Goal: Task Accomplishment & Management: Complete application form

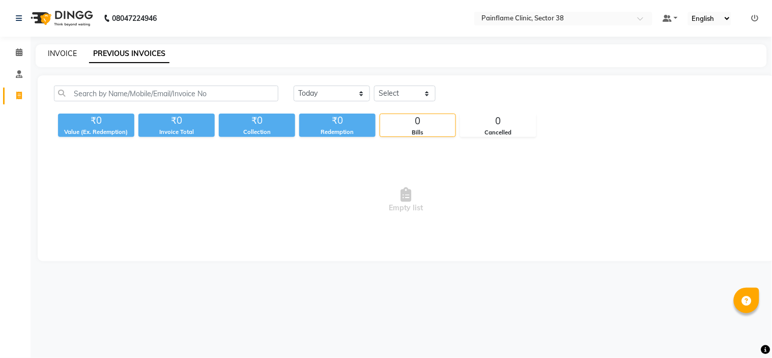
click at [62, 51] on link "INVOICE" at bounding box center [62, 53] width 29 height 9
select select "service"
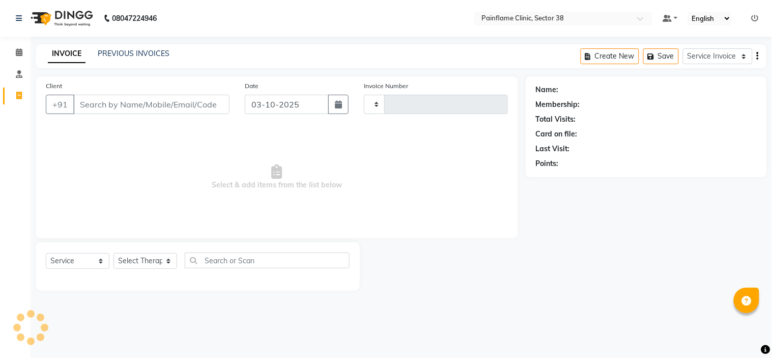
type input "11780"
select select "3964"
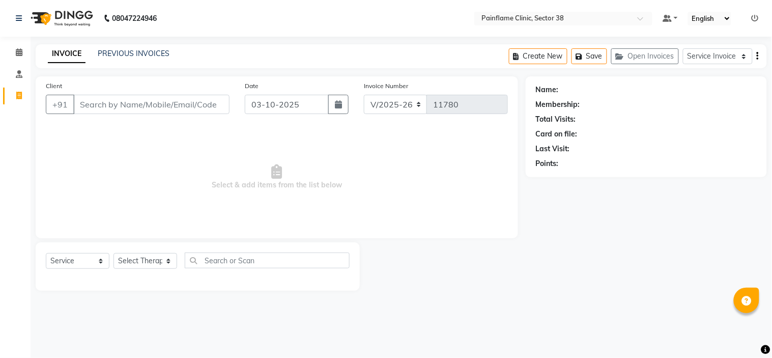
click at [117, 110] on input "Client" at bounding box center [151, 104] width 156 height 19
click at [103, 105] on input "8604597766" at bounding box center [125, 104] width 104 height 19
type input "8604597766"
click at [200, 104] on span "Add Client" at bounding box center [203, 104] width 40 height 10
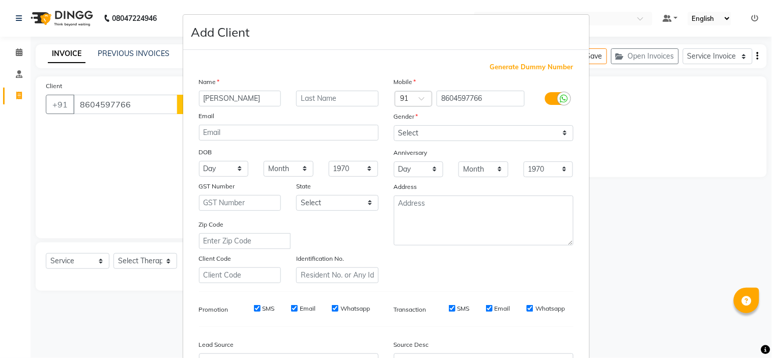
type input "[PERSON_NAME]"
click at [408, 133] on select "Select [DEMOGRAPHIC_DATA] [DEMOGRAPHIC_DATA] Other Prefer Not To Say" at bounding box center [484, 133] width 180 height 16
select select "[DEMOGRAPHIC_DATA]"
click at [394, 125] on select "Select [DEMOGRAPHIC_DATA] [DEMOGRAPHIC_DATA] Other Prefer Not To Say" at bounding box center [484, 133] width 180 height 16
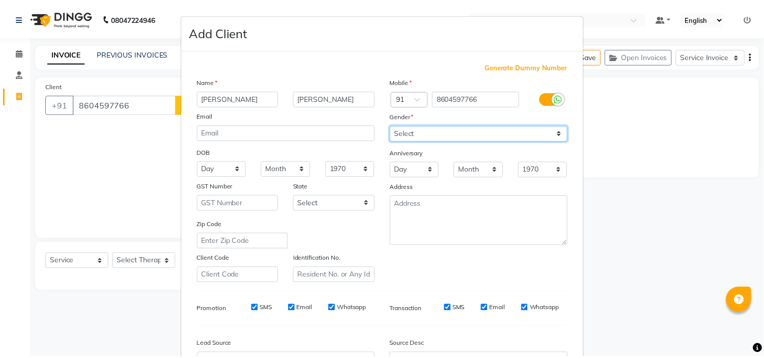
scroll to position [112, 0]
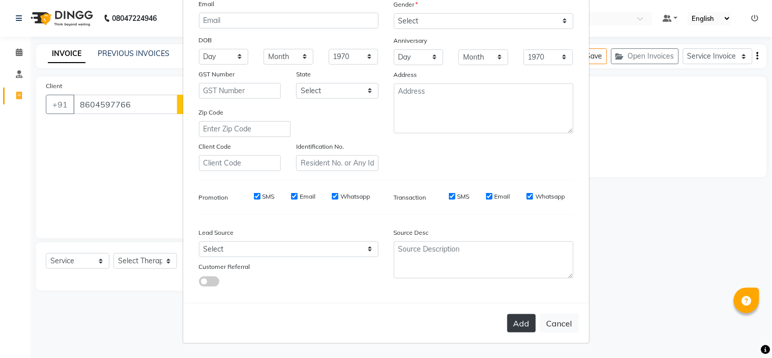
click at [520, 325] on button "Add" at bounding box center [521, 323] width 28 height 18
type input "86******66"
select select
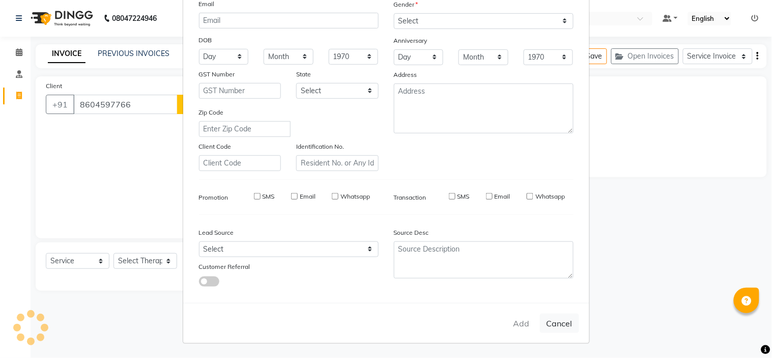
select select
checkbox input "false"
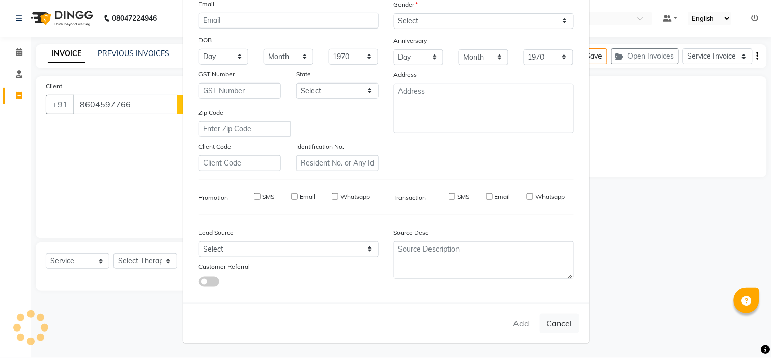
checkbox input "false"
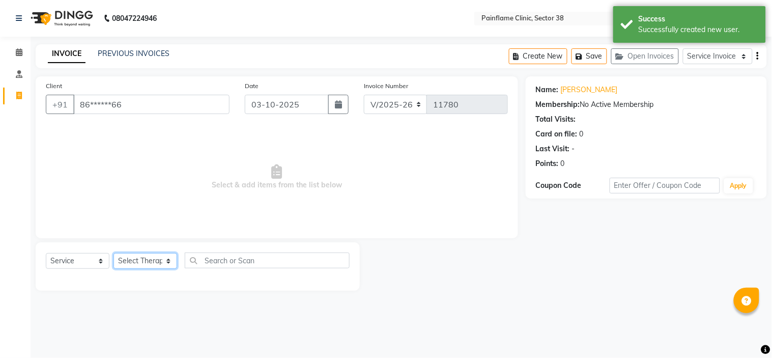
click at [140, 260] on select "Select Therapist [PERSON_NAME] Dr [PERSON_NAME] [PERSON_NAME] Dr [PERSON_NAME] …" at bounding box center [145, 261] width 64 height 16
select select "45024"
click at [113, 253] on select "Select Therapist [PERSON_NAME] Dr [PERSON_NAME] [PERSON_NAME] Dr [PERSON_NAME] …" at bounding box center [145, 261] width 64 height 16
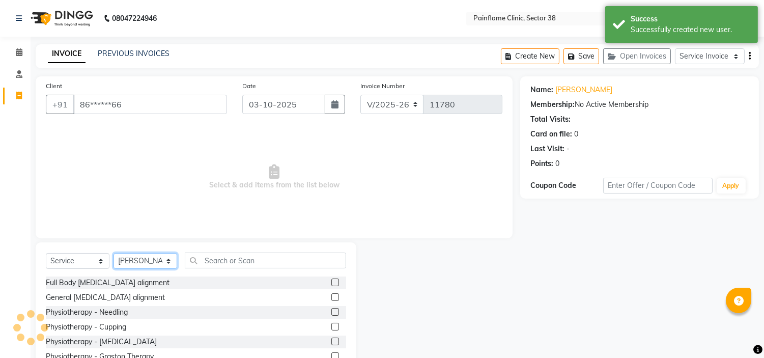
scroll to position [60, 0]
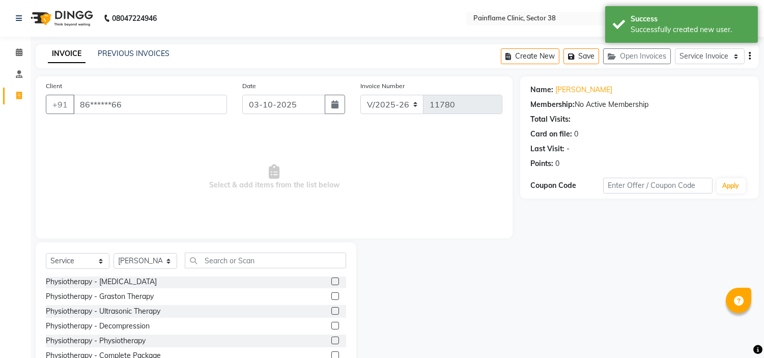
click at [331, 337] on label at bounding box center [335, 340] width 8 height 8
click at [331, 337] on input "checkbox" at bounding box center [334, 340] width 7 height 7
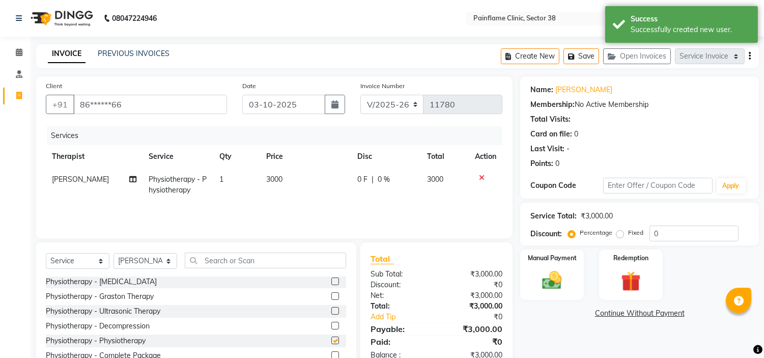
checkbox input "false"
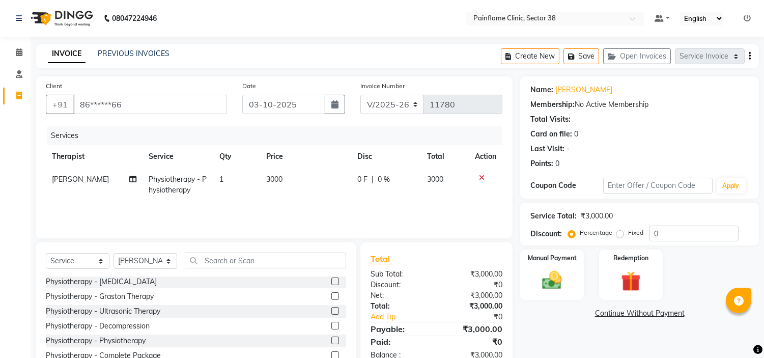
click at [285, 175] on td "3000" at bounding box center [305, 185] width 91 height 34
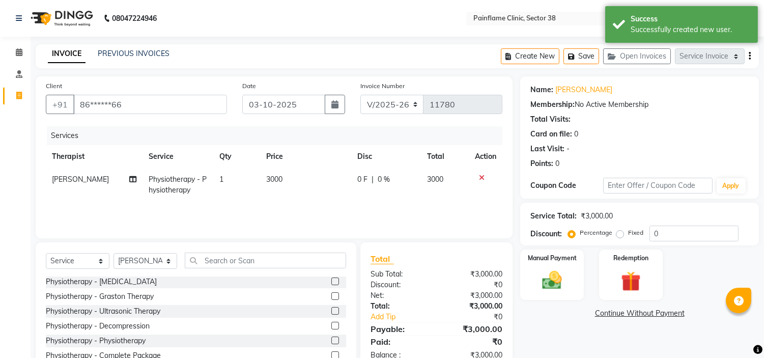
select select "45024"
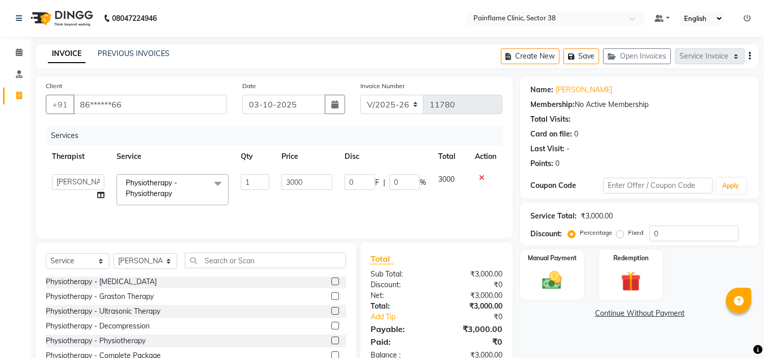
click at [285, 175] on input "3000" at bounding box center [306, 182] width 51 height 16
type input "2000"
click at [558, 266] on div "Manual Payment" at bounding box center [552, 274] width 66 height 52
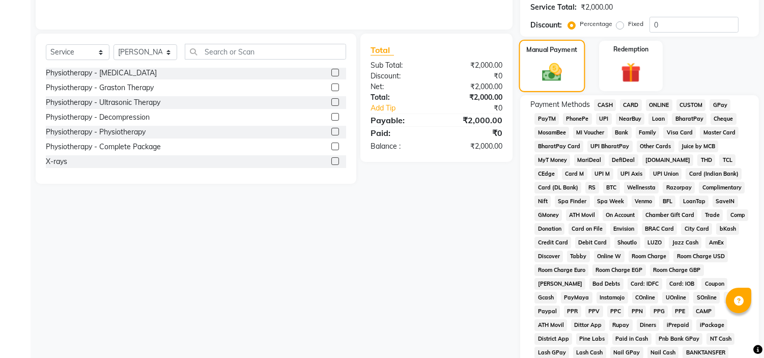
scroll to position [267, 0]
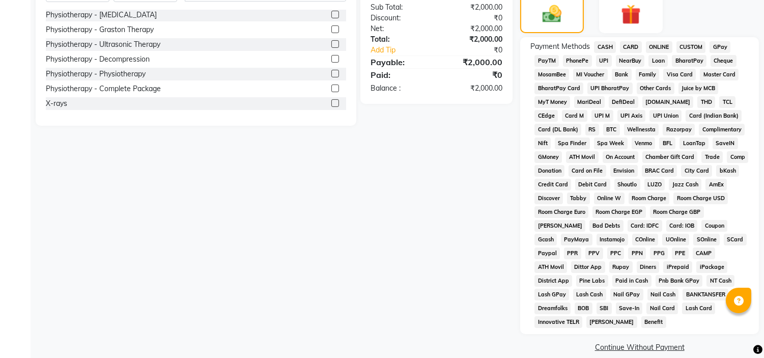
click at [601, 55] on span "UPI" at bounding box center [604, 61] width 16 height 12
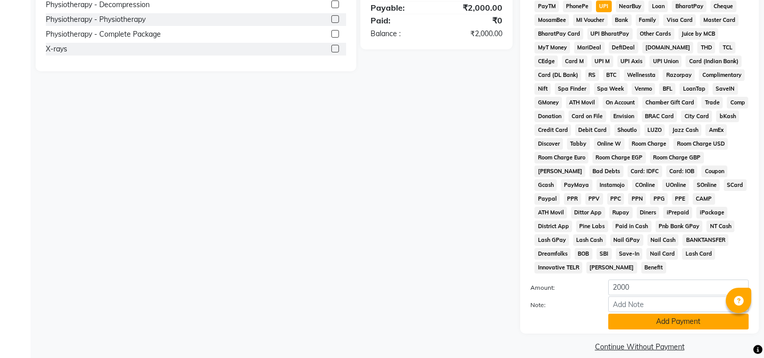
click at [678, 313] on button "Add Payment" at bounding box center [678, 321] width 140 height 16
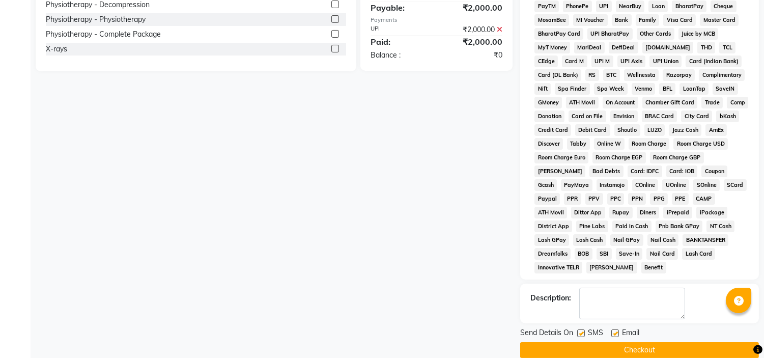
click at [614, 329] on label at bounding box center [615, 333] width 8 height 8
click at [614, 330] on input "checkbox" at bounding box center [614, 333] width 7 height 7
checkbox input "false"
click at [581, 329] on label at bounding box center [581, 333] width 8 height 8
click at [581, 330] on input "checkbox" at bounding box center [580, 333] width 7 height 7
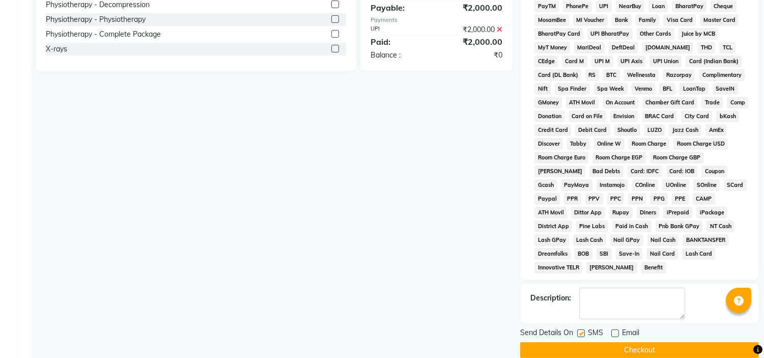
checkbox input "false"
click at [603, 342] on button "Checkout" at bounding box center [639, 350] width 239 height 16
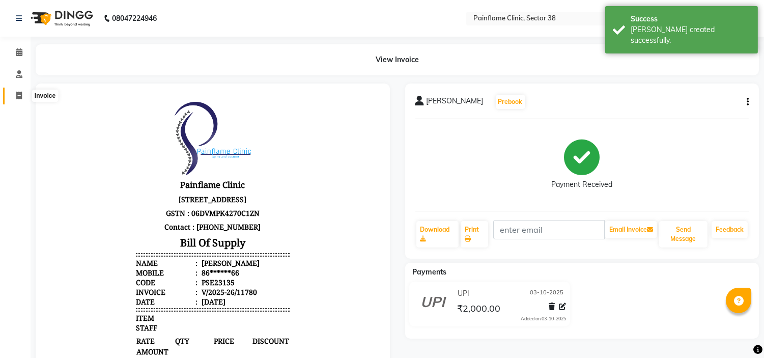
click at [16, 94] on icon at bounding box center [19, 96] width 6 height 8
select select "service"
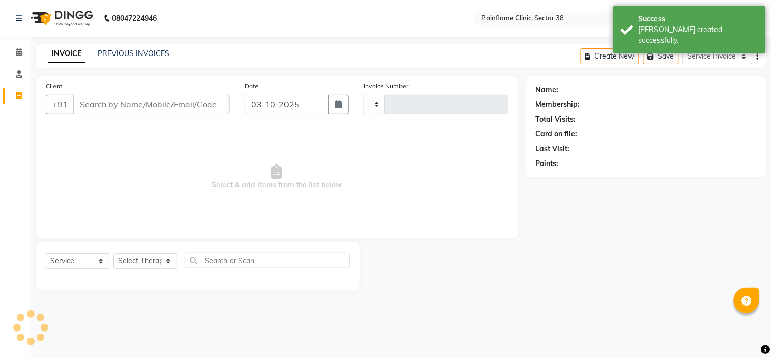
type input "11781"
select select "3964"
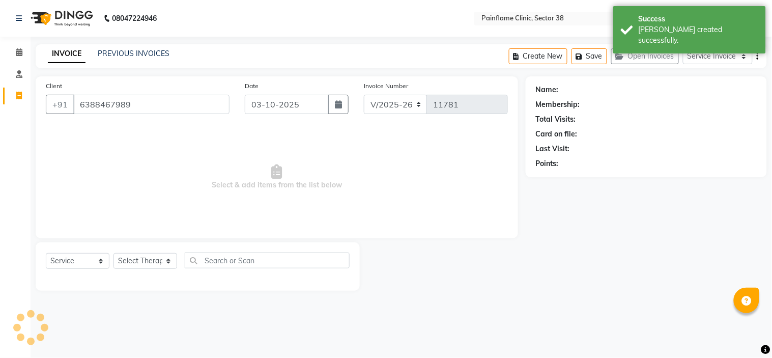
type input "6388467989"
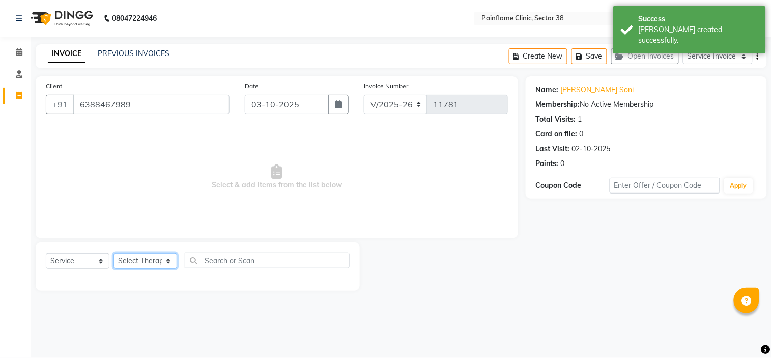
click at [145, 257] on select "Select Therapist [PERSON_NAME] Dr [PERSON_NAME] [PERSON_NAME] Dr [PERSON_NAME] …" at bounding box center [145, 261] width 64 height 16
select select "20209"
click at [113, 253] on select "Select Therapist [PERSON_NAME] Dr [PERSON_NAME] [PERSON_NAME] Dr [PERSON_NAME] …" at bounding box center [145, 261] width 64 height 16
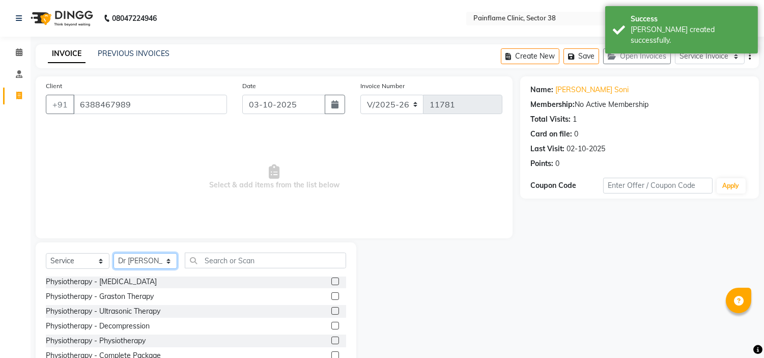
scroll to position [49, 0]
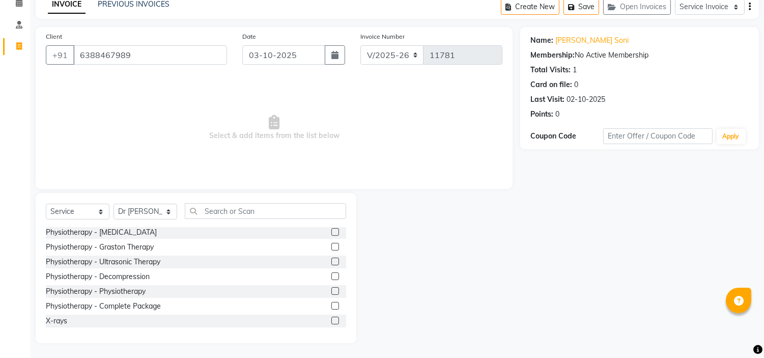
click at [331, 304] on label at bounding box center [335, 306] width 8 height 8
click at [331, 304] on input "checkbox" at bounding box center [334, 306] width 7 height 7
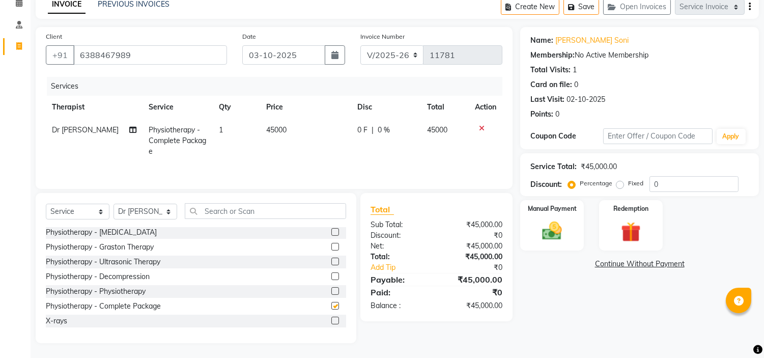
checkbox input "false"
click at [291, 130] on td "45000" at bounding box center [305, 141] width 91 height 44
select select "20209"
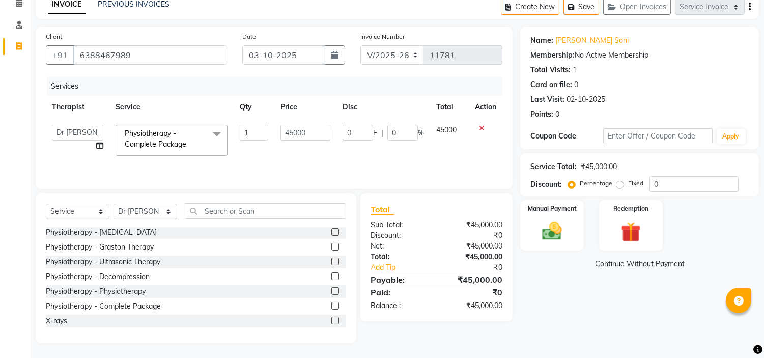
click at [291, 130] on input "45000" at bounding box center [305, 133] width 50 height 16
type input "9000"
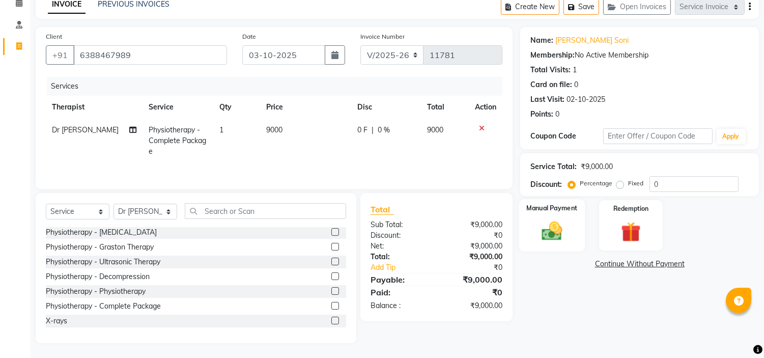
click at [547, 209] on label "Manual Payment" at bounding box center [552, 208] width 51 height 10
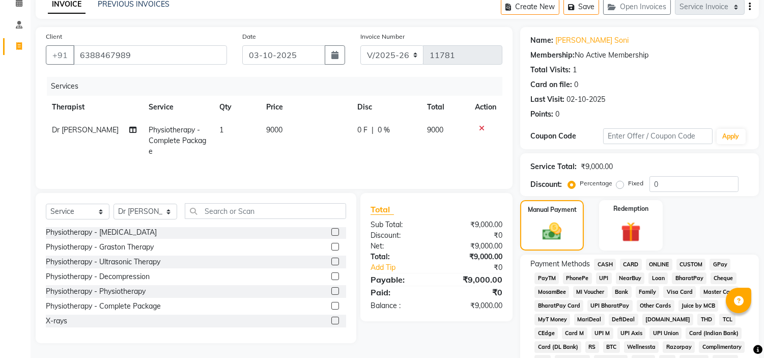
click at [596, 273] on span "UPI" at bounding box center [604, 278] width 16 height 12
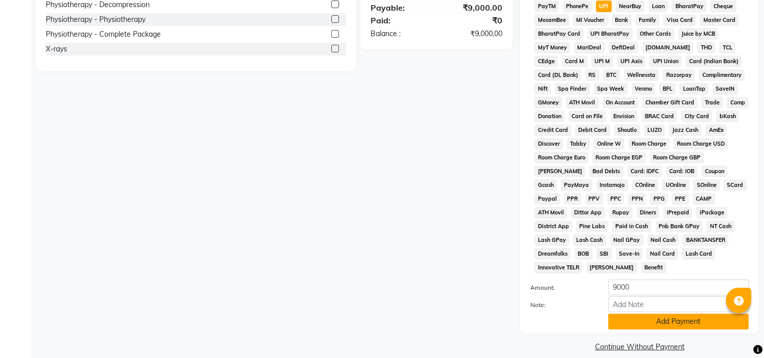
click at [677, 313] on button "Add Payment" at bounding box center [678, 321] width 140 height 16
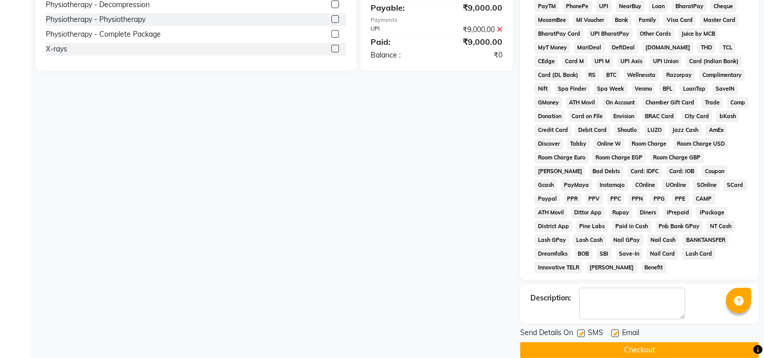
click at [616, 329] on label at bounding box center [615, 333] width 8 height 8
click at [616, 330] on input "checkbox" at bounding box center [614, 333] width 7 height 7
checkbox input "false"
click at [582, 329] on label at bounding box center [581, 333] width 8 height 8
click at [582, 330] on input "checkbox" at bounding box center [580, 333] width 7 height 7
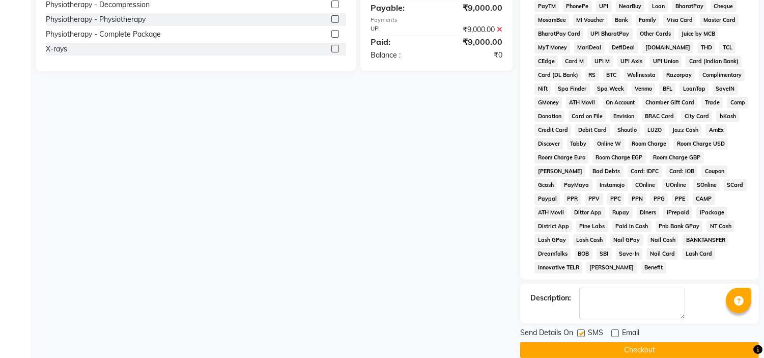
checkbox input "false"
click at [606, 342] on button "Checkout" at bounding box center [639, 350] width 239 height 16
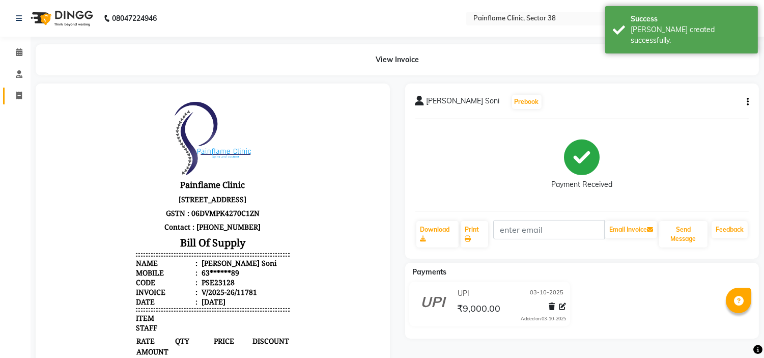
click at [16, 89] on link "Invoice" at bounding box center [15, 96] width 24 height 17
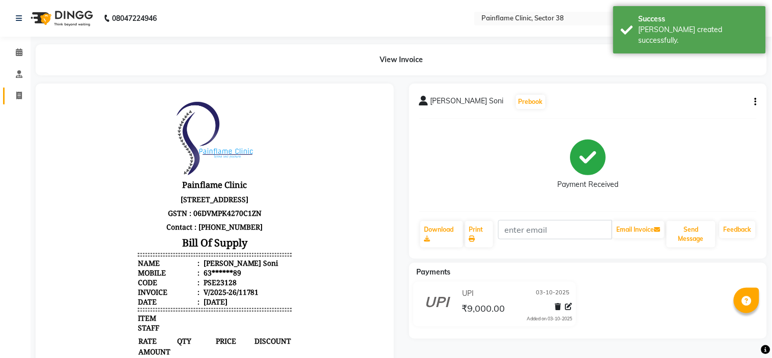
select select "3964"
select select "service"
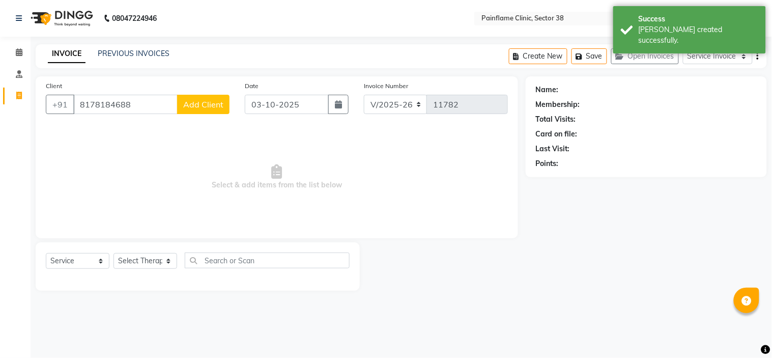
click at [104, 101] on input "8178184688" at bounding box center [125, 104] width 104 height 19
type input "8178184688"
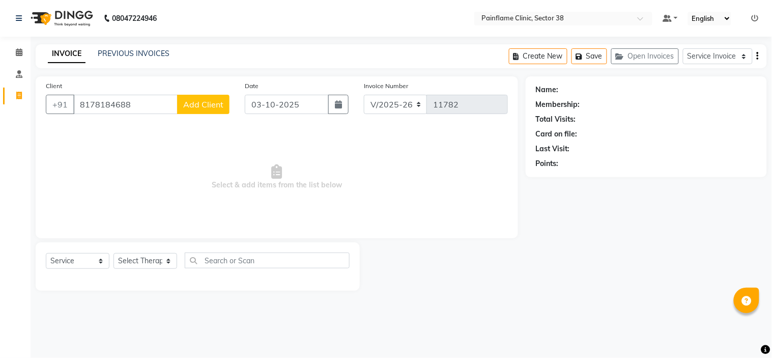
click at [203, 105] on span "Add Client" at bounding box center [203, 104] width 40 height 10
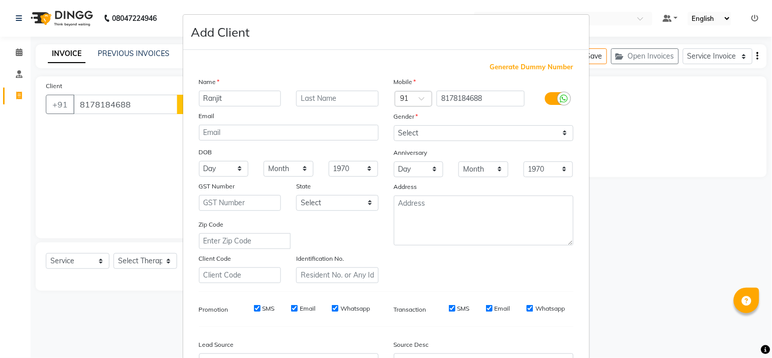
type input "Ranjit"
type input "chaudhary"
click at [420, 129] on select "Select [DEMOGRAPHIC_DATA] [DEMOGRAPHIC_DATA] Other Prefer Not To Say" at bounding box center [484, 133] width 180 height 16
select select "[DEMOGRAPHIC_DATA]"
click at [394, 125] on select "Select [DEMOGRAPHIC_DATA] [DEMOGRAPHIC_DATA] Other Prefer Not To Say" at bounding box center [484, 133] width 180 height 16
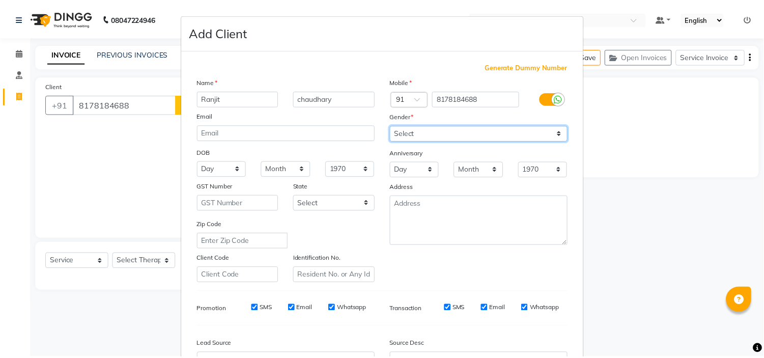
scroll to position [112, 0]
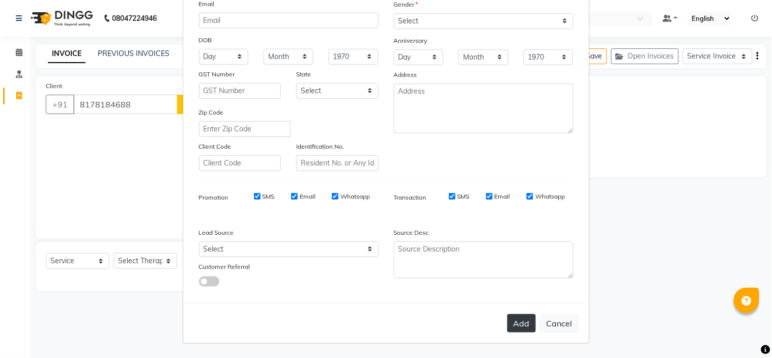
click at [520, 319] on button "Add" at bounding box center [521, 323] width 28 height 18
type input "81******88"
select select
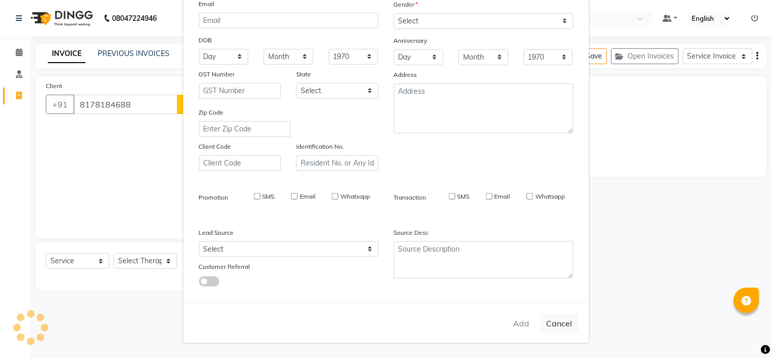
select select
checkbox input "false"
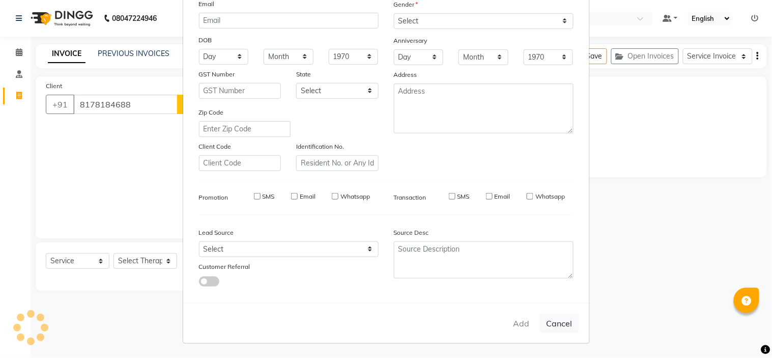
checkbox input "false"
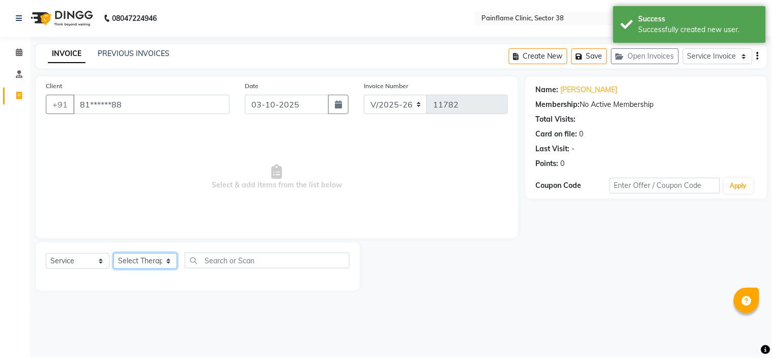
click at [155, 258] on select "Select Therapist [PERSON_NAME] Dr [PERSON_NAME] [PERSON_NAME] Dr [PERSON_NAME] …" at bounding box center [145, 261] width 64 height 16
select select "20216"
click at [113, 253] on select "Select Therapist [PERSON_NAME] Dr [PERSON_NAME] [PERSON_NAME] Dr [PERSON_NAME] …" at bounding box center [145, 261] width 64 height 16
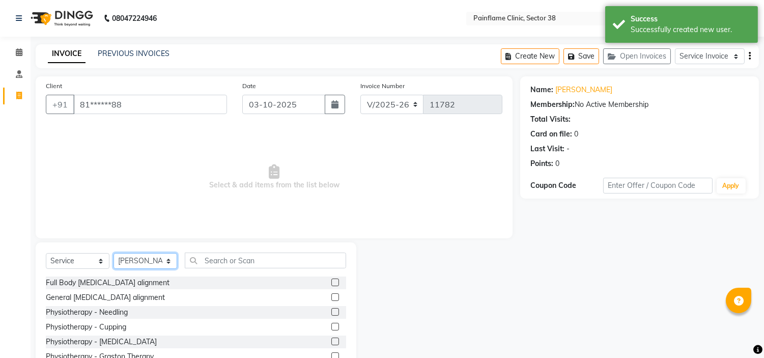
select select "20209"
click at [331, 296] on label at bounding box center [335, 297] width 8 height 8
click at [331, 296] on input "checkbox" at bounding box center [334, 297] width 7 height 7
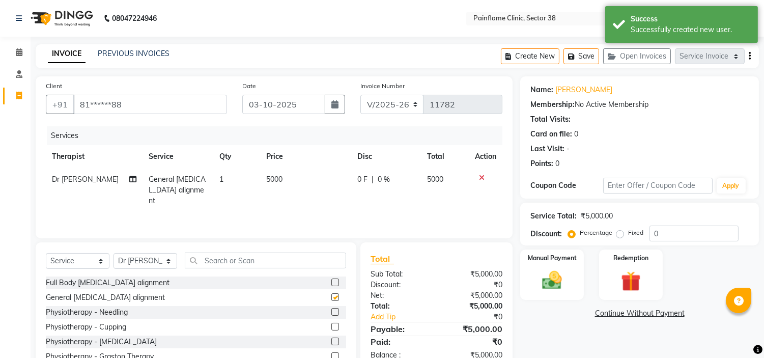
checkbox input "false"
click at [286, 181] on td "5000" at bounding box center [305, 190] width 91 height 44
select select "20209"
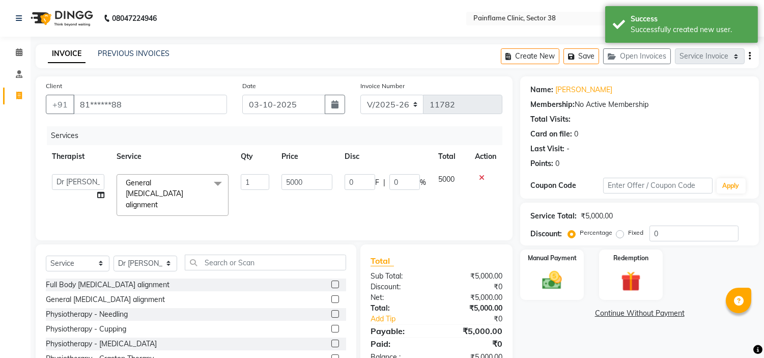
click at [286, 181] on input "5000" at bounding box center [306, 182] width 51 height 16
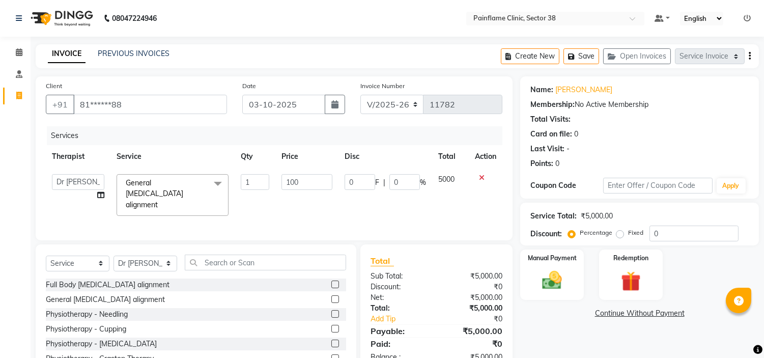
type input "1000"
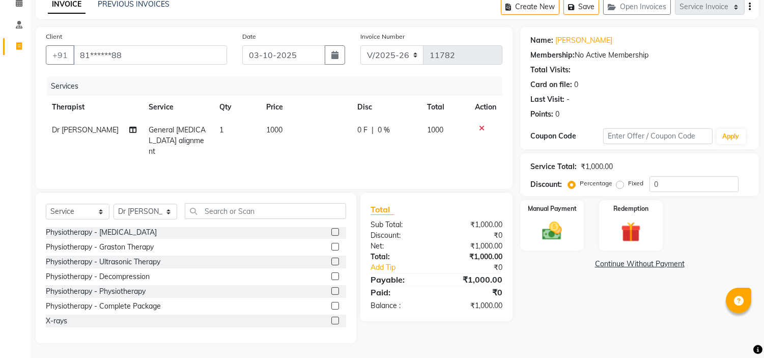
click at [331, 321] on label at bounding box center [335, 320] width 8 height 8
click at [331, 321] on input "checkbox" at bounding box center [334, 321] width 7 height 7
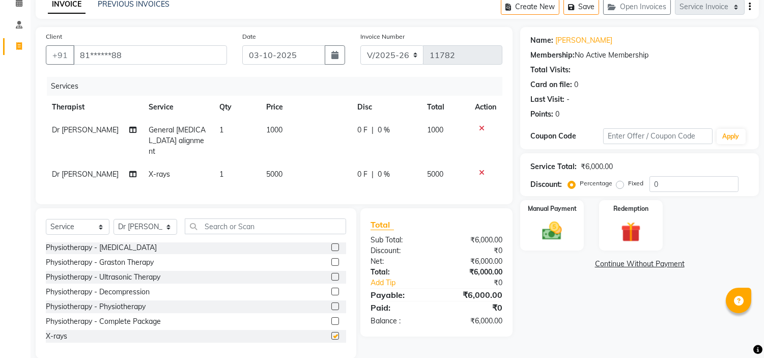
checkbox input "false"
click at [289, 163] on td "5000" at bounding box center [305, 174] width 91 height 23
select select "20209"
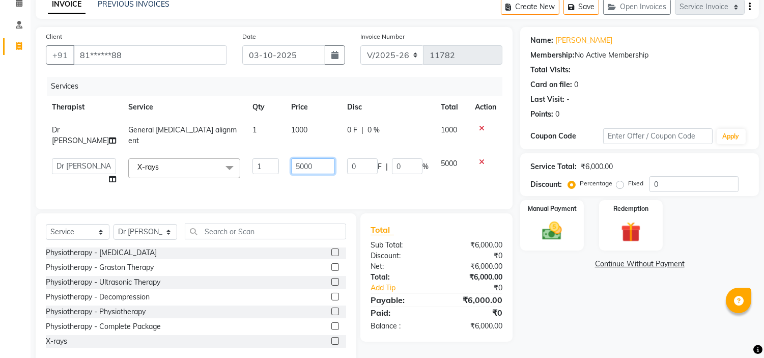
click at [291, 161] on input "5000" at bounding box center [313, 166] width 44 height 16
type input "700"
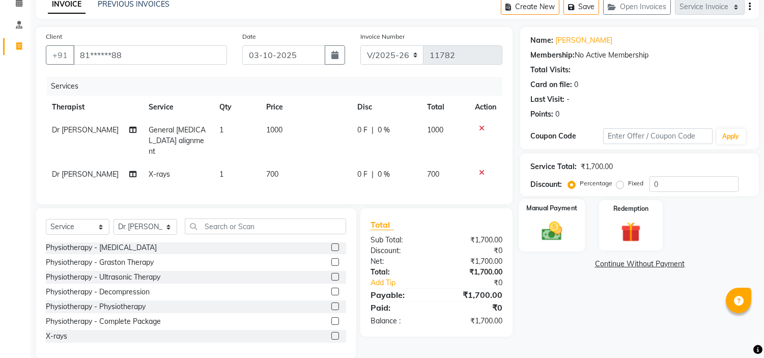
click at [537, 225] on img at bounding box center [552, 231] width 34 height 24
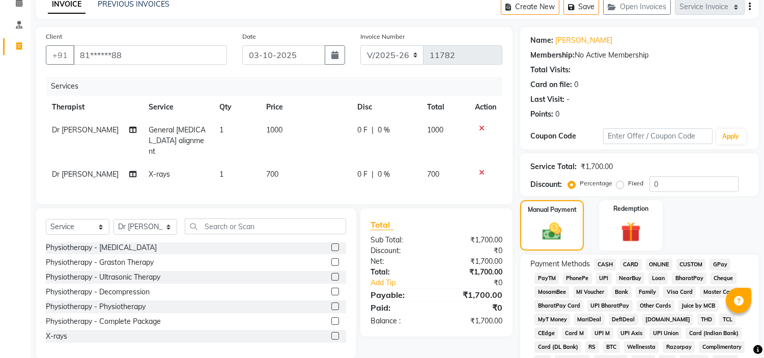
click at [610, 276] on span "UPI" at bounding box center [604, 278] width 16 height 12
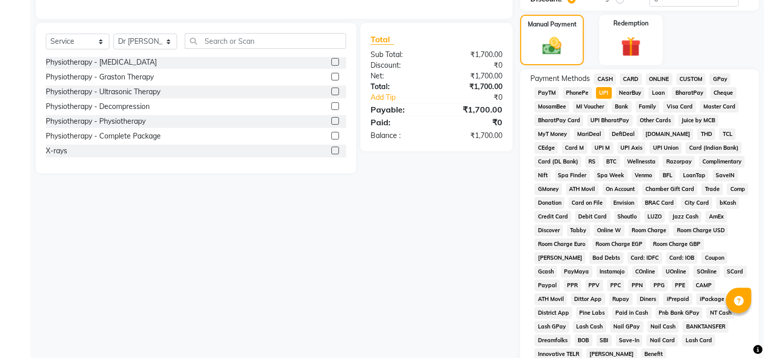
scroll to position [321, 0]
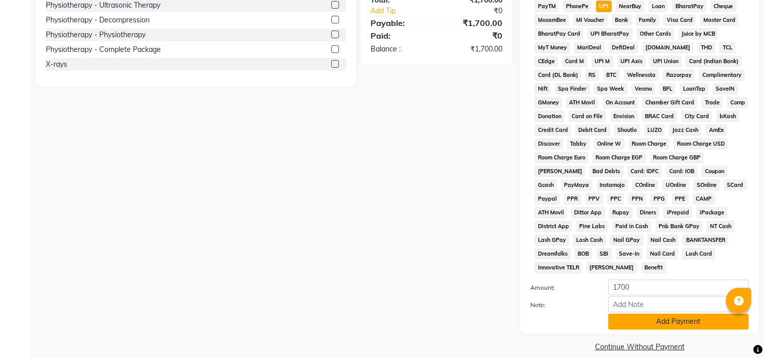
click at [678, 313] on button "Add Payment" at bounding box center [678, 321] width 140 height 16
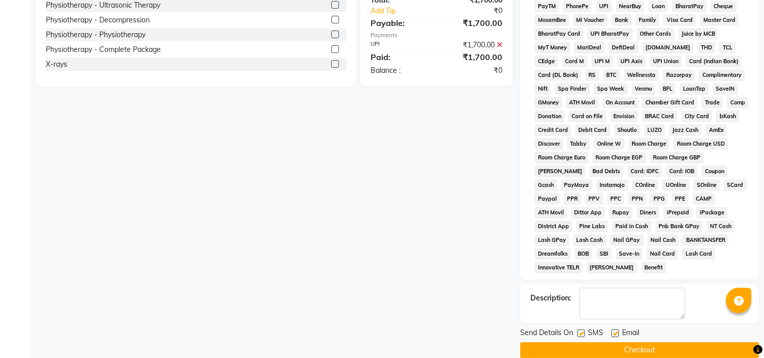
click at [614, 329] on label at bounding box center [615, 333] width 8 height 8
click at [614, 330] on input "checkbox" at bounding box center [614, 333] width 7 height 7
checkbox input "false"
click at [579, 329] on label at bounding box center [581, 333] width 8 height 8
click at [579, 330] on input "checkbox" at bounding box center [580, 333] width 7 height 7
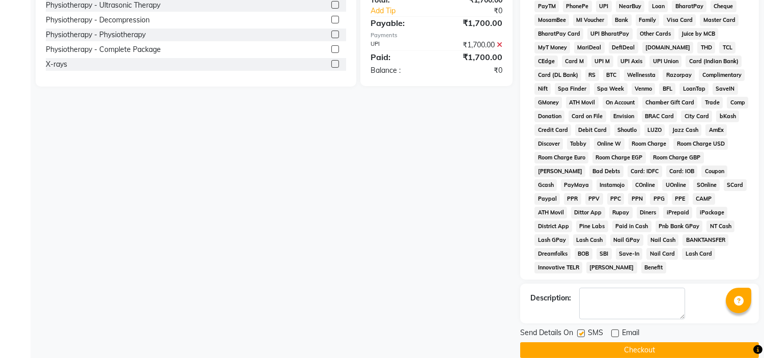
checkbox input "false"
click at [601, 342] on button "Checkout" at bounding box center [639, 350] width 239 height 16
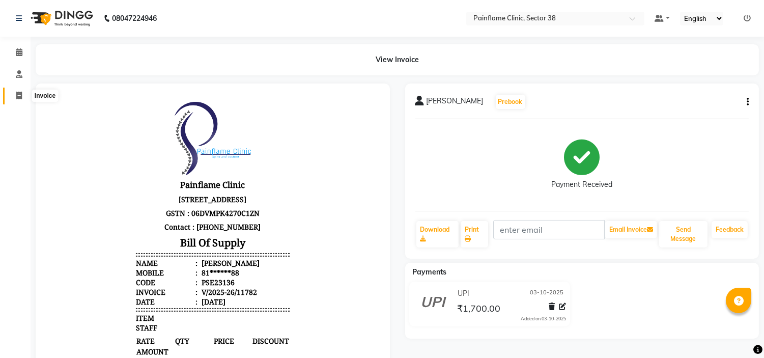
click at [19, 93] on icon at bounding box center [19, 96] width 6 height 8
select select "service"
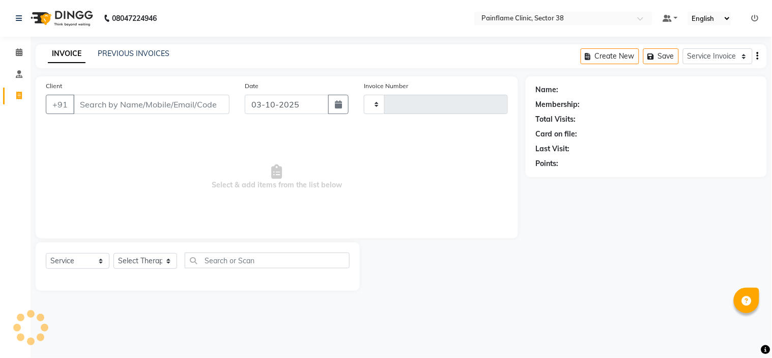
type input "11783"
select select "3964"
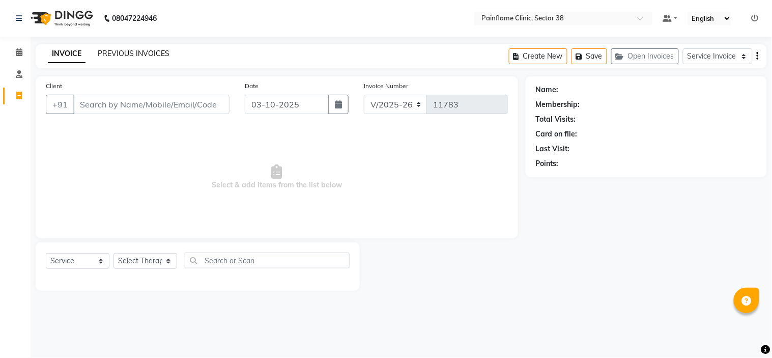
click at [125, 50] on link "PREVIOUS INVOICES" at bounding box center [134, 53] width 72 height 9
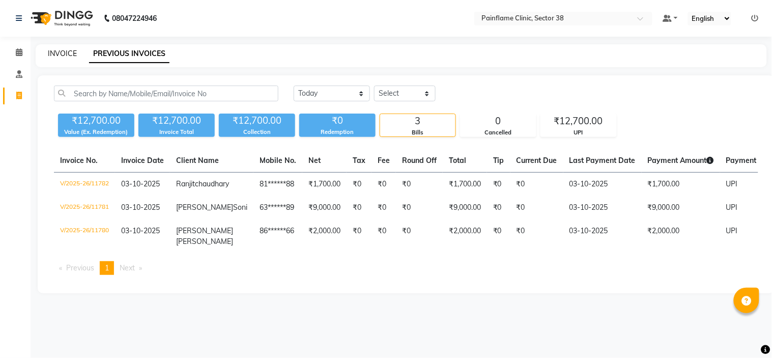
click at [59, 53] on link "INVOICE" at bounding box center [62, 53] width 29 height 9
select select "service"
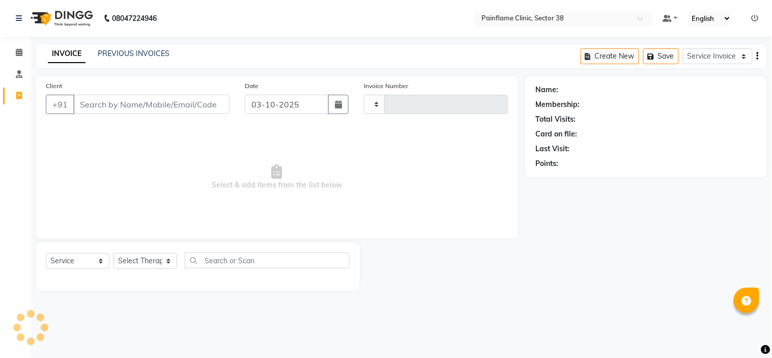
type input "11783"
select select "3964"
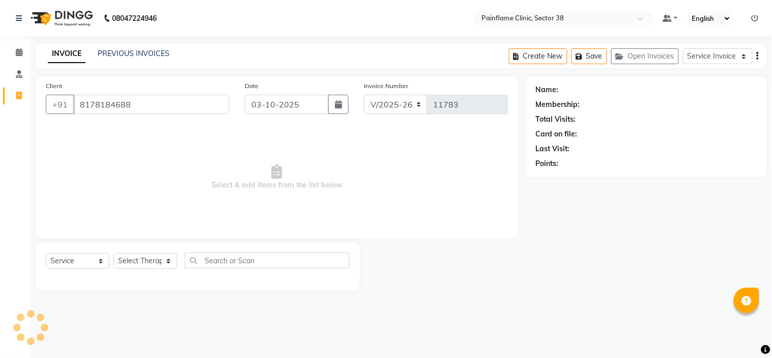
type input "8178184688"
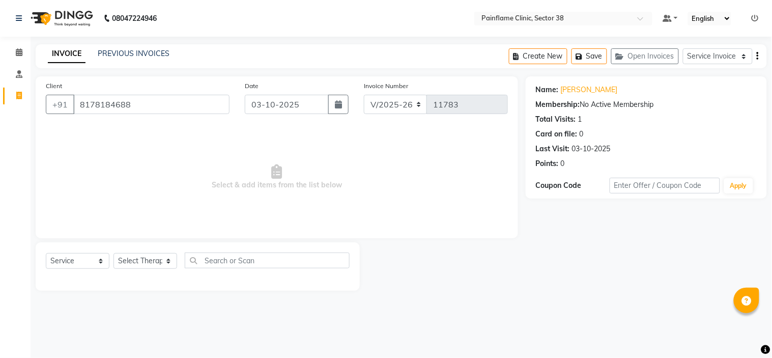
click at [242, 212] on span "Select & add items from the list below" at bounding box center [277, 177] width 462 height 102
click at [145, 49] on link "PREVIOUS INVOICES" at bounding box center [134, 53] width 72 height 9
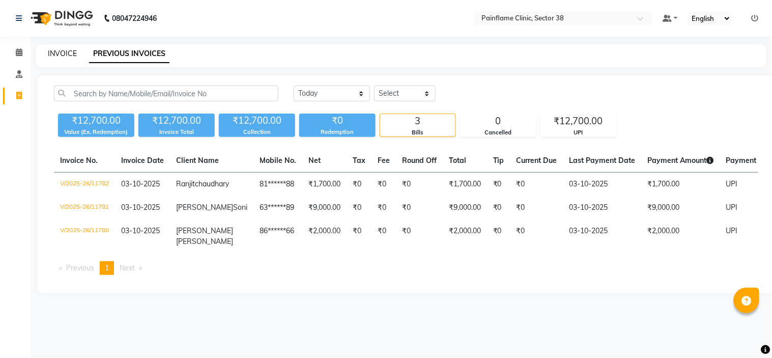
click at [62, 49] on link "INVOICE" at bounding box center [62, 53] width 29 height 9
select select "service"
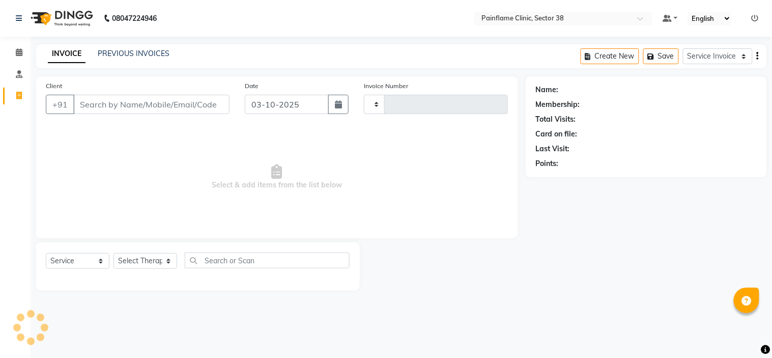
type input "11783"
select select "3964"
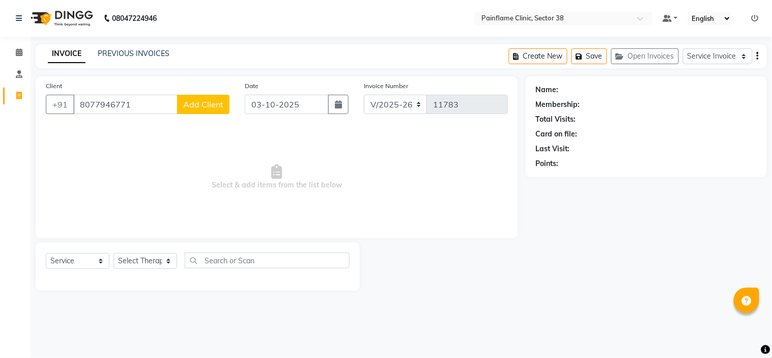
type input "8077946771"
click at [192, 102] on span "Add Client" at bounding box center [203, 104] width 40 height 10
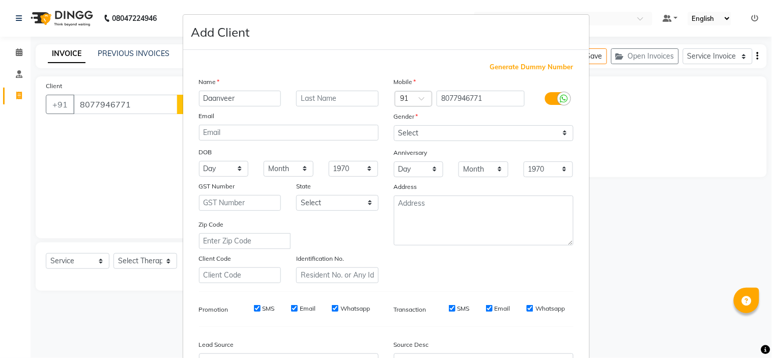
type input "Daanveer"
click at [435, 125] on select "Select [DEMOGRAPHIC_DATA] [DEMOGRAPHIC_DATA] Other Prefer Not To Say" at bounding box center [484, 133] width 180 height 16
select select "[DEMOGRAPHIC_DATA]"
click at [394, 125] on select "Select [DEMOGRAPHIC_DATA] [DEMOGRAPHIC_DATA] Other Prefer Not To Say" at bounding box center [484, 133] width 180 height 16
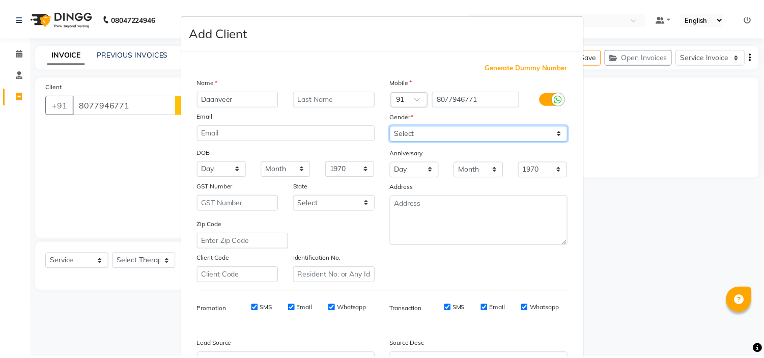
scroll to position [112, 0]
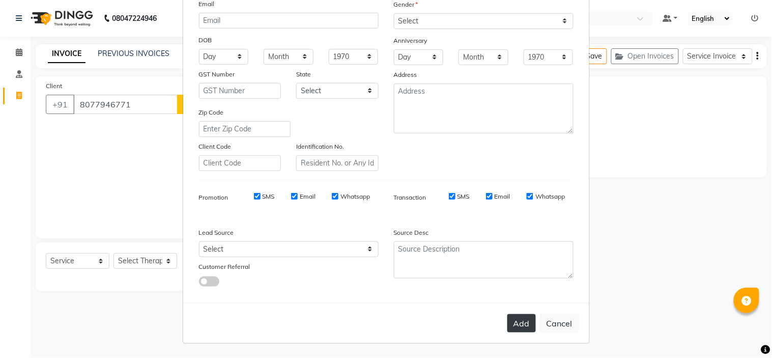
click at [513, 322] on button "Add" at bounding box center [521, 323] width 28 height 18
type input "80******71"
select select
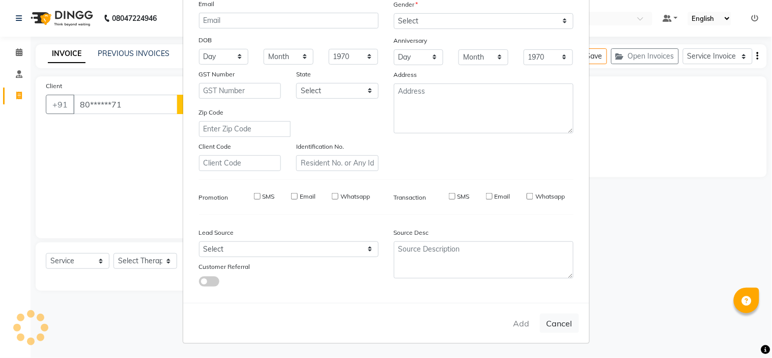
select select
checkbox input "false"
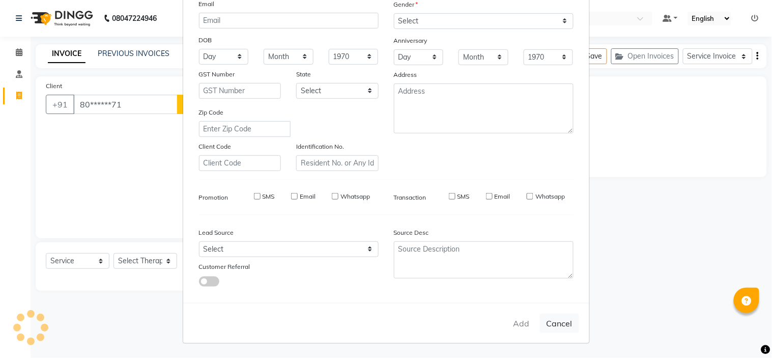
checkbox input "false"
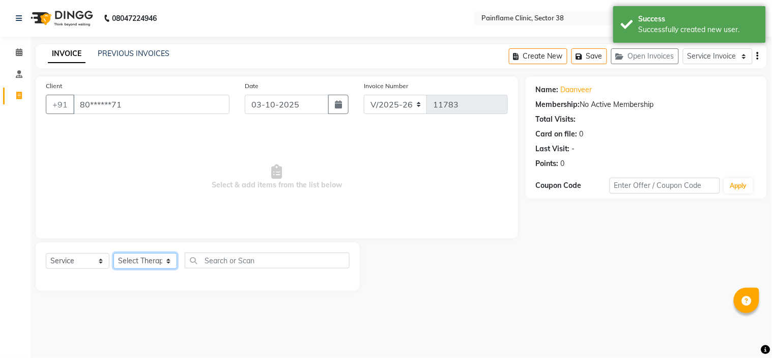
click at [149, 262] on select "Select Therapist [PERSON_NAME] Dr [PERSON_NAME] [PERSON_NAME] Dr [PERSON_NAME] …" at bounding box center [145, 261] width 64 height 16
select select "20216"
click at [113, 253] on select "Select Therapist [PERSON_NAME] Dr [PERSON_NAME] [PERSON_NAME] Dr [PERSON_NAME] …" at bounding box center [145, 261] width 64 height 16
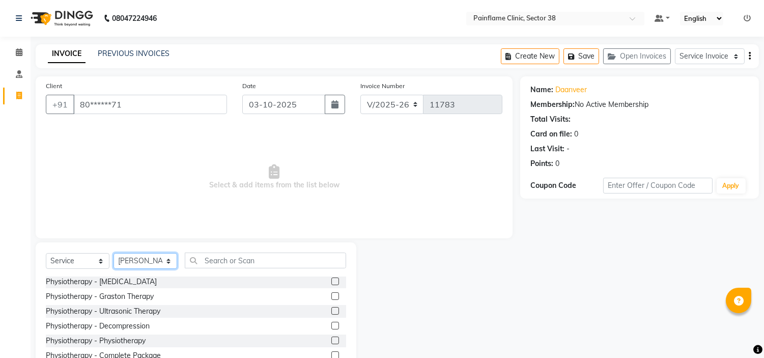
scroll to position [0, 0]
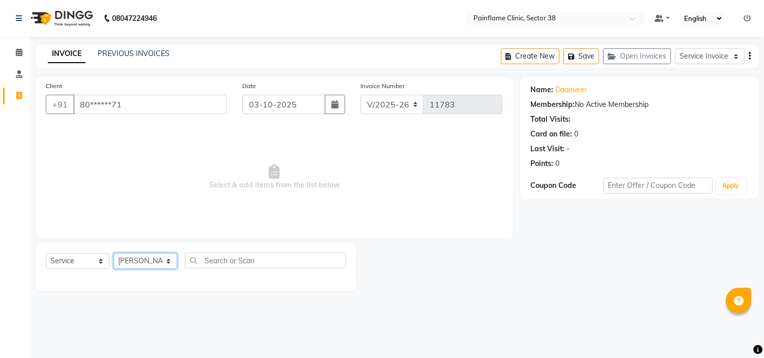
select select "20209"
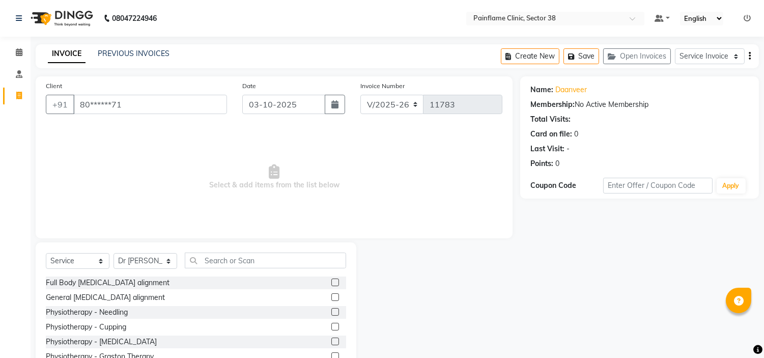
click at [331, 299] on label at bounding box center [335, 297] width 8 height 8
click at [331, 299] on input "checkbox" at bounding box center [334, 297] width 7 height 7
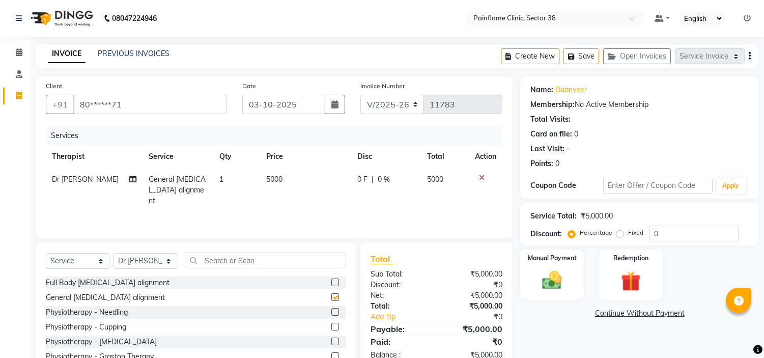
checkbox input "false"
click at [287, 175] on td "5000" at bounding box center [305, 190] width 91 height 44
select select "20209"
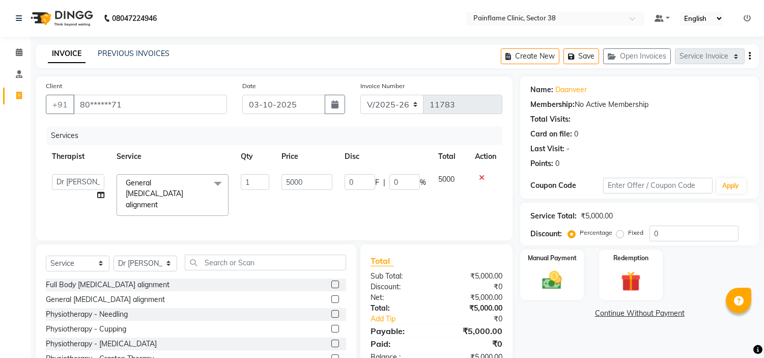
click at [287, 175] on input "5000" at bounding box center [306, 182] width 51 height 16
type input "1200"
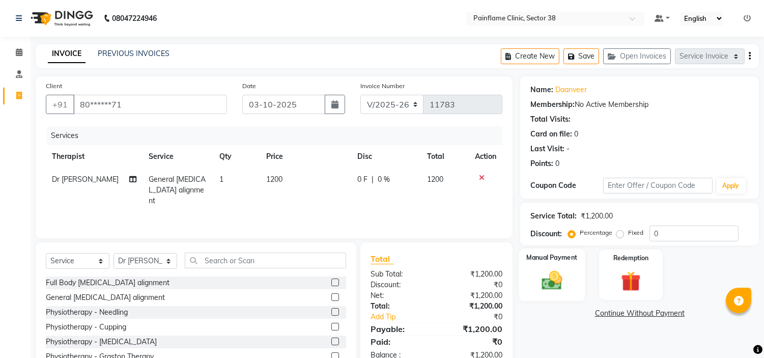
click at [546, 275] on img at bounding box center [552, 281] width 34 height 24
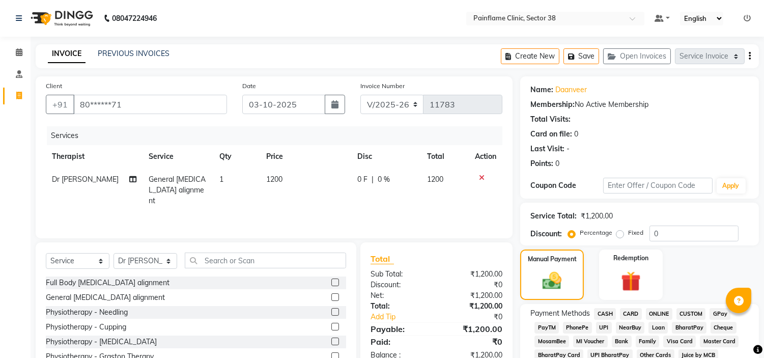
click at [604, 323] on span "UPI" at bounding box center [604, 328] width 16 height 12
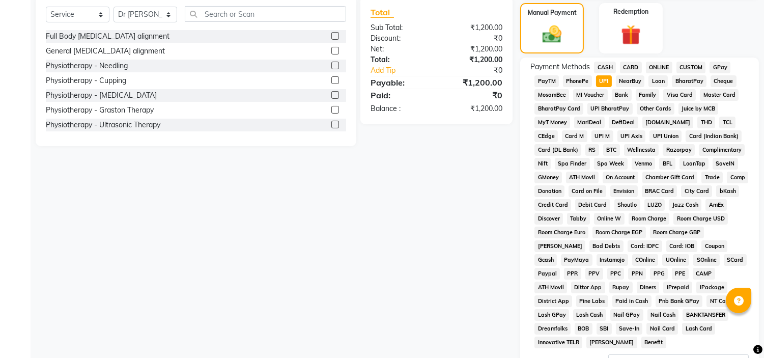
scroll to position [321, 0]
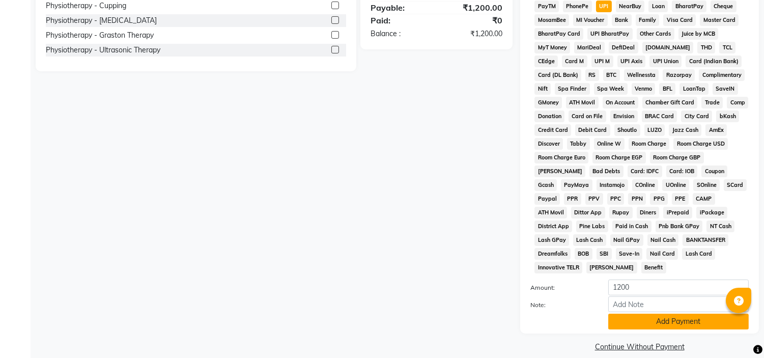
click at [688, 313] on button "Add Payment" at bounding box center [678, 321] width 140 height 16
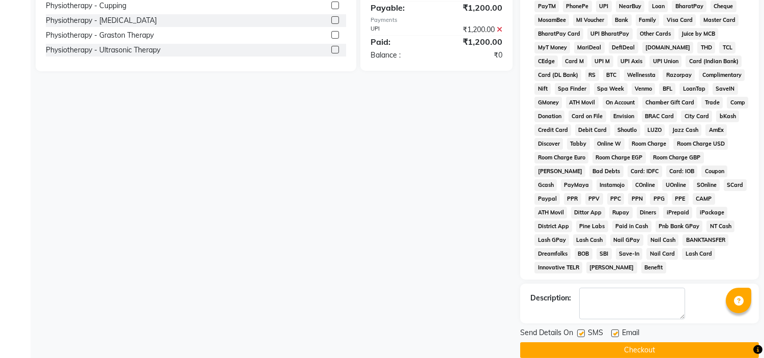
click at [614, 329] on label at bounding box center [615, 333] width 8 height 8
click at [614, 330] on input "checkbox" at bounding box center [614, 333] width 7 height 7
checkbox input "false"
click at [582, 329] on label at bounding box center [581, 333] width 8 height 8
click at [582, 330] on input "checkbox" at bounding box center [580, 333] width 7 height 7
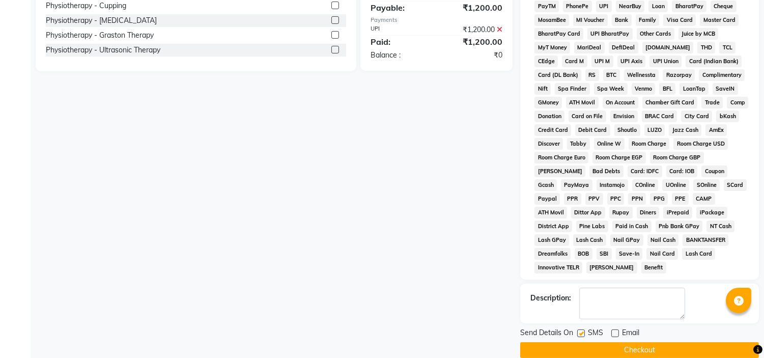
checkbox input "false"
click at [603, 342] on button "Checkout" at bounding box center [639, 350] width 239 height 16
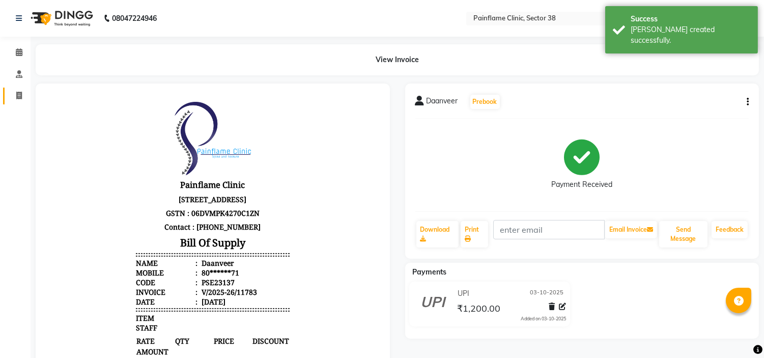
click at [11, 103] on link "Invoice" at bounding box center [15, 96] width 24 height 17
select select "service"
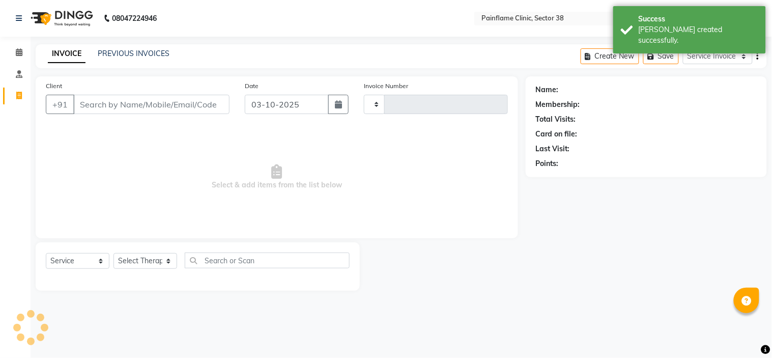
type input "11784"
select select "3964"
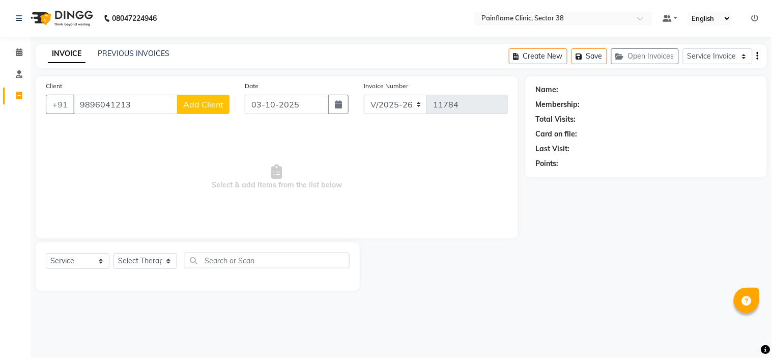
click at [104, 106] on input "9896041213" at bounding box center [125, 104] width 104 height 19
type input "9896041213"
click at [197, 106] on span "Add Client" at bounding box center [203, 104] width 40 height 10
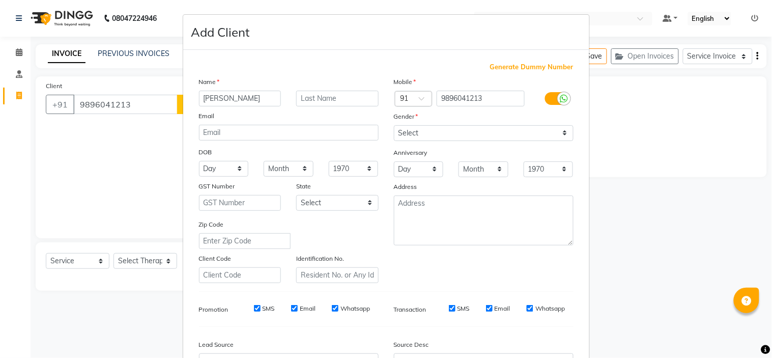
type input "[PERSON_NAME]"
click at [446, 130] on select "Select [DEMOGRAPHIC_DATA] [DEMOGRAPHIC_DATA] Other Prefer Not To Say" at bounding box center [484, 133] width 180 height 16
select select "[DEMOGRAPHIC_DATA]"
click at [394, 125] on select "Select [DEMOGRAPHIC_DATA] [DEMOGRAPHIC_DATA] Other Prefer Not To Say" at bounding box center [484, 133] width 180 height 16
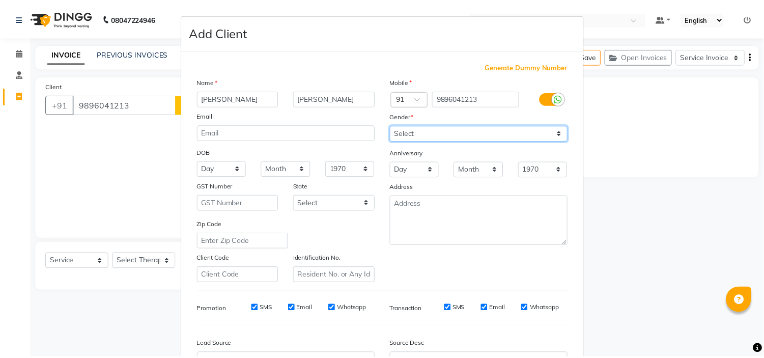
scroll to position [112, 0]
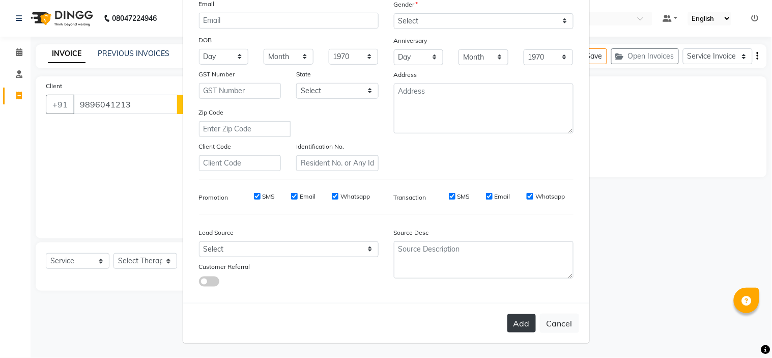
click at [509, 331] on button "Add" at bounding box center [521, 323] width 28 height 18
type input "98******13"
select select
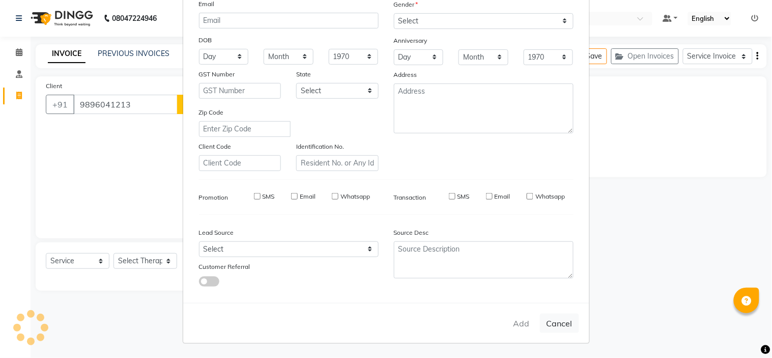
select select
checkbox input "false"
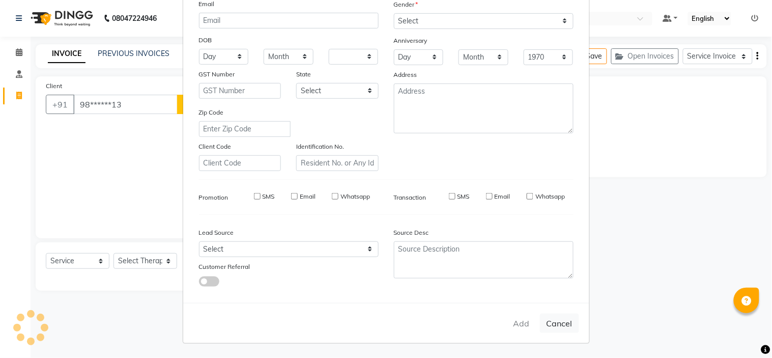
checkbox input "false"
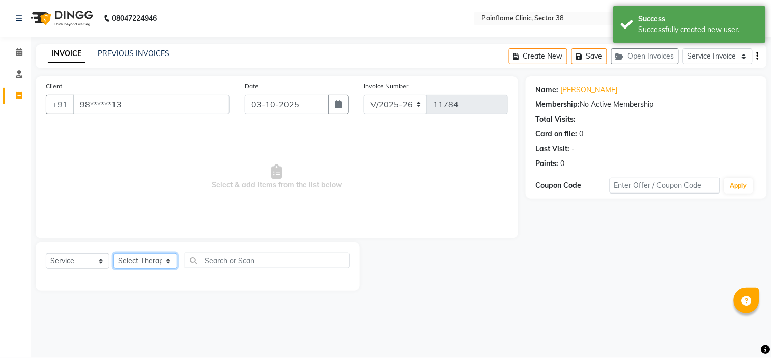
click at [127, 265] on select "Select Therapist [PERSON_NAME] Dr [PERSON_NAME] [PERSON_NAME] Dr [PERSON_NAME] …" at bounding box center [145, 261] width 64 height 16
select select "20216"
click at [113, 253] on select "Select Therapist [PERSON_NAME] Dr [PERSON_NAME] [PERSON_NAME] Dr [PERSON_NAME] …" at bounding box center [145, 261] width 64 height 16
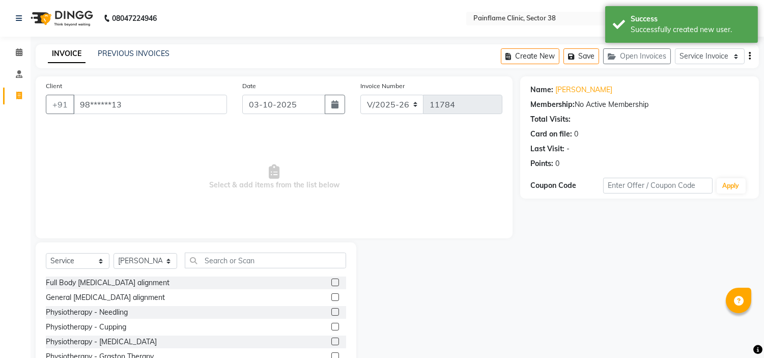
click at [331, 293] on label at bounding box center [335, 297] width 8 height 8
click at [331, 294] on input "checkbox" at bounding box center [334, 297] width 7 height 7
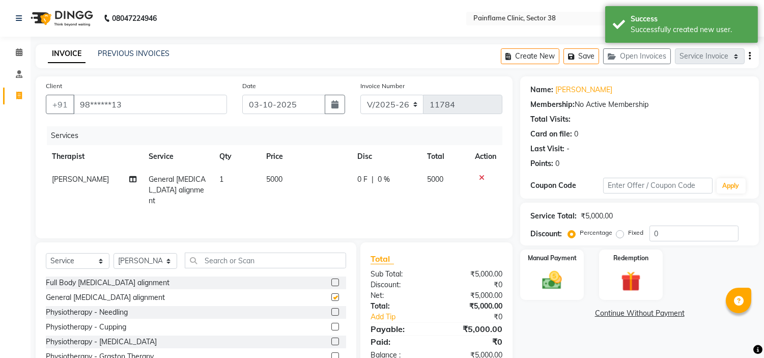
checkbox input "false"
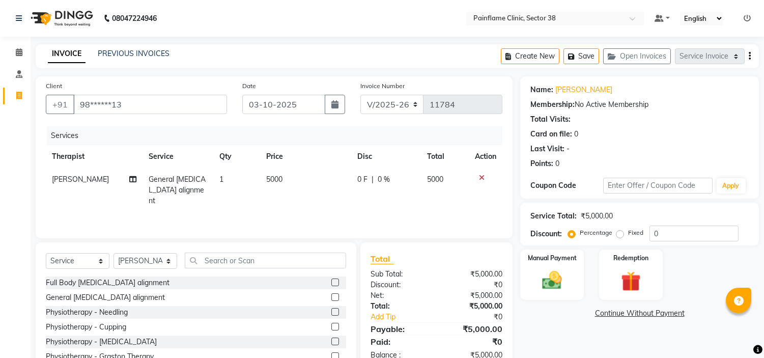
click at [286, 177] on td "5000" at bounding box center [305, 190] width 91 height 44
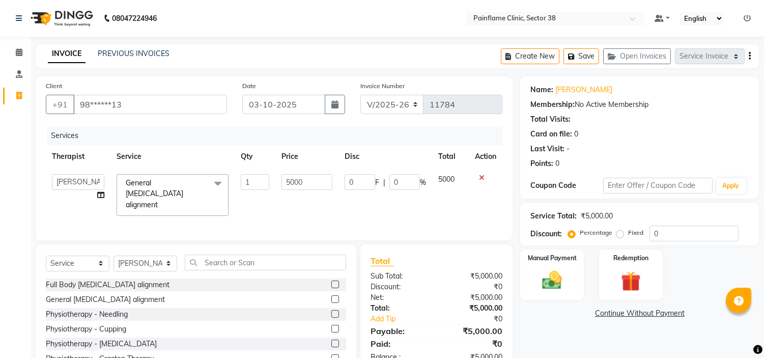
click at [286, 177] on input "5000" at bounding box center [306, 182] width 51 height 16
type input "2000"
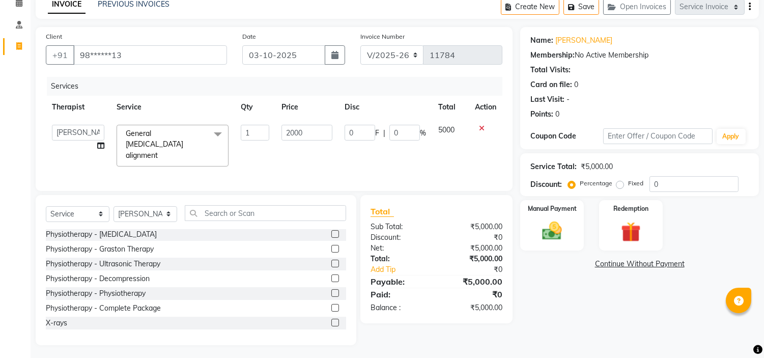
click at [331, 319] on label at bounding box center [335, 323] width 8 height 8
click at [331, 320] on input "checkbox" at bounding box center [334, 323] width 7 height 7
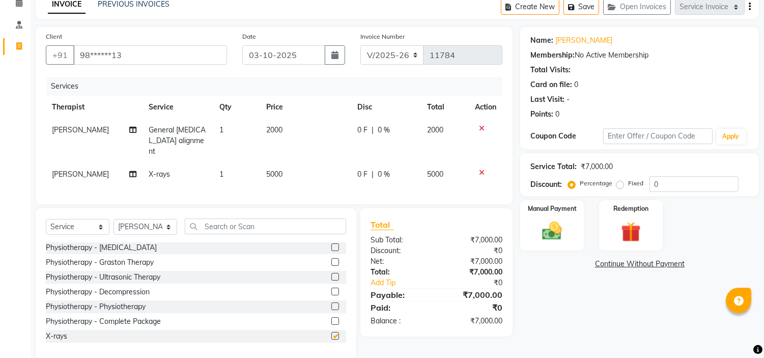
checkbox input "false"
click at [286, 163] on td "5000" at bounding box center [305, 174] width 91 height 23
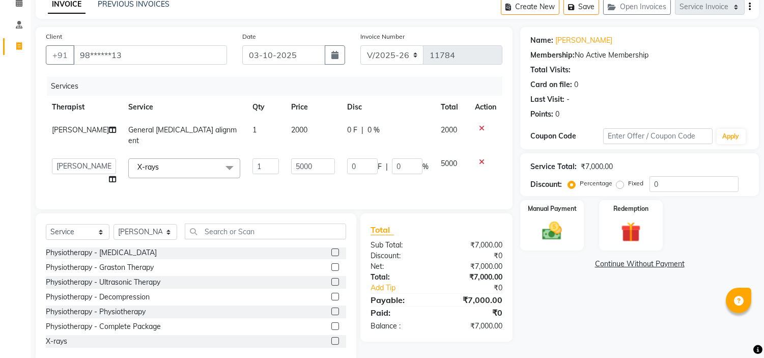
click at [291, 159] on input "5000" at bounding box center [313, 166] width 44 height 16
type input "1100"
click at [533, 229] on div "Manual Payment" at bounding box center [552, 225] width 66 height 52
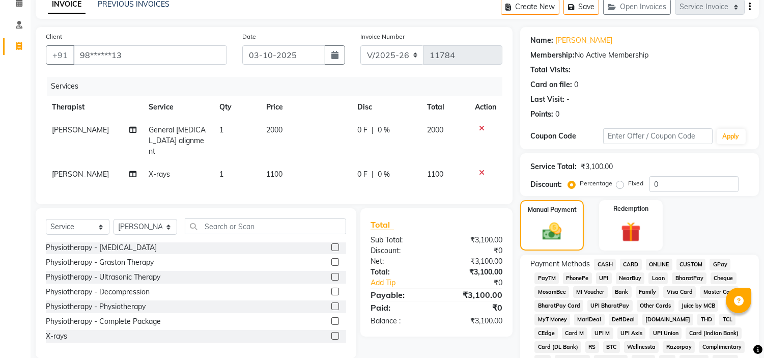
click at [629, 267] on span "CARD" at bounding box center [631, 264] width 22 height 12
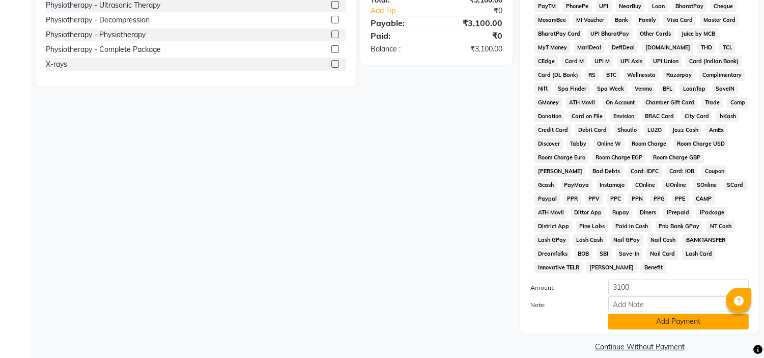
click at [693, 313] on button "Add Payment" at bounding box center [678, 321] width 140 height 16
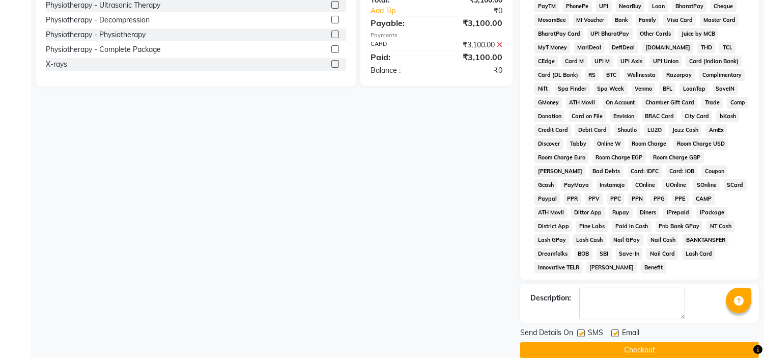
click at [618, 329] on label at bounding box center [615, 333] width 8 height 8
click at [618, 330] on input "checkbox" at bounding box center [614, 333] width 7 height 7
checkbox input "false"
click at [583, 329] on label at bounding box center [581, 333] width 8 height 8
click at [583, 330] on input "checkbox" at bounding box center [580, 333] width 7 height 7
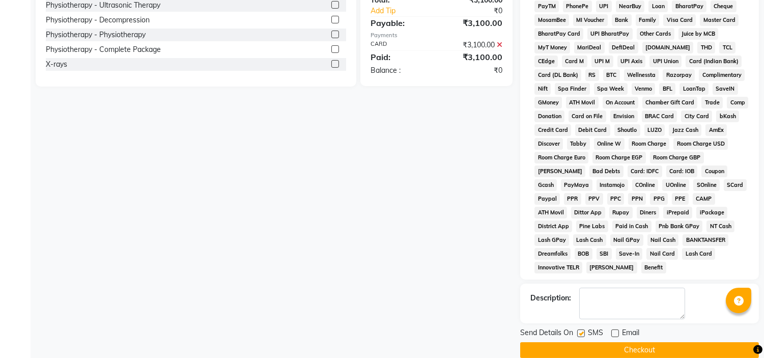
checkbox input "false"
click at [608, 342] on button "Checkout" at bounding box center [639, 350] width 239 height 16
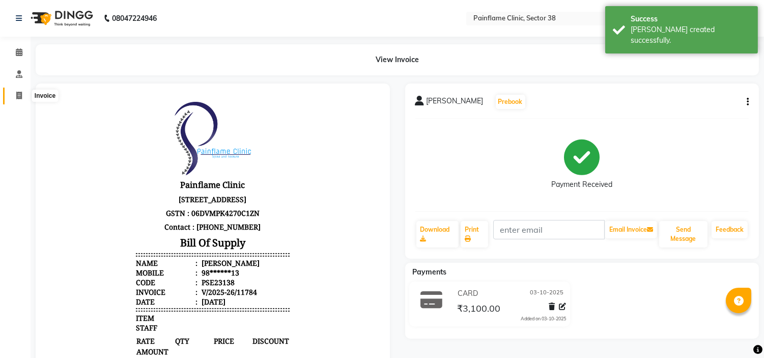
click at [13, 93] on span at bounding box center [19, 96] width 18 height 12
select select "service"
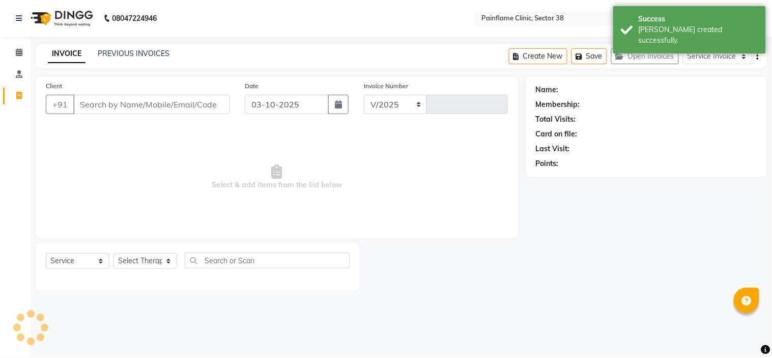
select select "3964"
type input "11785"
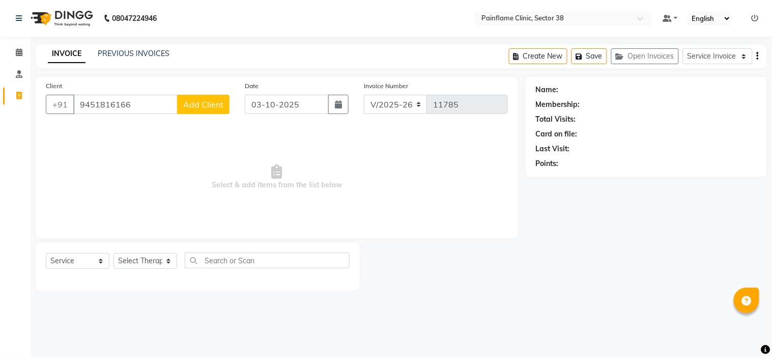
click at [104, 105] on input "9451816166" at bounding box center [125, 104] width 104 height 19
type input "9451816166"
click at [196, 99] on span "Add Client" at bounding box center [203, 104] width 40 height 10
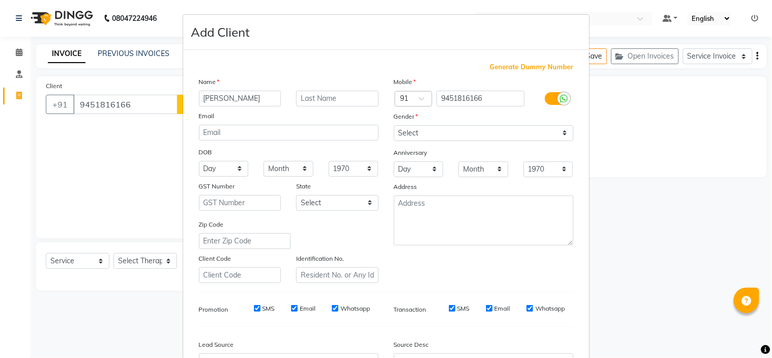
type input "[PERSON_NAME]"
type input "Verma"
click at [418, 132] on select "Select [DEMOGRAPHIC_DATA] [DEMOGRAPHIC_DATA] Other Prefer Not To Say" at bounding box center [484, 133] width 180 height 16
select select "[DEMOGRAPHIC_DATA]"
click at [394, 125] on select "Select [DEMOGRAPHIC_DATA] [DEMOGRAPHIC_DATA] Other Prefer Not To Say" at bounding box center [484, 133] width 180 height 16
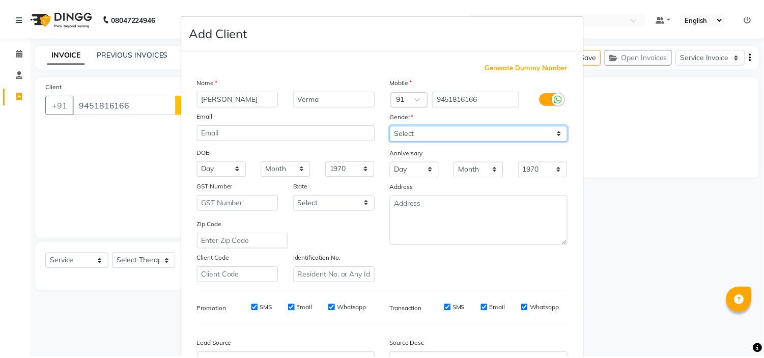
scroll to position [112, 0]
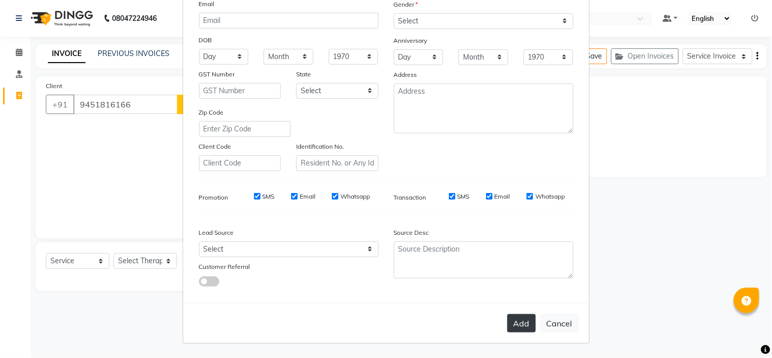
click at [517, 324] on button "Add" at bounding box center [521, 323] width 28 height 18
type input "94******66"
select select
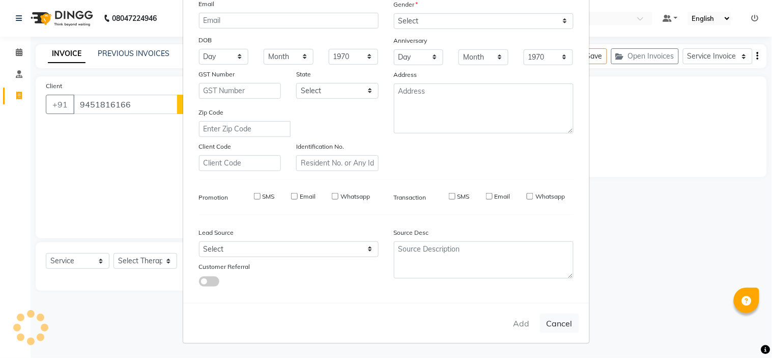
select select
checkbox input "false"
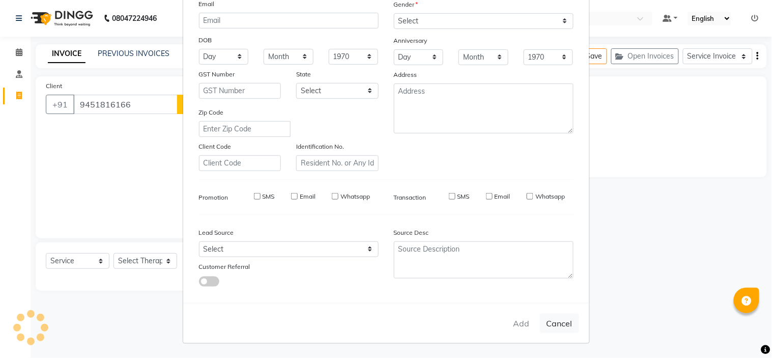
checkbox input "false"
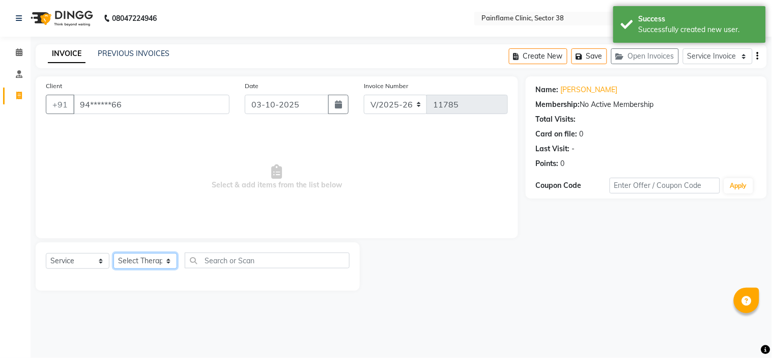
click at [140, 266] on select "Select Therapist [PERSON_NAME] Dr [PERSON_NAME] [PERSON_NAME] Dr [PERSON_NAME] …" at bounding box center [145, 261] width 64 height 16
select select "20216"
click at [113, 253] on select "Select Therapist [PERSON_NAME] Dr [PERSON_NAME] [PERSON_NAME] Dr [PERSON_NAME] …" at bounding box center [145, 261] width 64 height 16
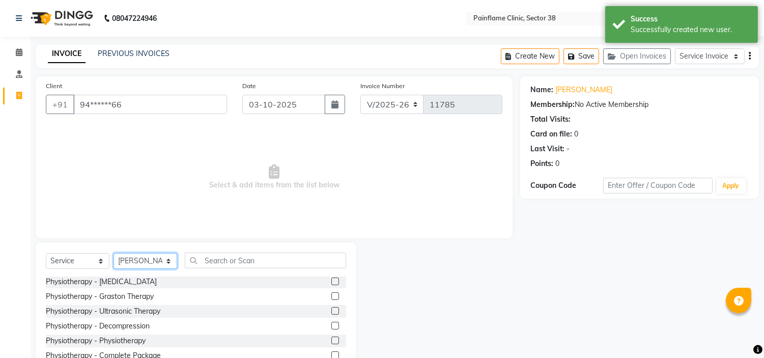
scroll to position [49, 0]
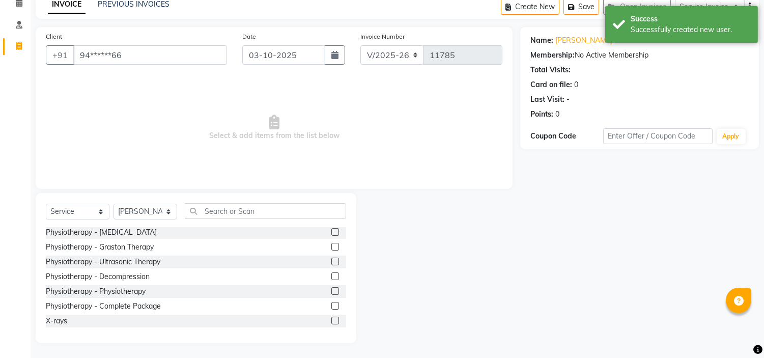
click at [331, 319] on label at bounding box center [335, 320] width 8 height 8
click at [331, 319] on input "checkbox" at bounding box center [334, 321] width 7 height 7
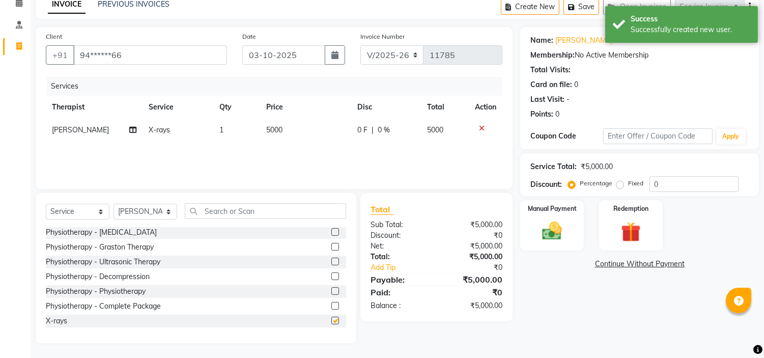
checkbox input "false"
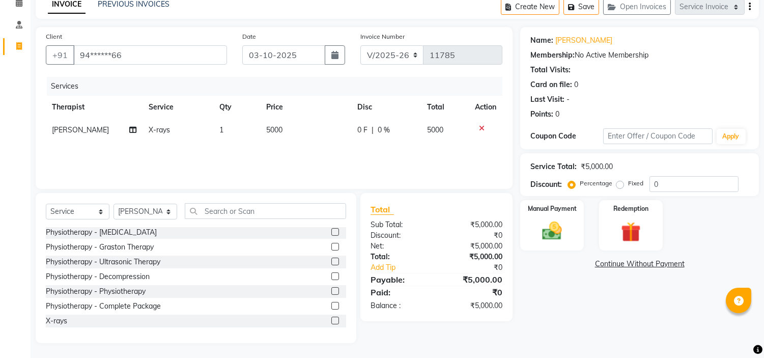
click at [285, 121] on td "5000" at bounding box center [305, 130] width 91 height 23
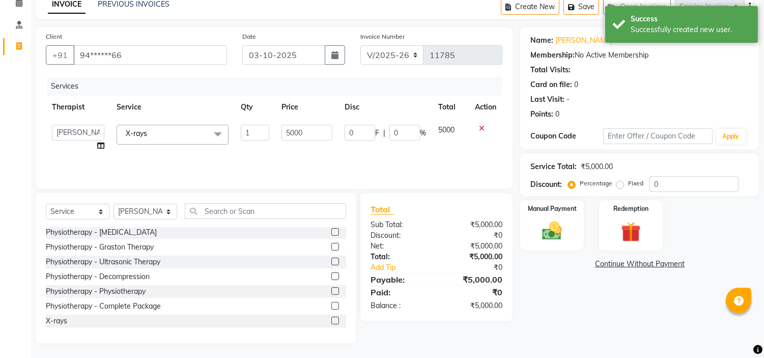
click at [285, 121] on td "5000" at bounding box center [306, 138] width 63 height 39
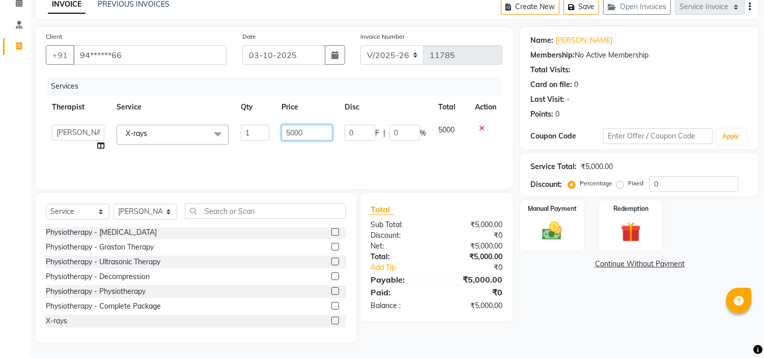
click at [292, 125] on input "5000" at bounding box center [306, 133] width 51 height 16
type input "1500"
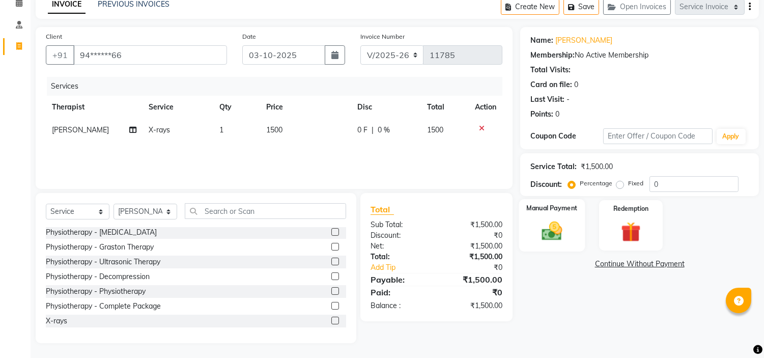
click at [560, 222] on img at bounding box center [552, 231] width 34 height 24
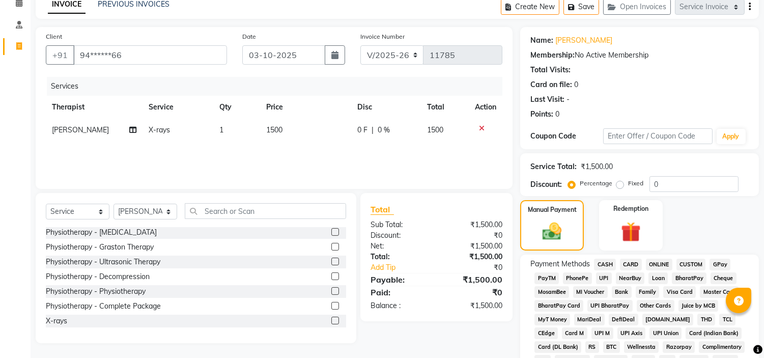
click at [602, 275] on span "UPI" at bounding box center [604, 278] width 16 height 12
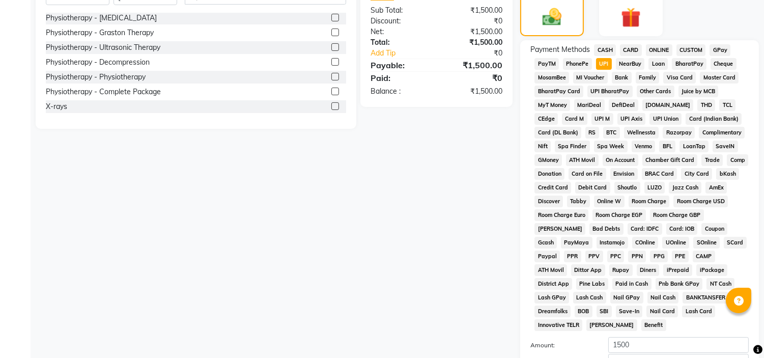
scroll to position [321, 0]
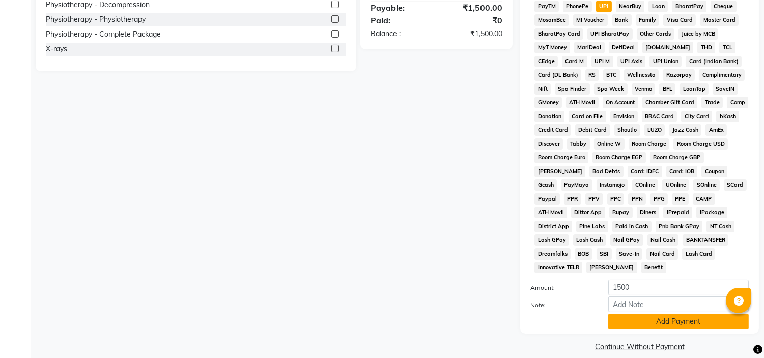
click at [677, 313] on button "Add Payment" at bounding box center [678, 321] width 140 height 16
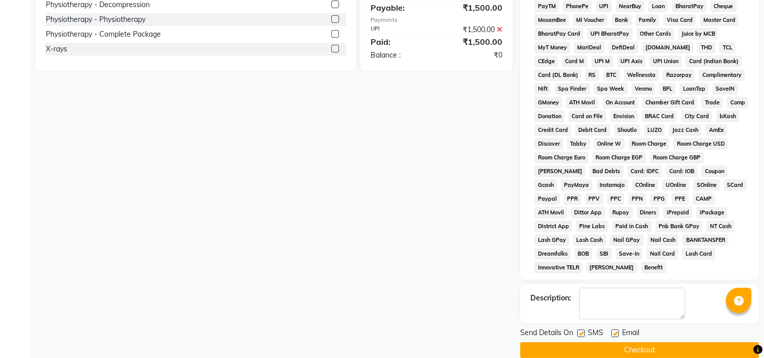
click at [615, 329] on label at bounding box center [615, 333] width 8 height 8
click at [615, 330] on input "checkbox" at bounding box center [614, 333] width 7 height 7
checkbox input "false"
click at [577, 329] on label at bounding box center [581, 333] width 8 height 8
click at [577, 330] on input "checkbox" at bounding box center [580, 333] width 7 height 7
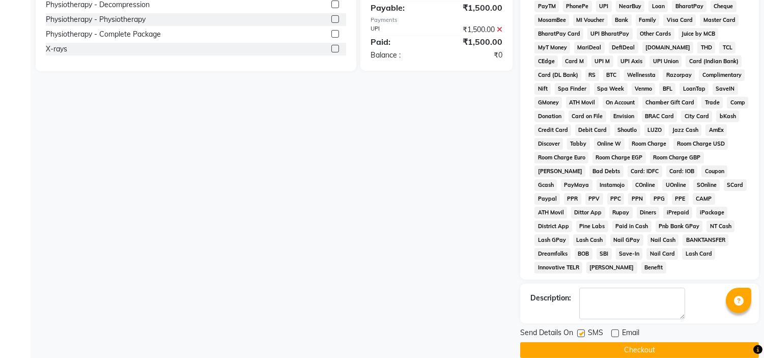
checkbox input "false"
click at [618, 342] on button "Checkout" at bounding box center [639, 350] width 239 height 16
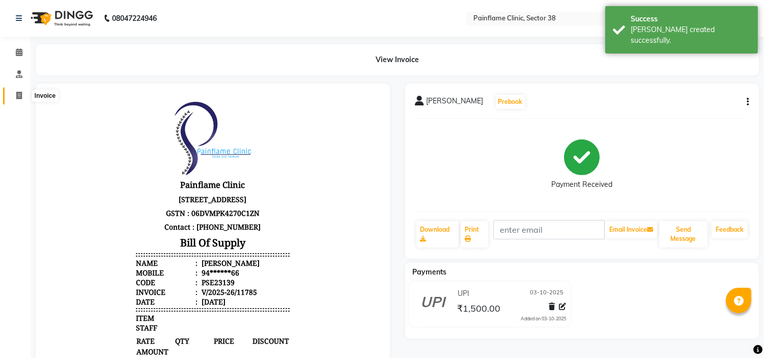
click at [18, 93] on icon at bounding box center [19, 96] width 6 height 8
select select "service"
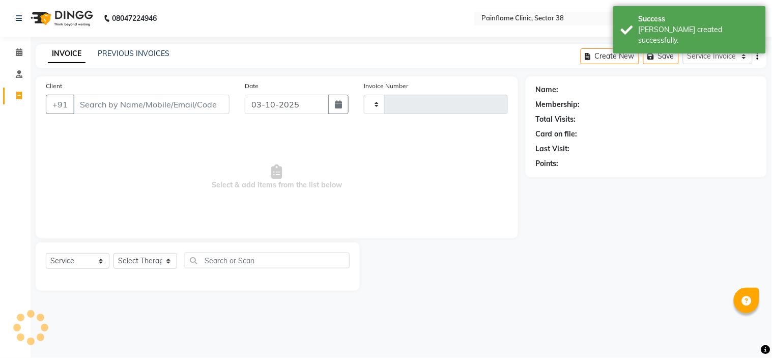
type input "11786"
select select "3964"
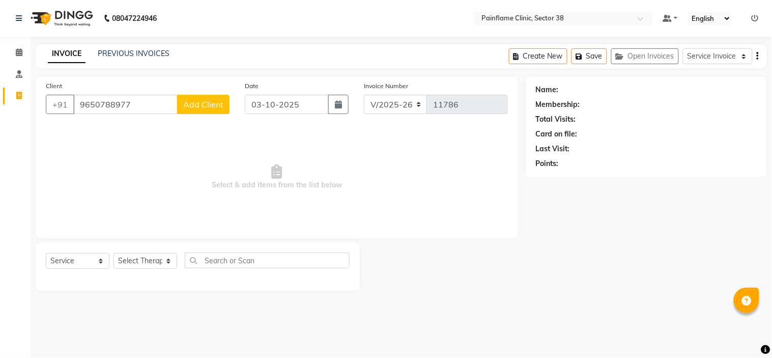
click at [102, 102] on input "9650788977" at bounding box center [125, 104] width 104 height 19
type input "9650788977"
click at [220, 101] on span "Add Client" at bounding box center [203, 104] width 40 height 10
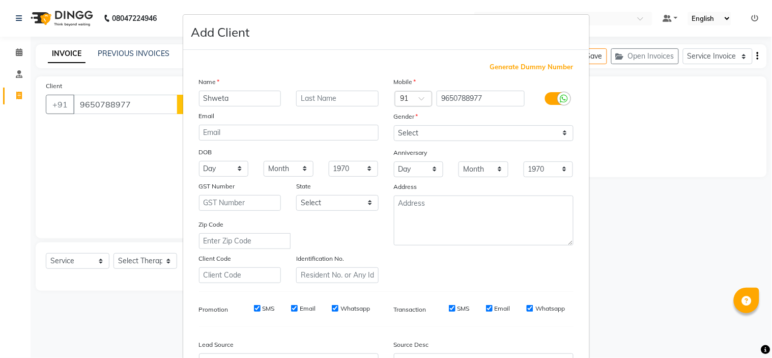
type input "Shweta"
type input "[PERSON_NAME]"
click at [449, 132] on select "Select [DEMOGRAPHIC_DATA] [DEMOGRAPHIC_DATA] Other Prefer Not To Say" at bounding box center [484, 133] width 180 height 16
select select "[DEMOGRAPHIC_DATA]"
click at [394, 125] on select "Select [DEMOGRAPHIC_DATA] [DEMOGRAPHIC_DATA] Other Prefer Not To Say" at bounding box center [484, 133] width 180 height 16
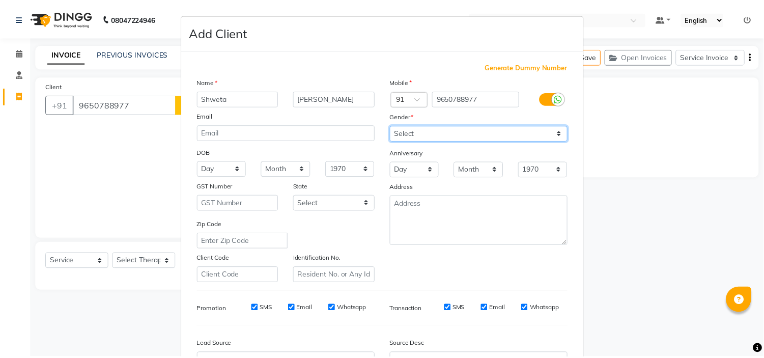
scroll to position [112, 0]
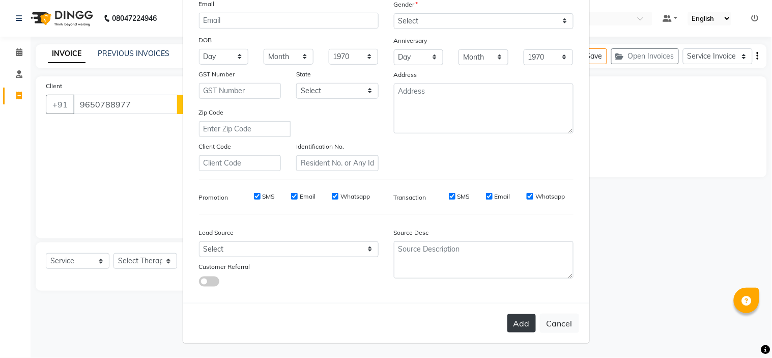
click at [517, 318] on button "Add" at bounding box center [521, 323] width 28 height 18
type input "96******77"
select select
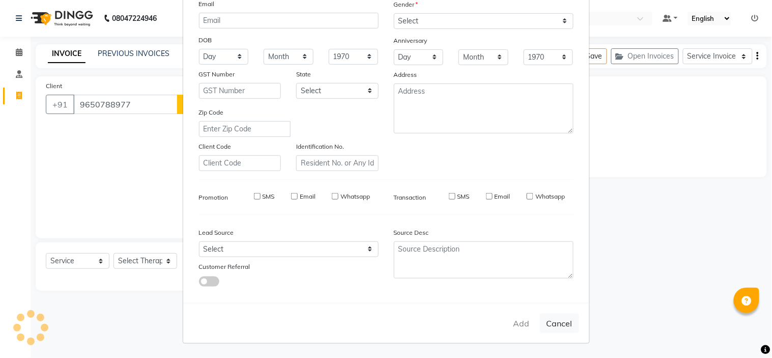
select select
checkbox input "false"
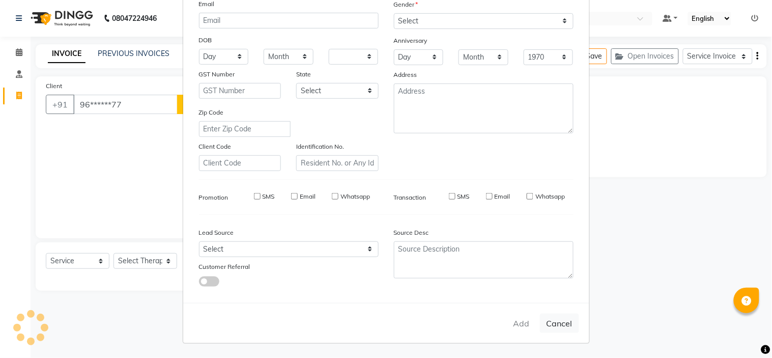
checkbox input "false"
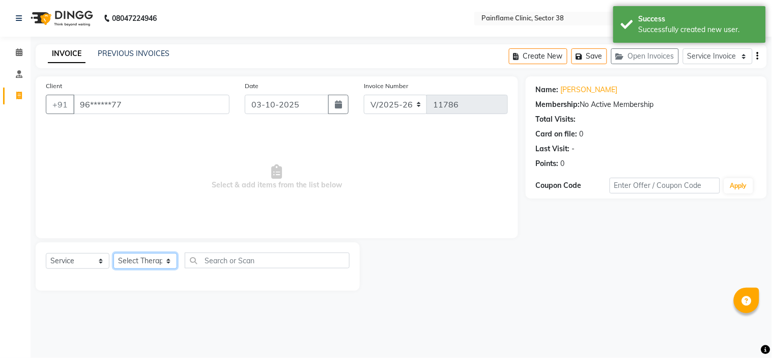
click at [143, 258] on select "Select Therapist [PERSON_NAME] Dr [PERSON_NAME] [PERSON_NAME] Dr [PERSON_NAME] …" at bounding box center [145, 261] width 64 height 16
select select "20209"
click at [113, 253] on select "Select Therapist [PERSON_NAME] Dr [PERSON_NAME] [PERSON_NAME] Dr [PERSON_NAME] …" at bounding box center [145, 261] width 64 height 16
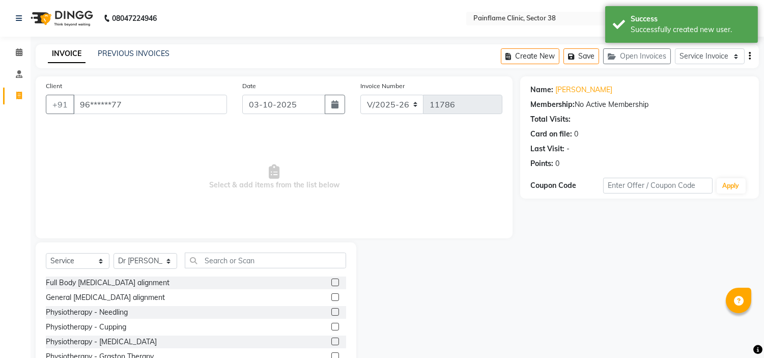
click at [331, 295] on label at bounding box center [335, 297] width 8 height 8
click at [331, 295] on input "checkbox" at bounding box center [334, 297] width 7 height 7
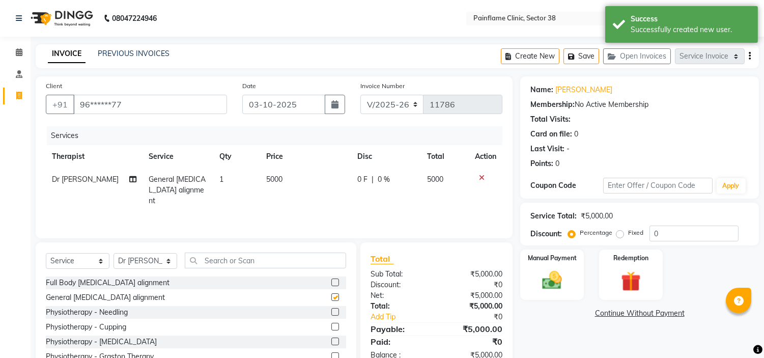
checkbox input "false"
click at [287, 175] on td "5000" at bounding box center [305, 190] width 91 height 44
select select "20209"
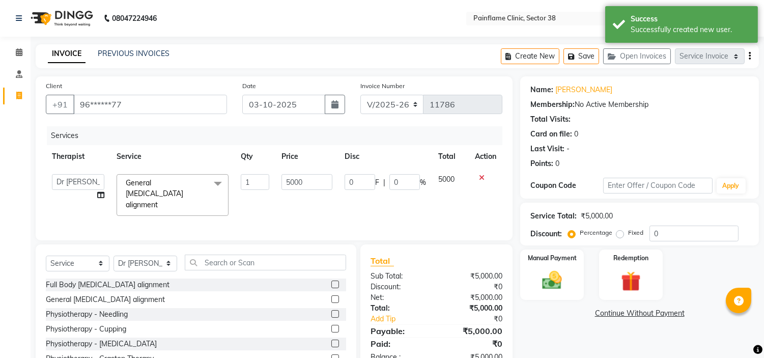
click at [287, 175] on input "5000" at bounding box center [306, 182] width 51 height 16
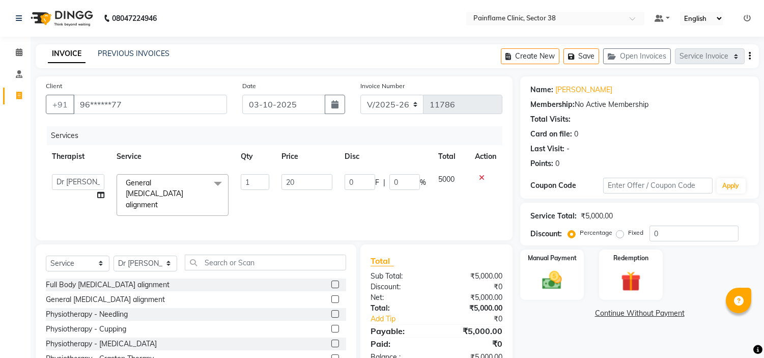
type input "2"
type input "1000"
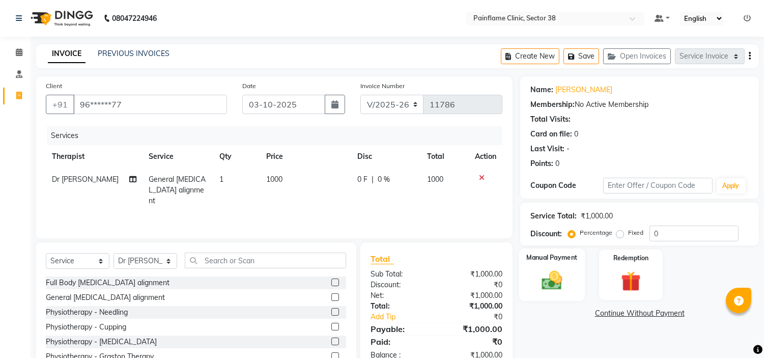
click at [553, 261] on label "Manual Payment" at bounding box center [552, 257] width 51 height 10
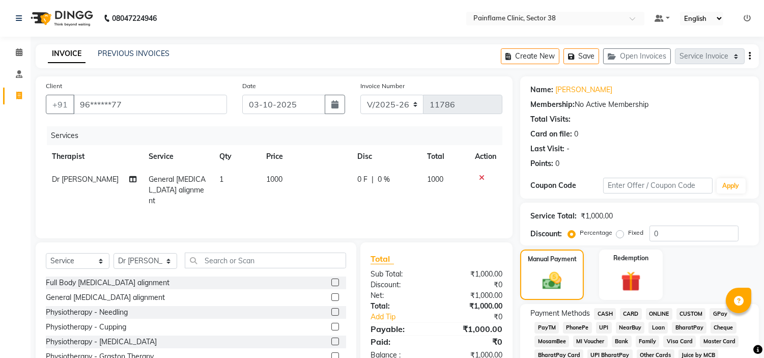
click at [632, 313] on span "CARD" at bounding box center [631, 314] width 22 height 12
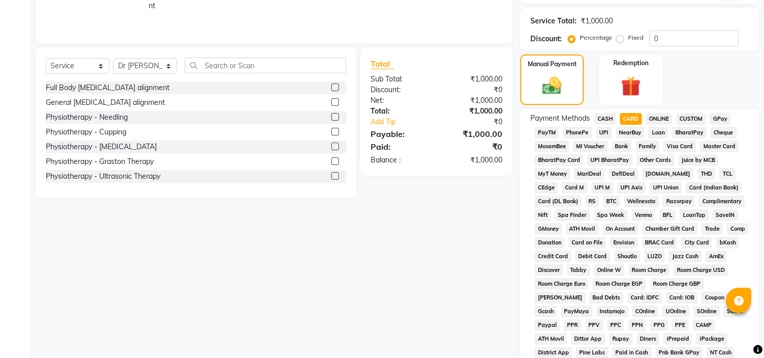
scroll to position [321, 0]
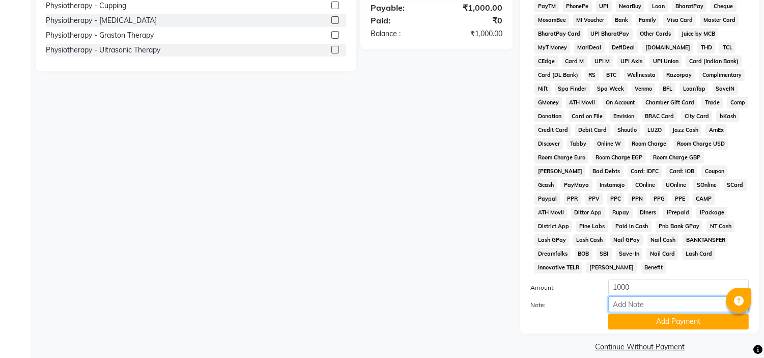
click at [637, 296] on input "Note:" at bounding box center [678, 304] width 140 height 16
type input "Posture yog only"
click at [681, 296] on input "Posture yog only" at bounding box center [678, 304] width 140 height 16
click at [616, 296] on input "Posture yog only" at bounding box center [678, 304] width 140 height 16
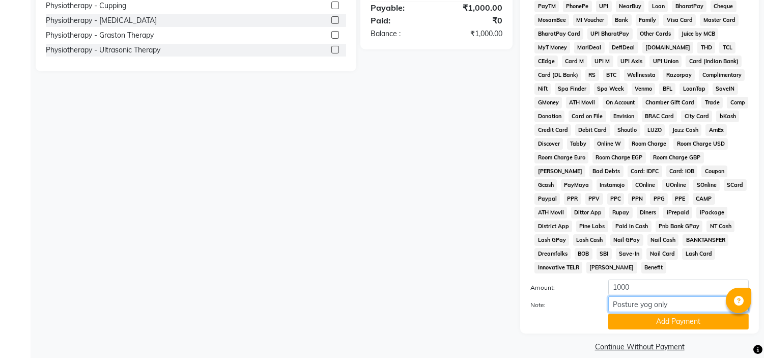
click at [616, 296] on input "Posture yog only" at bounding box center [678, 304] width 140 height 16
click at [634, 316] on button "Add Payment" at bounding box center [678, 321] width 140 height 16
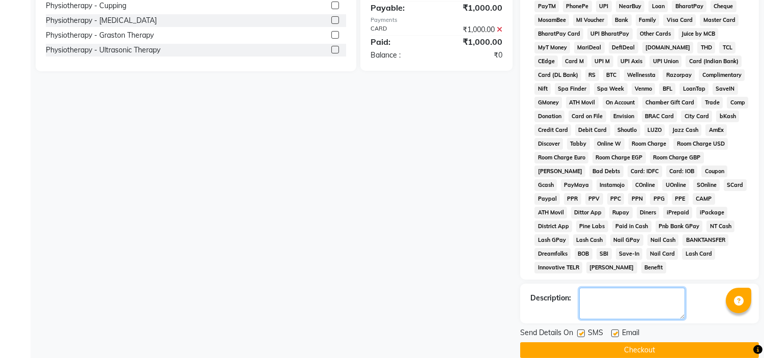
click at [618, 292] on textarea at bounding box center [632, 303] width 106 height 32
paste textarea "Posture yog only"
type textarea "Posture yog only"
click at [613, 329] on label at bounding box center [615, 333] width 8 height 8
click at [613, 330] on input "checkbox" at bounding box center [614, 333] width 7 height 7
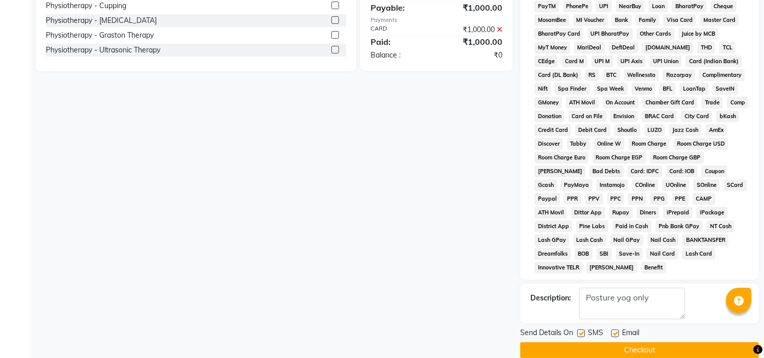
checkbox input "false"
click at [582, 329] on label at bounding box center [581, 333] width 8 height 8
click at [582, 330] on input "checkbox" at bounding box center [580, 333] width 7 height 7
checkbox input "false"
click at [603, 342] on button "Checkout" at bounding box center [639, 350] width 239 height 16
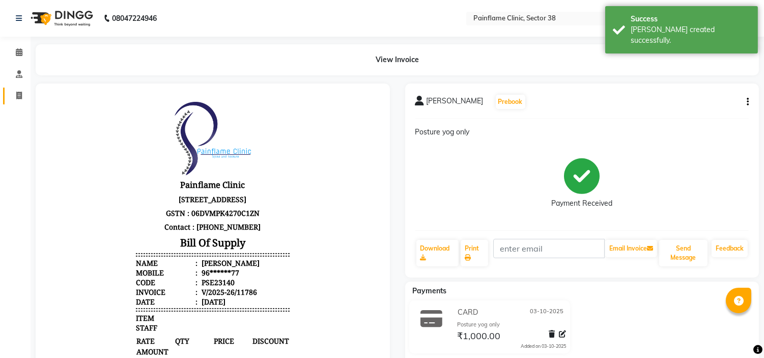
click at [20, 102] on link "Invoice" at bounding box center [15, 96] width 24 height 17
select select "service"
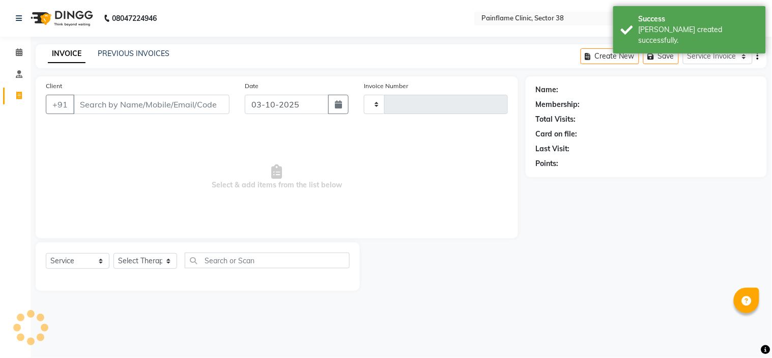
type input "11787"
select select "3964"
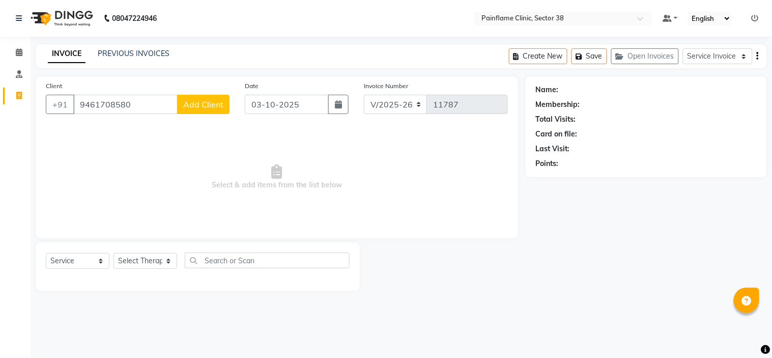
click at [105, 103] on input "9461708580" at bounding box center [125, 104] width 104 height 19
type input "9461708580"
click at [211, 103] on span "Add Client" at bounding box center [203, 104] width 40 height 10
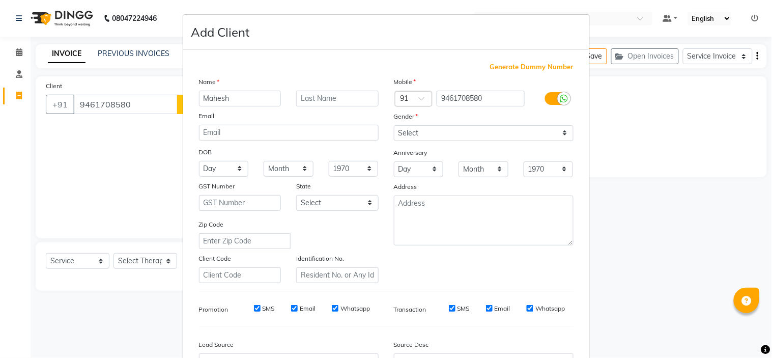
type input "Mahesh"
type input "[PERSON_NAME]"
click at [439, 127] on select "Select [DEMOGRAPHIC_DATA] [DEMOGRAPHIC_DATA] Other Prefer Not To Say" at bounding box center [484, 133] width 180 height 16
select select "[DEMOGRAPHIC_DATA]"
click at [394, 125] on select "Select [DEMOGRAPHIC_DATA] [DEMOGRAPHIC_DATA] Other Prefer Not To Say" at bounding box center [484, 133] width 180 height 16
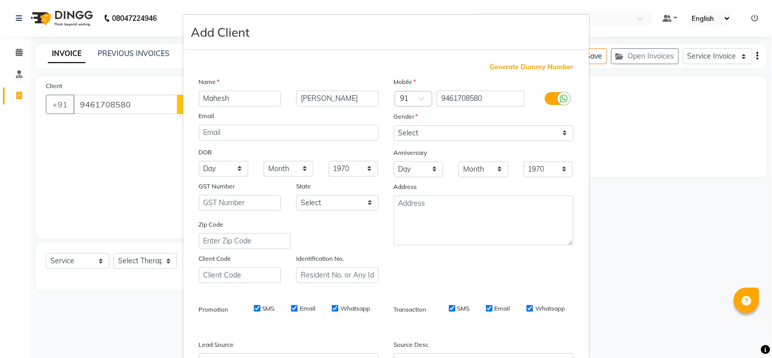
click at [416, 159] on div "Anniversary" at bounding box center [402, 154] width 33 height 14
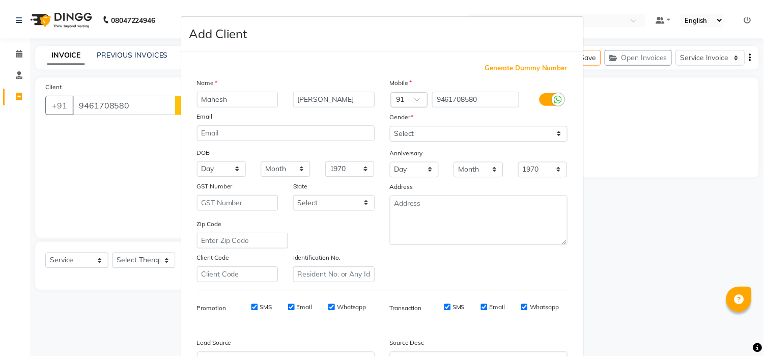
scroll to position [112, 0]
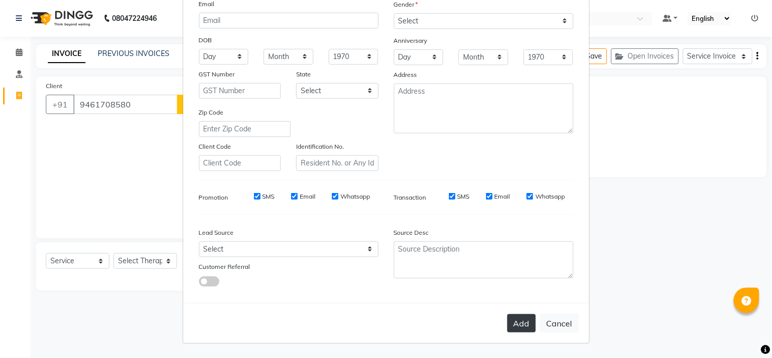
click at [510, 323] on button "Add" at bounding box center [521, 323] width 28 height 18
type input "94******80"
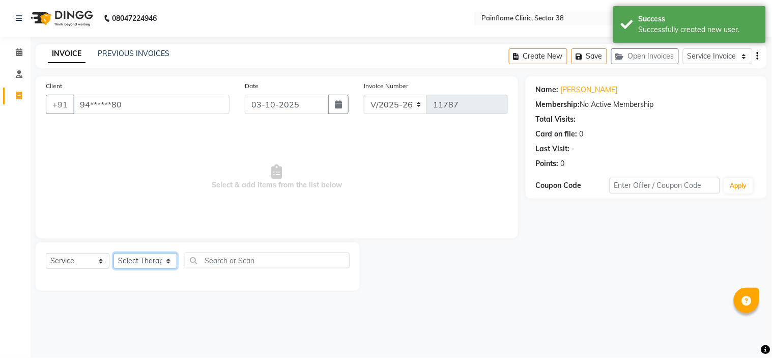
click at [154, 261] on select "Select Therapist [PERSON_NAME] Dr [PERSON_NAME] [PERSON_NAME] Dr [PERSON_NAME] …" at bounding box center [145, 261] width 64 height 16
click at [113, 253] on select "Select Therapist [PERSON_NAME] Dr [PERSON_NAME] [PERSON_NAME] Dr [PERSON_NAME] …" at bounding box center [145, 261] width 64 height 16
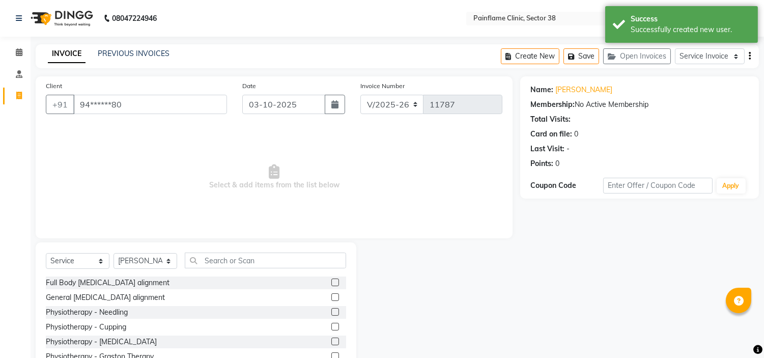
click at [331, 296] on label at bounding box center [335, 297] width 8 height 8
click at [331, 296] on input "checkbox" at bounding box center [334, 297] width 7 height 7
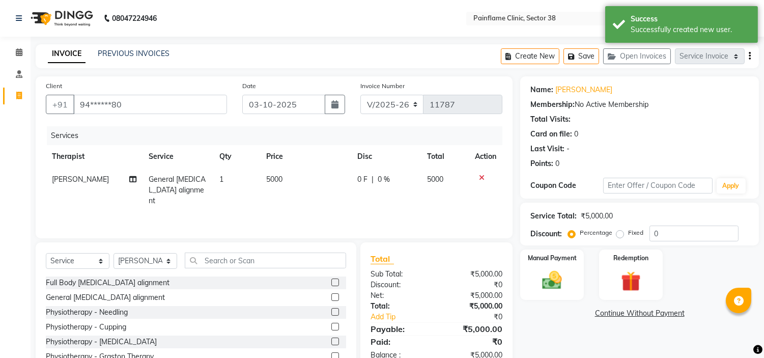
click at [293, 172] on td "5000" at bounding box center [305, 190] width 91 height 44
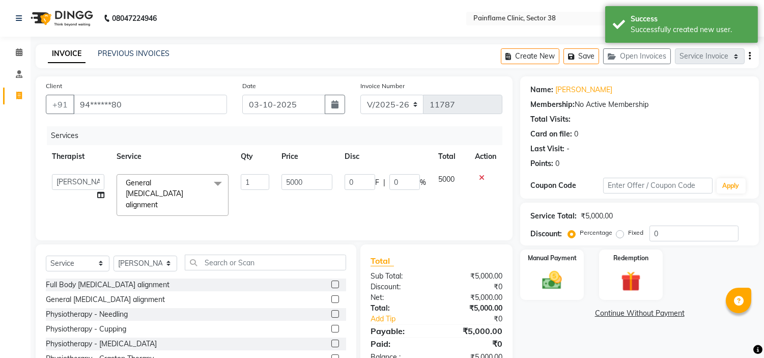
click at [293, 172] on td "5000" at bounding box center [306, 195] width 63 height 54
click at [293, 175] on input "5000" at bounding box center [306, 182] width 51 height 16
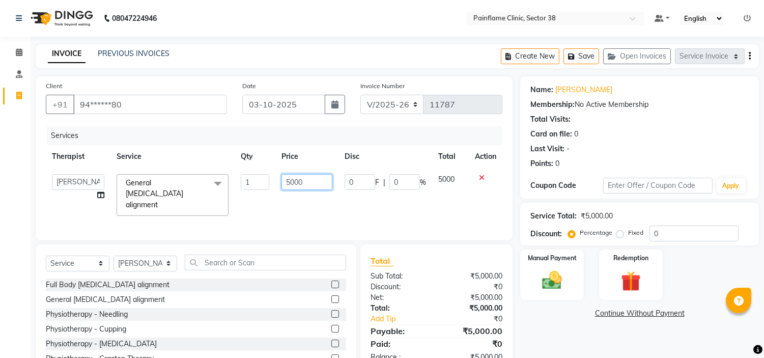
click at [293, 175] on input "5000" at bounding box center [306, 182] width 51 height 16
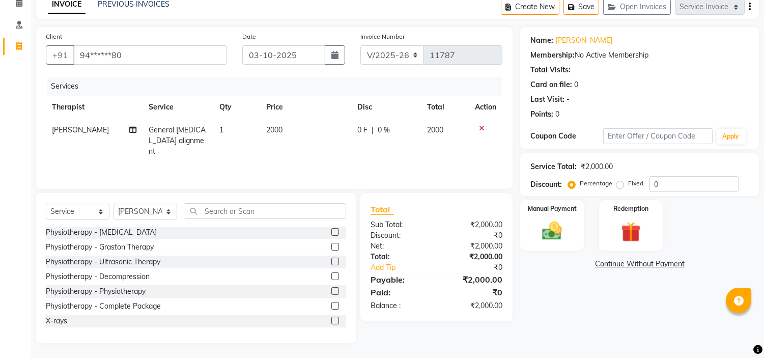
click at [331, 318] on label at bounding box center [335, 320] width 8 height 8
click at [331, 318] on input "checkbox" at bounding box center [334, 321] width 7 height 7
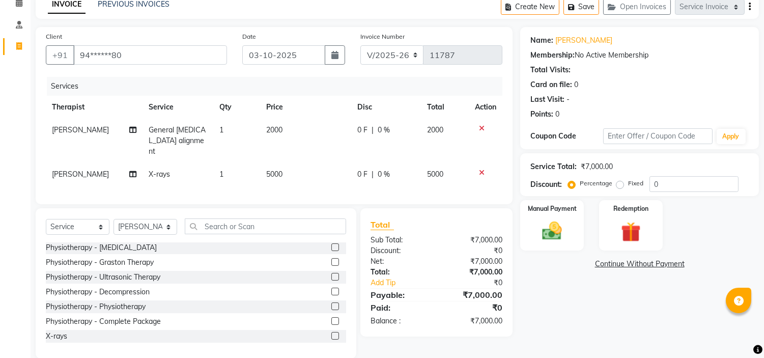
click at [283, 163] on td "5000" at bounding box center [305, 174] width 91 height 23
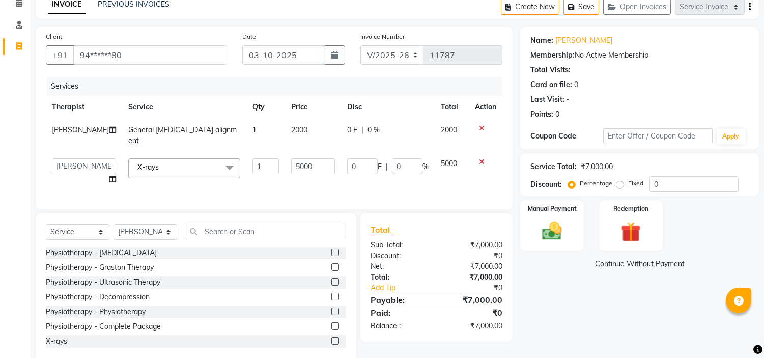
click at [291, 158] on input "5000" at bounding box center [313, 166] width 44 height 16
click at [539, 216] on div "Manual Payment" at bounding box center [552, 225] width 66 height 52
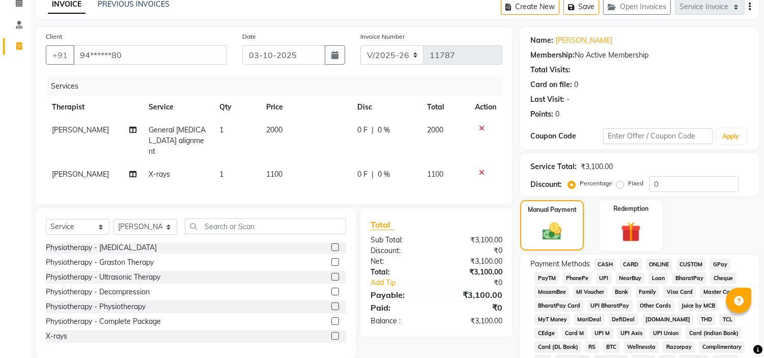
click at [603, 284] on div "UPI" at bounding box center [602, 279] width 20 height 14
click at [603, 275] on span "UPI" at bounding box center [604, 278] width 16 height 12
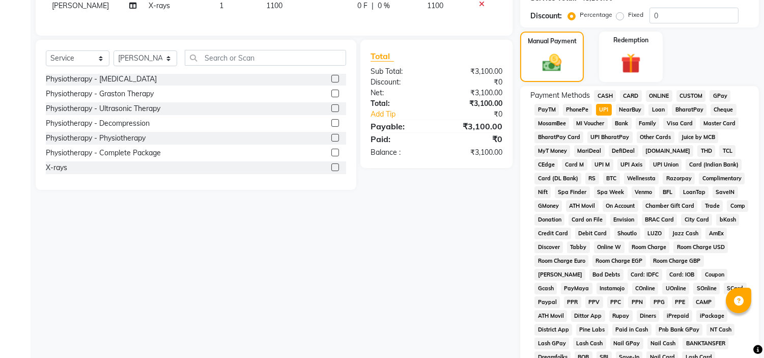
scroll to position [321, 0]
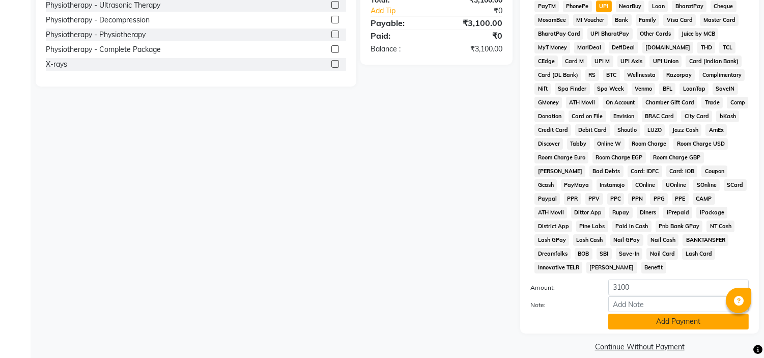
click at [685, 313] on button "Add Payment" at bounding box center [678, 321] width 140 height 16
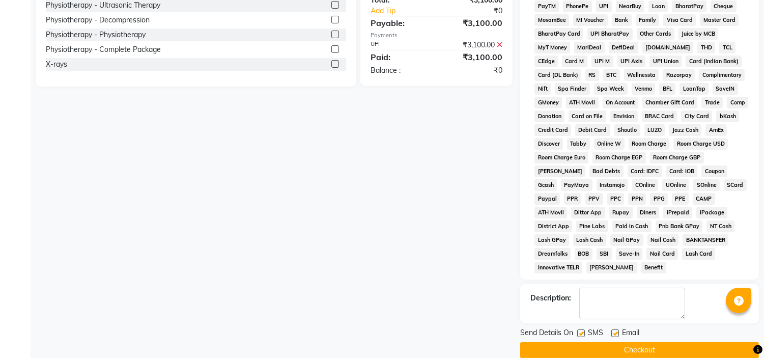
click at [611, 329] on label at bounding box center [615, 333] width 8 height 8
click at [611, 330] on input "checkbox" at bounding box center [614, 333] width 7 height 7
click at [577, 327] on div "Send Details On SMS Email" at bounding box center [639, 333] width 239 height 13
click at [586, 327] on div "SMS" at bounding box center [594, 333] width 34 height 13
click at [581, 329] on label at bounding box center [581, 333] width 8 height 8
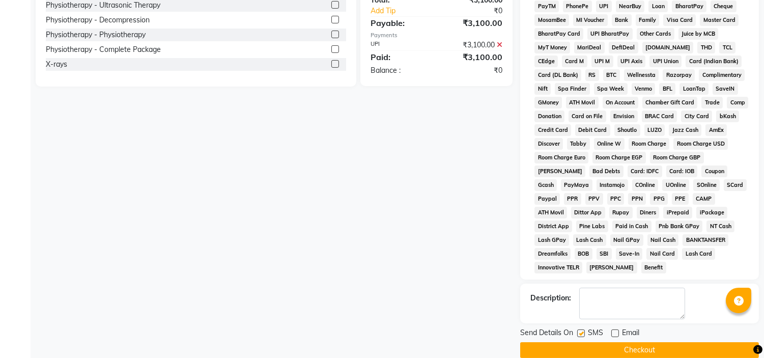
click at [581, 330] on input "checkbox" at bounding box center [580, 333] width 7 height 7
click at [658, 342] on button "Checkout" at bounding box center [639, 350] width 239 height 16
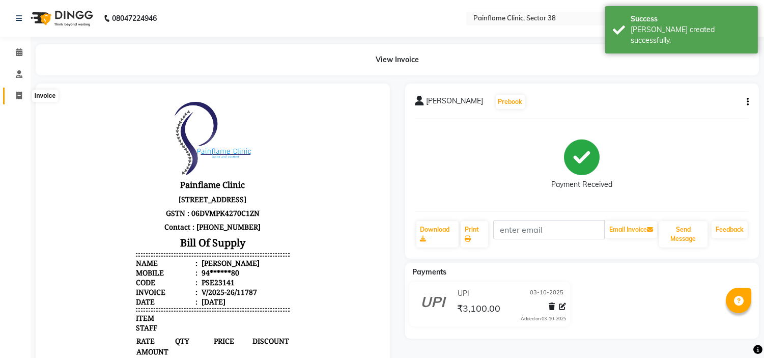
click at [17, 93] on icon at bounding box center [19, 96] width 6 height 8
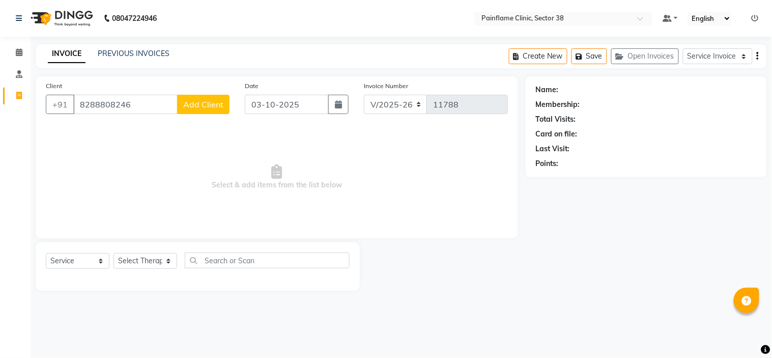
click at [102, 101] on input "8288808246" at bounding box center [125, 104] width 104 height 19
click at [199, 99] on span "Add Client" at bounding box center [203, 104] width 40 height 10
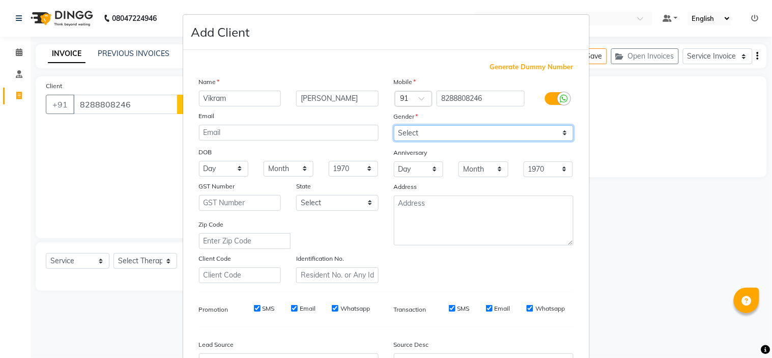
click at [450, 136] on select "Select [DEMOGRAPHIC_DATA] [DEMOGRAPHIC_DATA] Other Prefer Not To Say" at bounding box center [484, 133] width 180 height 16
click at [394, 125] on select "Select [DEMOGRAPHIC_DATA] [DEMOGRAPHIC_DATA] Other Prefer Not To Say" at bounding box center [484, 133] width 180 height 16
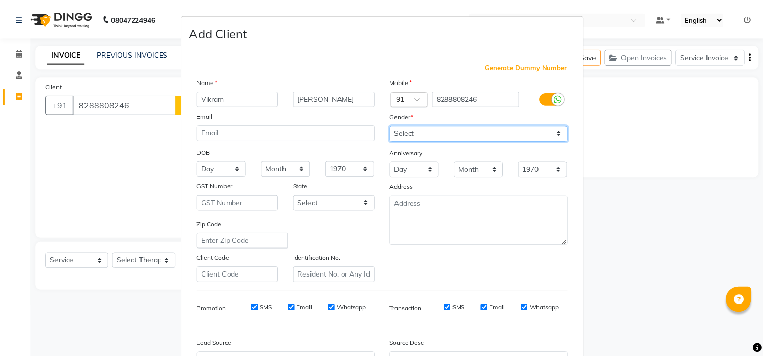
scroll to position [112, 0]
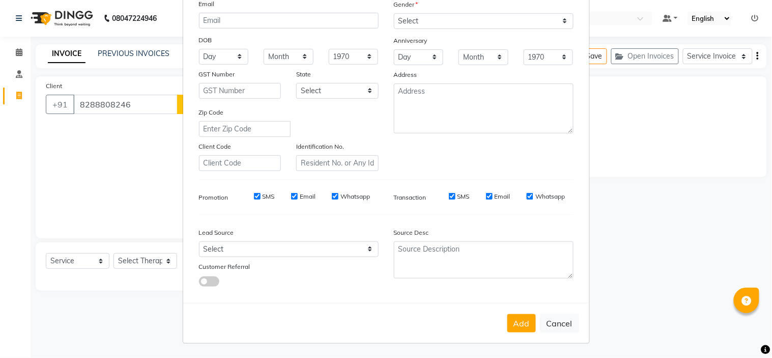
click at [503, 316] on div "Add Cancel" at bounding box center [386, 323] width 406 height 40
click at [508, 318] on button "Add" at bounding box center [521, 323] width 28 height 18
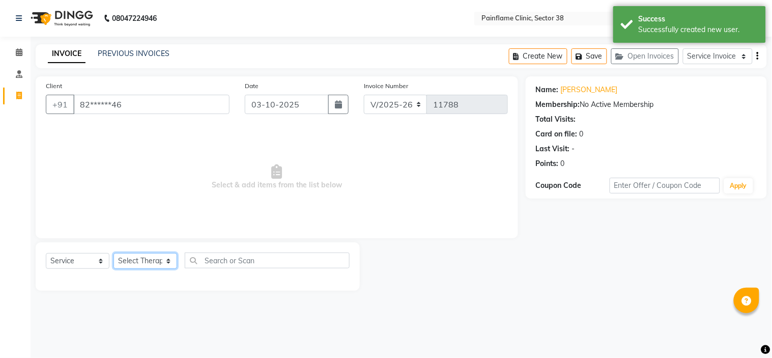
click at [153, 258] on select "Select Therapist [PERSON_NAME] Dr [PERSON_NAME] [PERSON_NAME] Dr [PERSON_NAME] …" at bounding box center [145, 261] width 64 height 16
click at [113, 253] on select "Select Therapist [PERSON_NAME] Dr [PERSON_NAME] [PERSON_NAME] Dr [PERSON_NAME] …" at bounding box center [145, 261] width 64 height 16
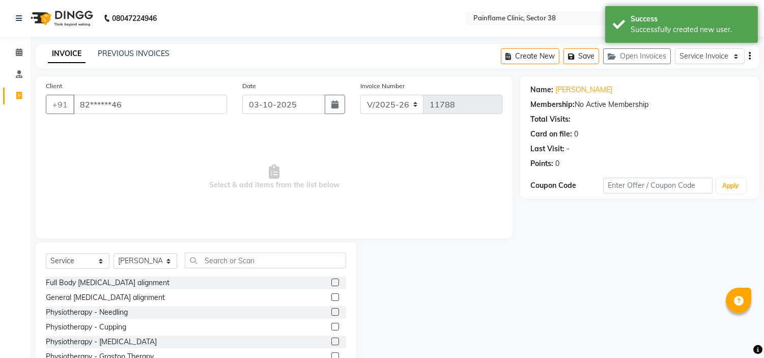
click at [331, 296] on label at bounding box center [335, 297] width 8 height 8
click at [331, 296] on input "checkbox" at bounding box center [334, 297] width 7 height 7
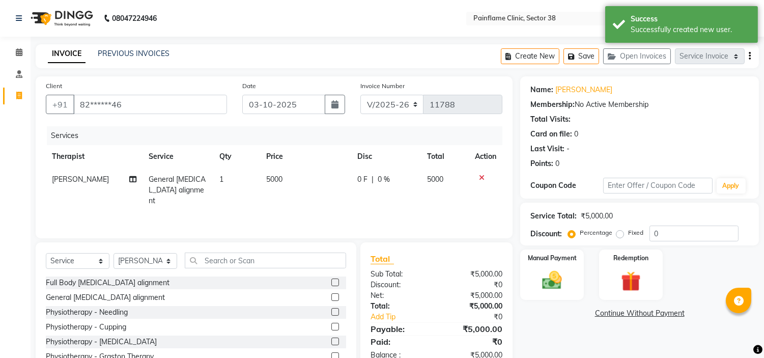
click at [294, 177] on td "5000" at bounding box center [305, 190] width 91 height 44
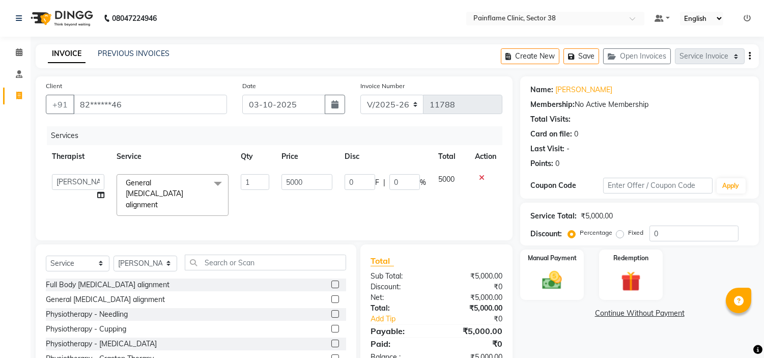
click at [294, 177] on input "5000" at bounding box center [306, 182] width 51 height 16
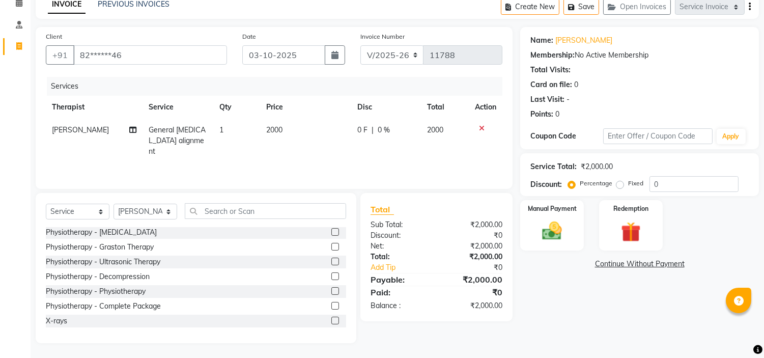
click at [331, 320] on label at bounding box center [335, 320] width 8 height 8
click at [331, 320] on input "checkbox" at bounding box center [334, 321] width 7 height 7
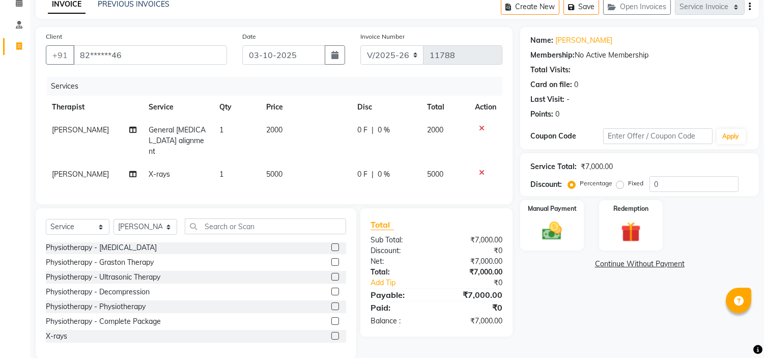
click at [286, 163] on td "5000" at bounding box center [305, 174] width 91 height 23
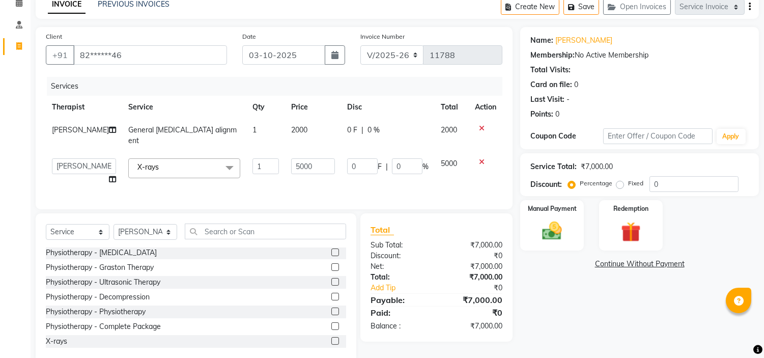
click at [291, 158] on input "5000" at bounding box center [313, 166] width 44 height 16
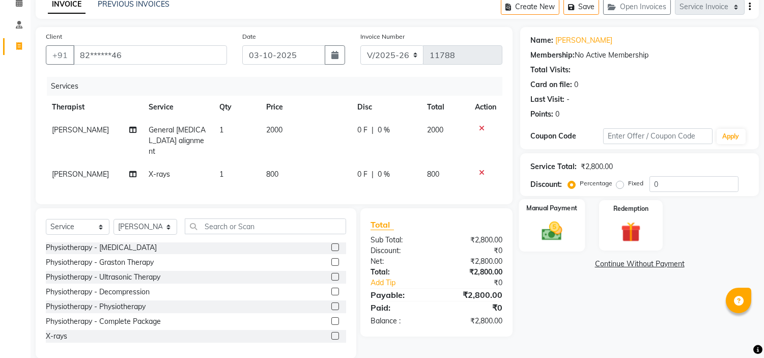
click at [556, 221] on img at bounding box center [552, 231] width 34 height 24
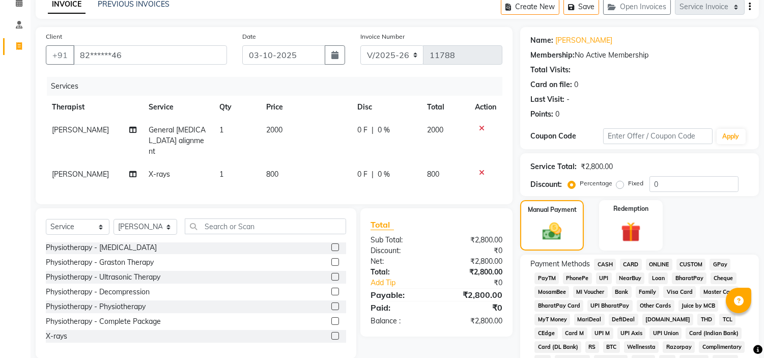
click at [604, 277] on span "UPI" at bounding box center [604, 278] width 16 height 12
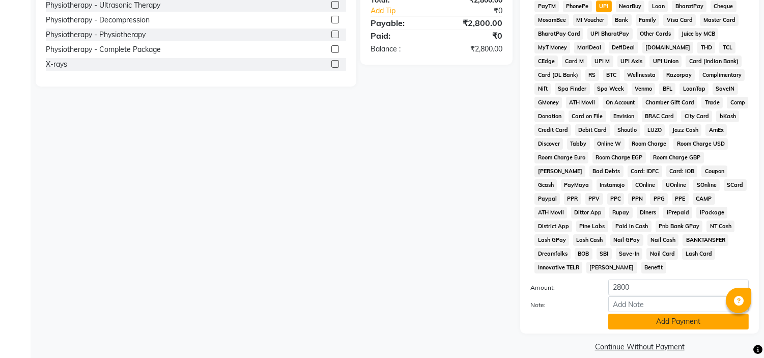
click at [674, 313] on button "Add Payment" at bounding box center [678, 321] width 140 height 16
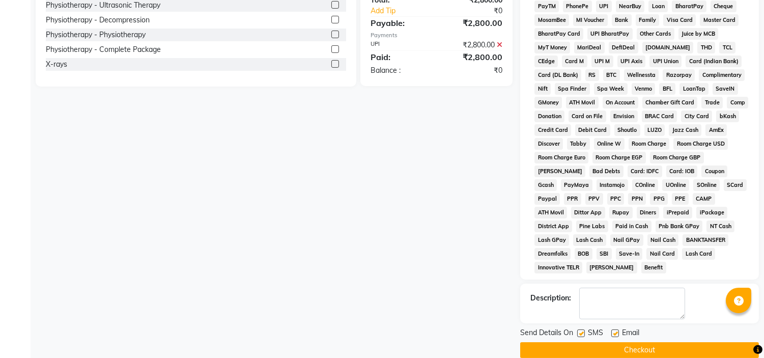
click at [616, 329] on label at bounding box center [615, 333] width 8 height 8
click at [616, 330] on input "checkbox" at bounding box center [614, 333] width 7 height 7
click at [584, 329] on label at bounding box center [581, 333] width 8 height 8
click at [584, 330] on input "checkbox" at bounding box center [580, 333] width 7 height 7
click at [622, 342] on button "Checkout" at bounding box center [639, 350] width 239 height 16
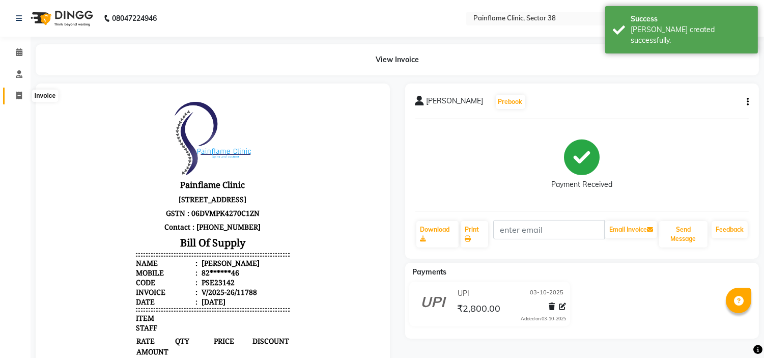
click at [22, 93] on span at bounding box center [19, 96] width 18 height 12
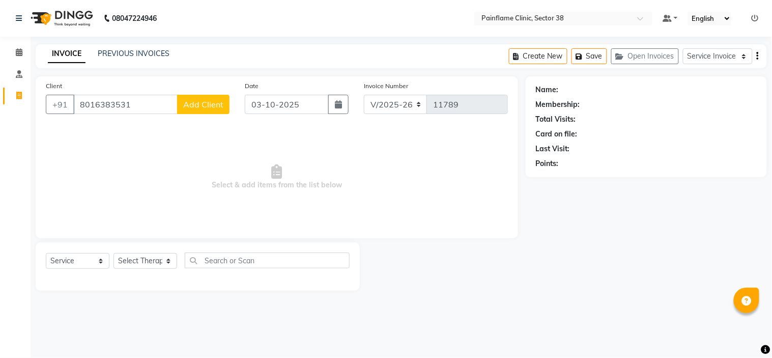
click at [195, 100] on span "Add Client" at bounding box center [203, 104] width 40 height 10
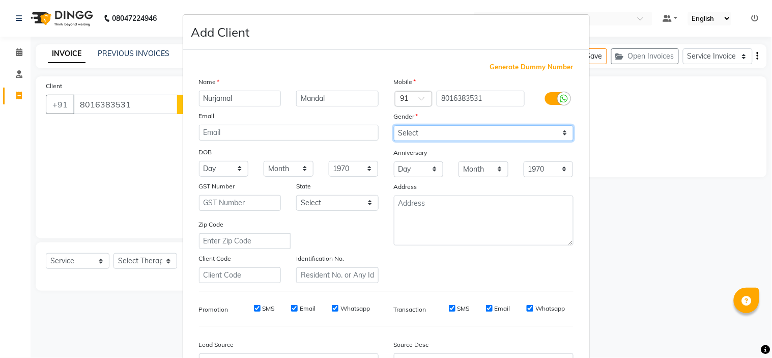
click at [447, 132] on select "Select [DEMOGRAPHIC_DATA] [DEMOGRAPHIC_DATA] Other Prefer Not To Say" at bounding box center [484, 133] width 180 height 16
click at [394, 125] on select "Select [DEMOGRAPHIC_DATA] [DEMOGRAPHIC_DATA] Other Prefer Not To Say" at bounding box center [484, 133] width 180 height 16
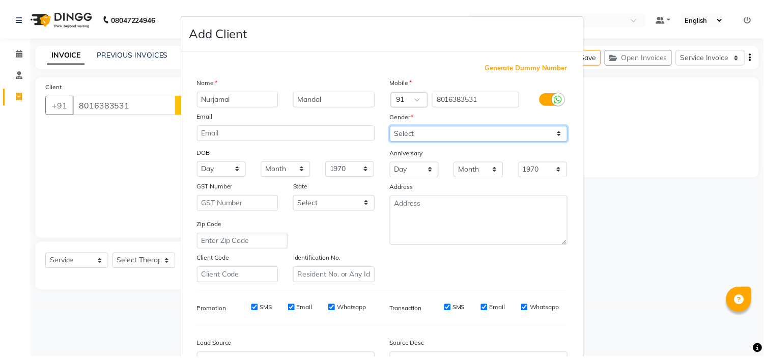
scroll to position [112, 0]
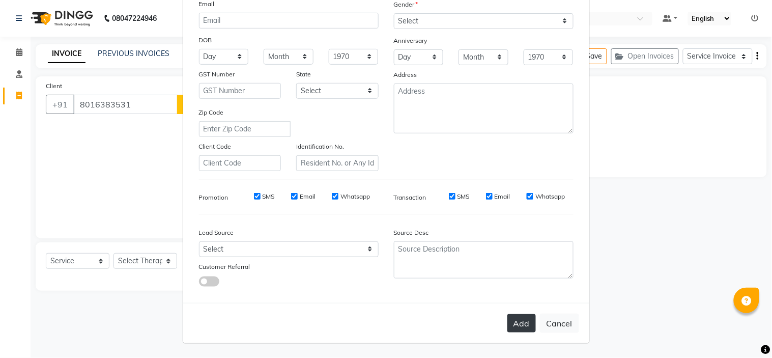
click at [517, 322] on button "Add" at bounding box center [521, 323] width 28 height 18
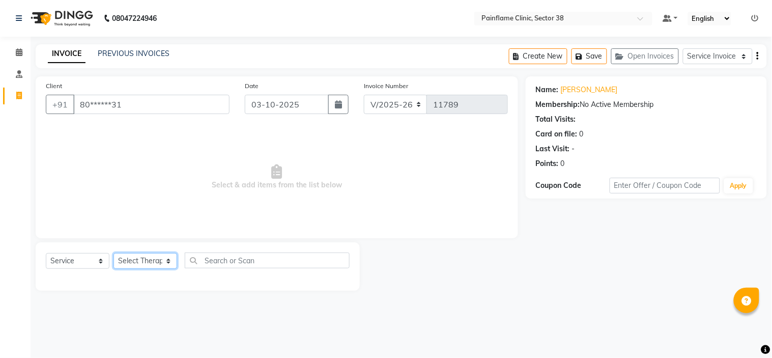
click at [160, 265] on select "Select Therapist [PERSON_NAME] Dr [PERSON_NAME] [PERSON_NAME] Dr [PERSON_NAME] …" at bounding box center [145, 261] width 64 height 16
click at [113, 253] on select "Select Therapist [PERSON_NAME] Dr [PERSON_NAME] [PERSON_NAME] Dr [PERSON_NAME] …" at bounding box center [145, 261] width 64 height 16
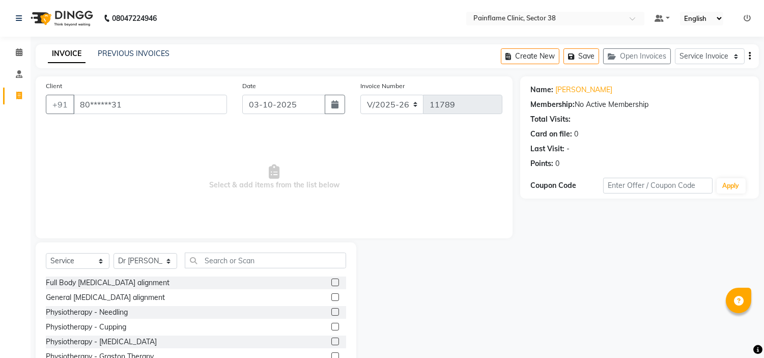
click at [331, 296] on label at bounding box center [335, 297] width 8 height 8
click at [331, 296] on input "checkbox" at bounding box center [334, 297] width 7 height 7
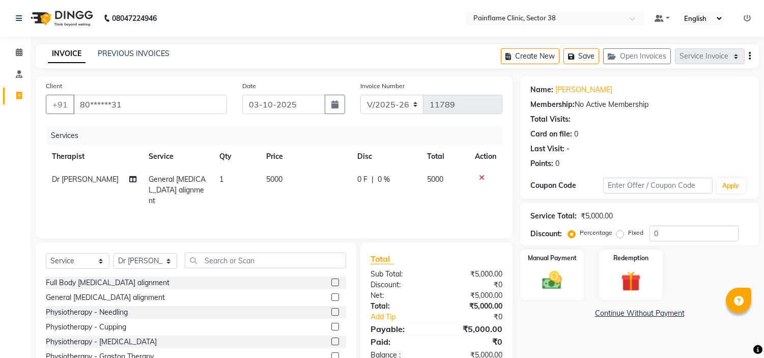
click at [284, 176] on td "5000" at bounding box center [305, 190] width 91 height 44
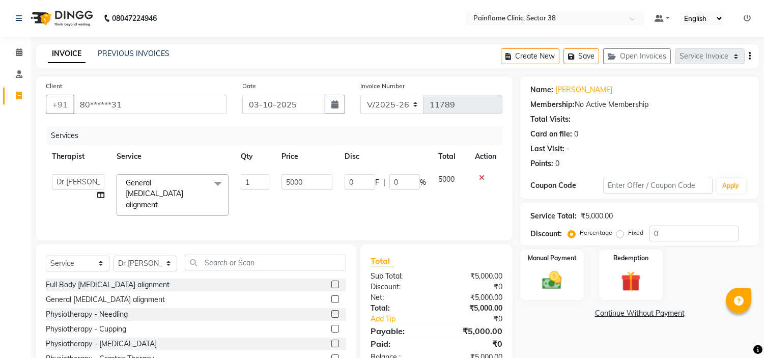
click at [284, 176] on input "5000" at bounding box center [306, 182] width 51 height 16
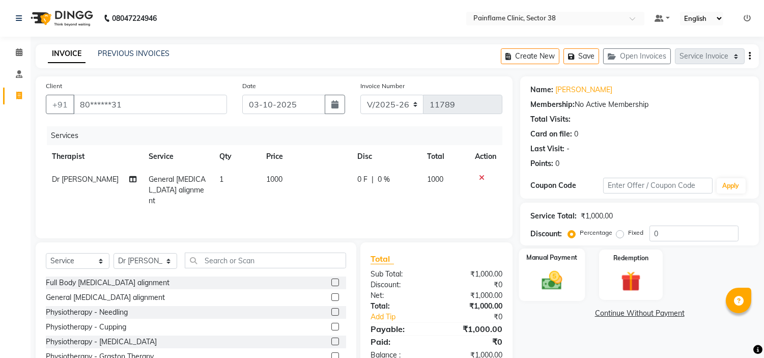
click at [545, 275] on img at bounding box center [552, 281] width 34 height 24
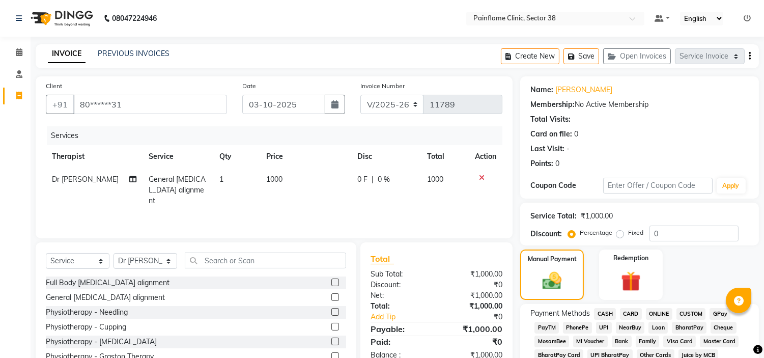
click at [604, 324] on span "UPI" at bounding box center [604, 328] width 16 height 12
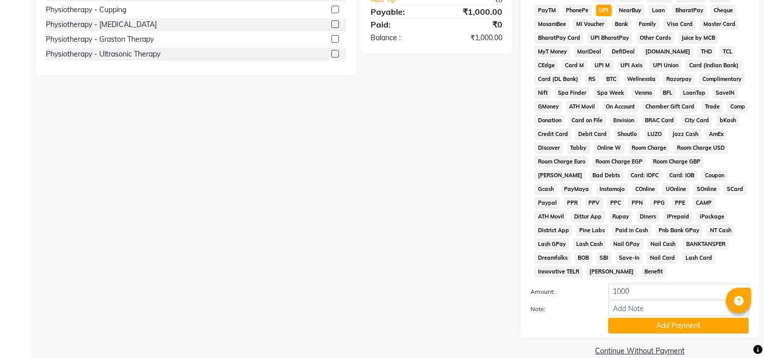
scroll to position [321, 0]
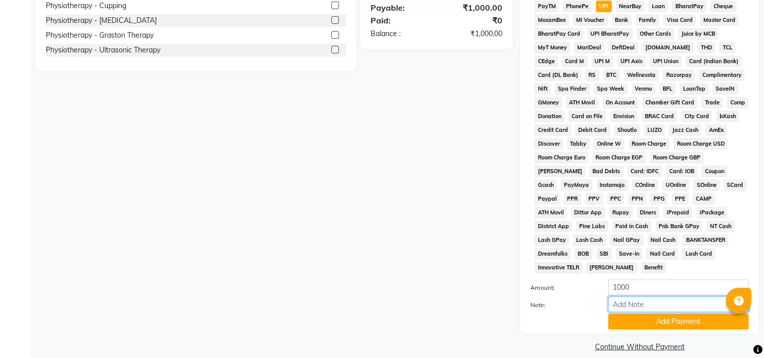
click at [639, 296] on input "Note:" at bounding box center [678, 304] width 140 height 16
click at [626, 296] on input "physio only" at bounding box center [678, 304] width 140 height 16
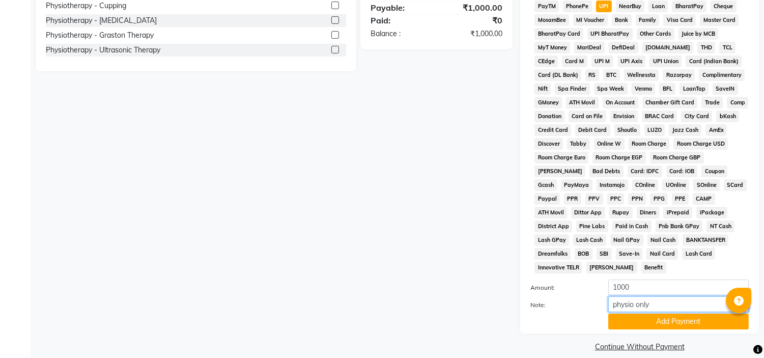
click at [626, 296] on input "physio only" at bounding box center [678, 304] width 140 height 16
click at [646, 313] on button "Add Payment" at bounding box center [678, 321] width 140 height 16
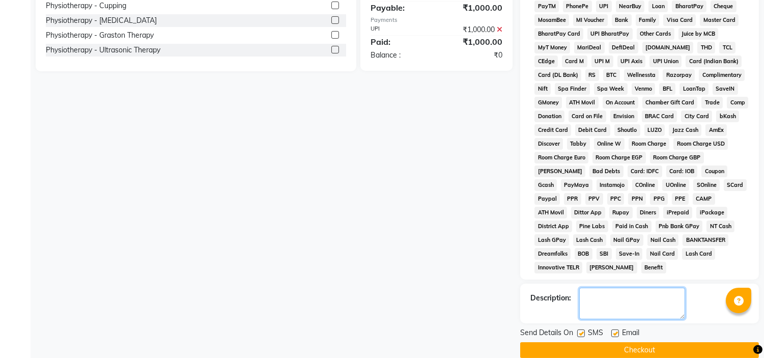
click at [615, 295] on textarea at bounding box center [632, 303] width 106 height 32
paste textarea "physio only"
click at [616, 329] on label at bounding box center [615, 333] width 8 height 8
click at [616, 330] on input "checkbox" at bounding box center [614, 333] width 7 height 7
click at [583, 329] on label at bounding box center [581, 333] width 8 height 8
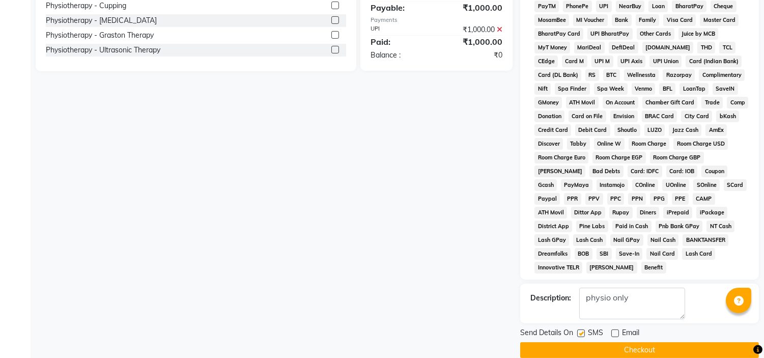
click at [583, 330] on input "checkbox" at bounding box center [580, 333] width 7 height 7
click at [628, 342] on button "Checkout" at bounding box center [639, 350] width 239 height 16
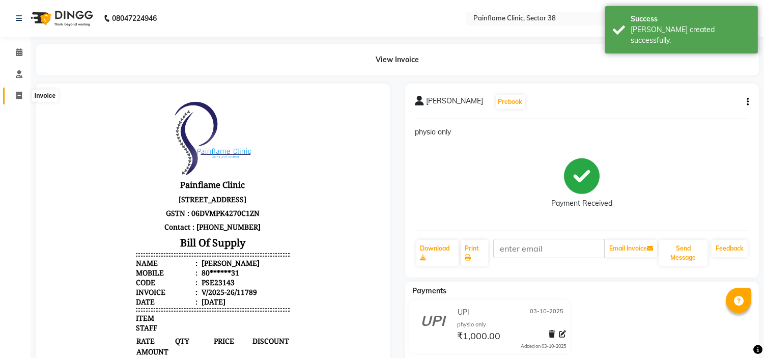
click at [20, 97] on icon at bounding box center [19, 96] width 6 height 8
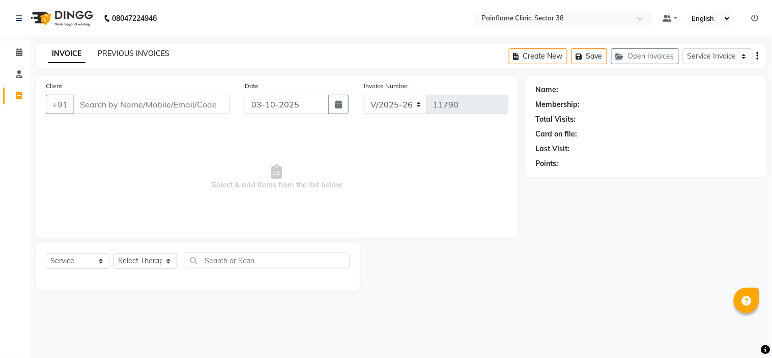
click at [144, 53] on link "PREVIOUS INVOICES" at bounding box center [134, 53] width 72 height 9
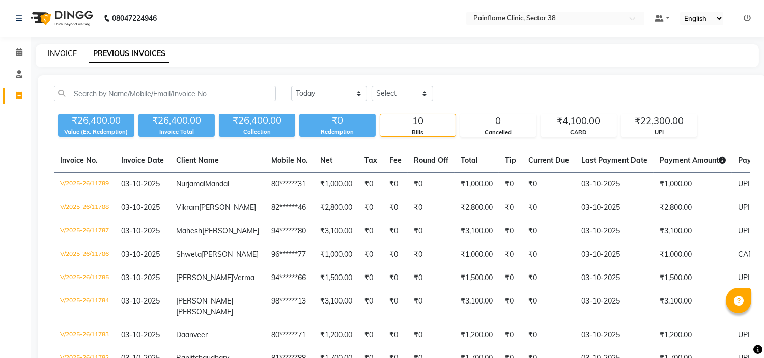
click at [55, 49] on link "INVOICE" at bounding box center [62, 53] width 29 height 9
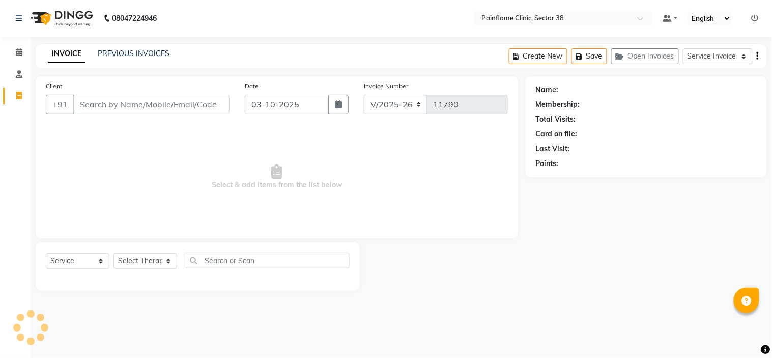
click at [80, 103] on input "Client" at bounding box center [151, 104] width 156 height 19
click at [104, 101] on input "9113551713" at bounding box center [125, 104] width 104 height 19
click at [110, 104] on input "9113551713" at bounding box center [125, 104] width 104 height 19
click at [98, 106] on input "9113551713" at bounding box center [125, 104] width 104 height 19
click at [107, 103] on input "9113551713" at bounding box center [125, 104] width 104 height 19
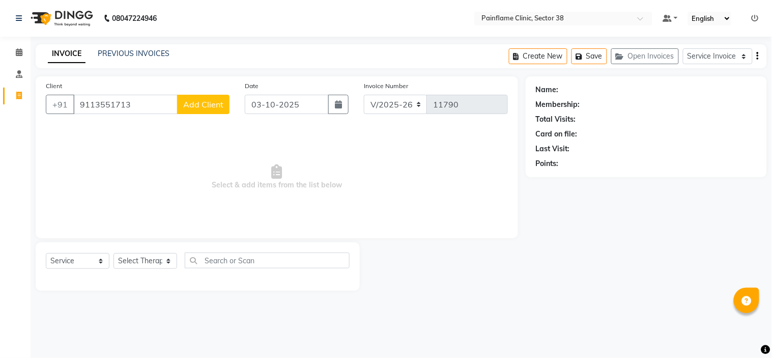
click at [121, 104] on input "9113551713" at bounding box center [125, 104] width 104 height 19
click at [150, 102] on input "9113551713" at bounding box center [125, 104] width 104 height 19
click at [203, 101] on span "Add Client" at bounding box center [203, 104] width 40 height 10
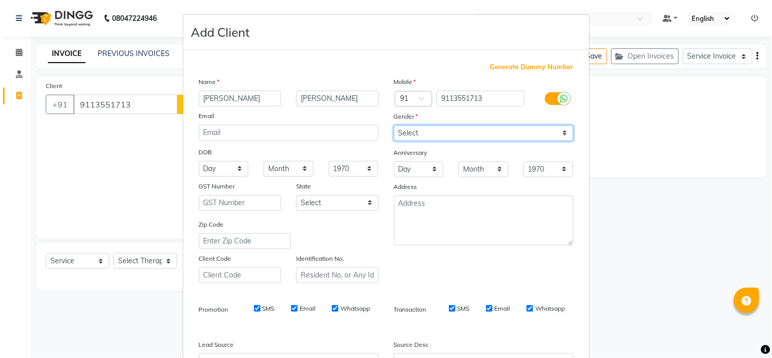
click at [492, 133] on select "Select [DEMOGRAPHIC_DATA] [DEMOGRAPHIC_DATA] Other Prefer Not To Say" at bounding box center [484, 133] width 180 height 16
click at [394, 125] on select "Select [DEMOGRAPHIC_DATA] [DEMOGRAPHIC_DATA] Other Prefer Not To Say" at bounding box center [484, 133] width 180 height 16
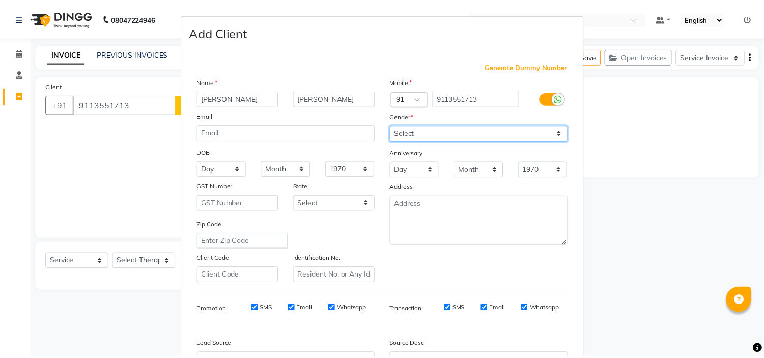
scroll to position [112, 0]
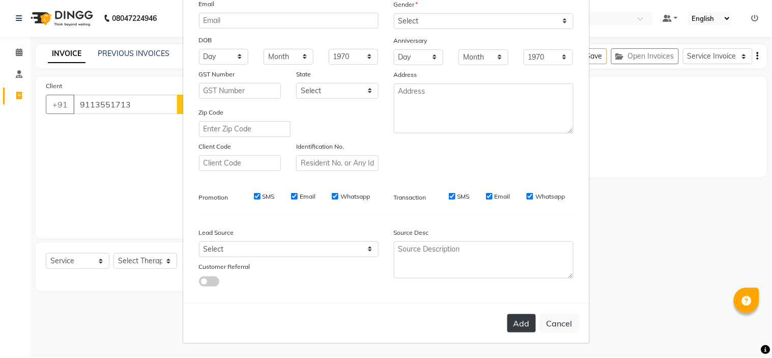
click at [518, 322] on button "Add" at bounding box center [521, 323] width 28 height 18
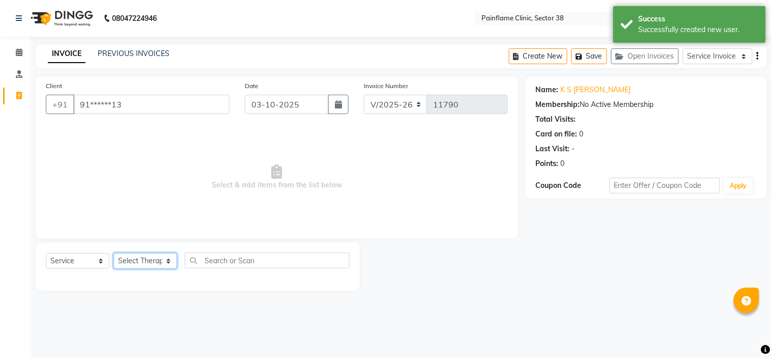
click at [140, 258] on select "Select Therapist [PERSON_NAME] Dr [PERSON_NAME] [PERSON_NAME] Dr [PERSON_NAME] …" at bounding box center [145, 261] width 64 height 16
click at [113, 253] on select "Select Therapist [PERSON_NAME] Dr [PERSON_NAME] [PERSON_NAME] Dr [PERSON_NAME] …" at bounding box center [145, 261] width 64 height 16
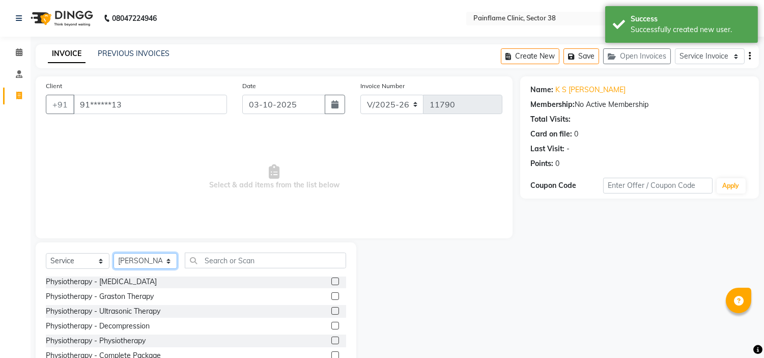
scroll to position [49, 0]
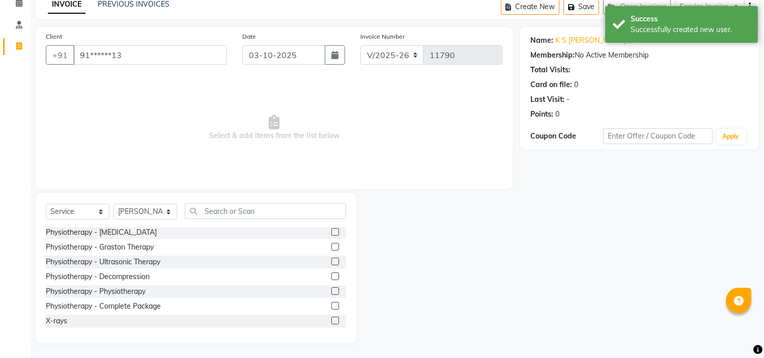
click at [331, 318] on label at bounding box center [335, 320] width 8 height 8
click at [331, 318] on input "checkbox" at bounding box center [334, 321] width 7 height 7
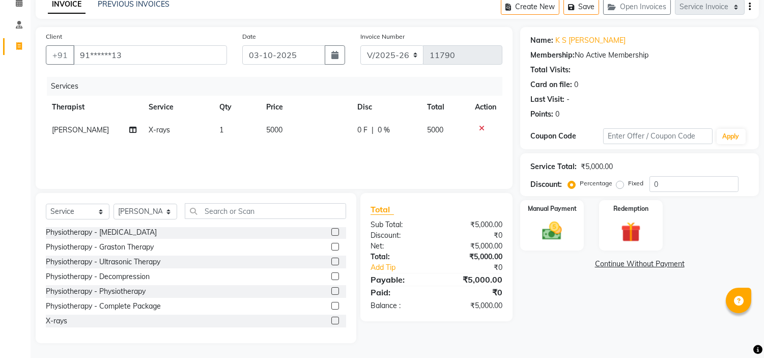
click at [289, 123] on td "5000" at bounding box center [305, 130] width 91 height 23
click at [289, 123] on td "5000" at bounding box center [306, 138] width 63 height 39
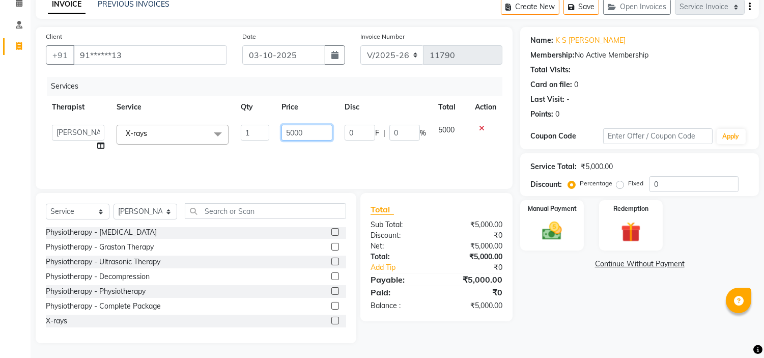
click at [290, 125] on input "5000" at bounding box center [306, 133] width 51 height 16
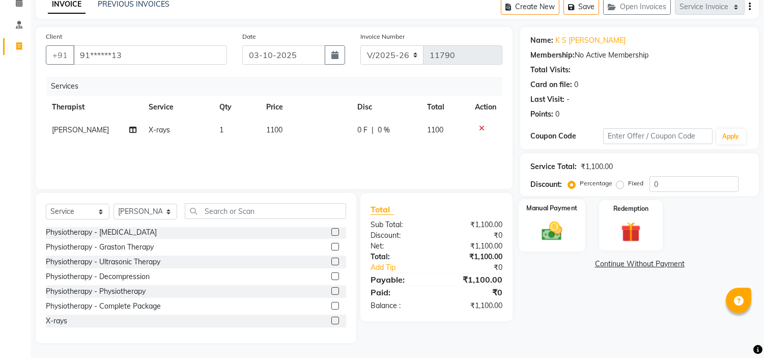
click at [563, 203] on label "Manual Payment" at bounding box center [552, 208] width 51 height 10
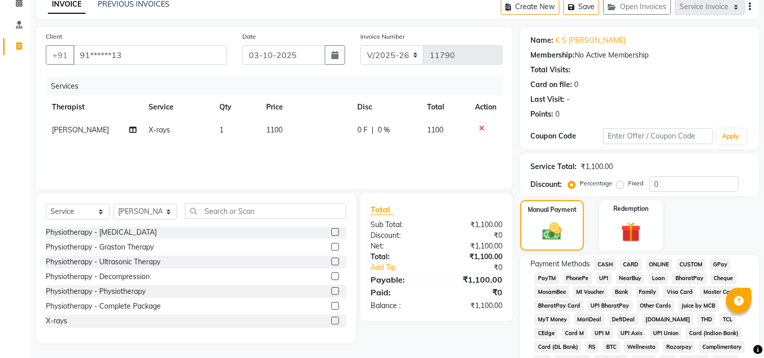
click at [598, 276] on span "UPI" at bounding box center [604, 278] width 16 height 12
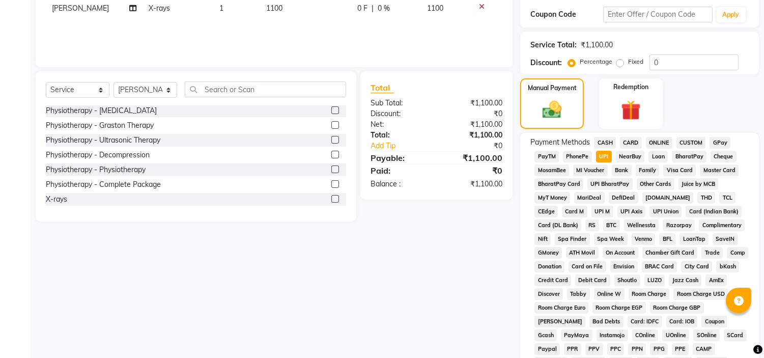
scroll to position [321, 0]
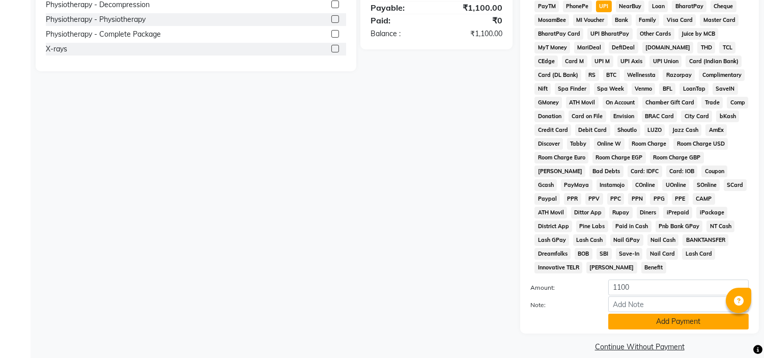
click at [674, 313] on button "Add Payment" at bounding box center [678, 321] width 140 height 16
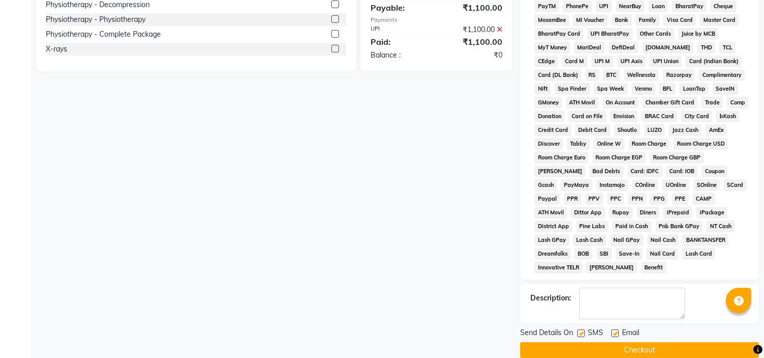
click at [616, 329] on label at bounding box center [615, 333] width 8 height 8
click at [616, 330] on input "checkbox" at bounding box center [614, 333] width 7 height 7
click at [581, 329] on label at bounding box center [581, 333] width 8 height 8
click at [581, 330] on input "checkbox" at bounding box center [580, 333] width 7 height 7
click at [621, 342] on button "Checkout" at bounding box center [639, 350] width 239 height 16
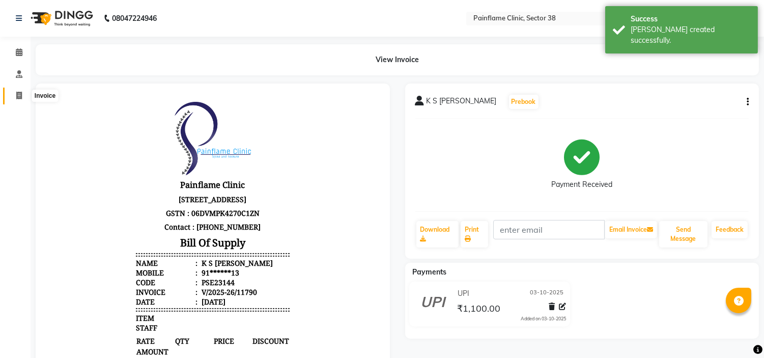
click at [13, 100] on span at bounding box center [19, 96] width 18 height 12
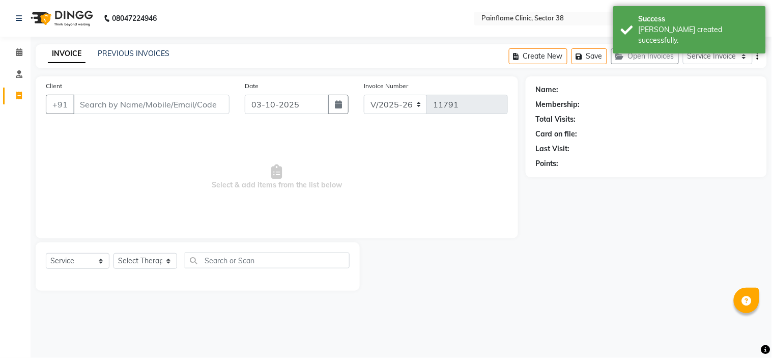
click at [134, 47] on div "INVOICE PREVIOUS INVOICES Create New Save Open Invoices Service Invoice Product…" at bounding box center [401, 56] width 731 height 24
click at [124, 52] on link "PREVIOUS INVOICES" at bounding box center [134, 53] width 72 height 9
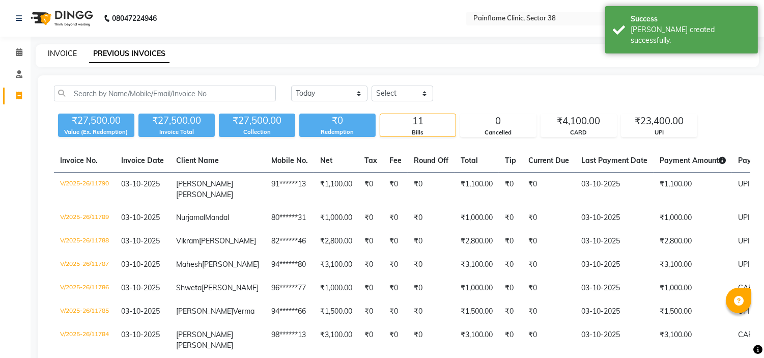
click at [52, 52] on link "INVOICE" at bounding box center [62, 53] width 29 height 9
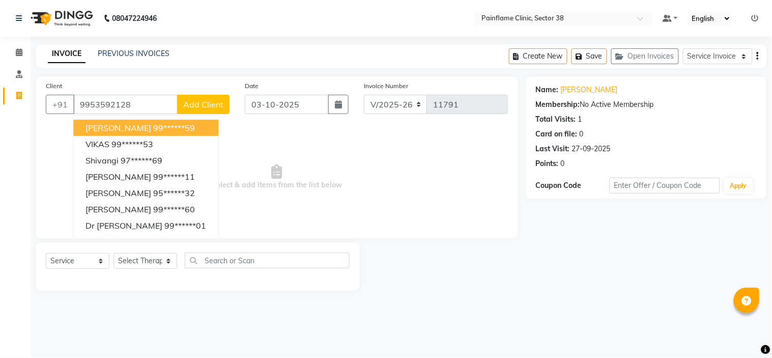
click at [330, 206] on span "Select & add items from the list below" at bounding box center [277, 177] width 462 height 102
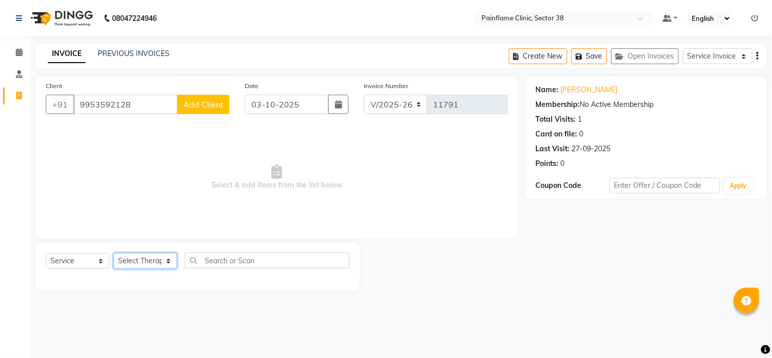
click at [148, 263] on select "Select Therapist [PERSON_NAME] Dr [PERSON_NAME] [PERSON_NAME] Dr [PERSON_NAME] …" at bounding box center [145, 261] width 64 height 16
click at [113, 253] on select "Select Therapist [PERSON_NAME] Dr [PERSON_NAME] [PERSON_NAME] Dr [PERSON_NAME] …" at bounding box center [145, 261] width 64 height 16
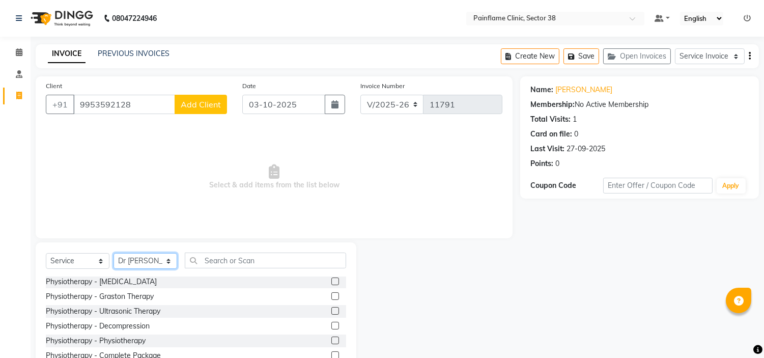
scroll to position [49, 0]
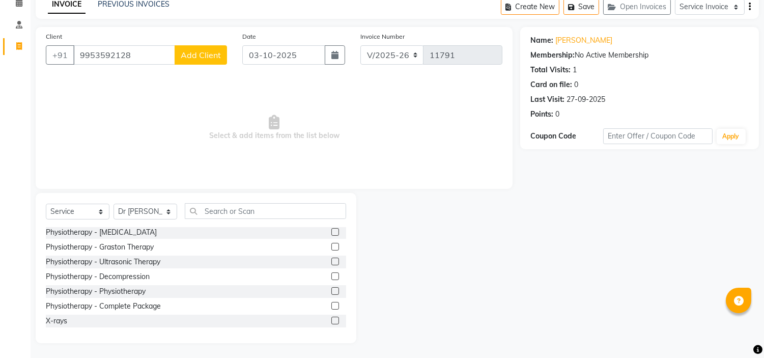
click at [331, 288] on label at bounding box center [335, 291] width 8 height 8
click at [331, 288] on input "checkbox" at bounding box center [334, 291] width 7 height 7
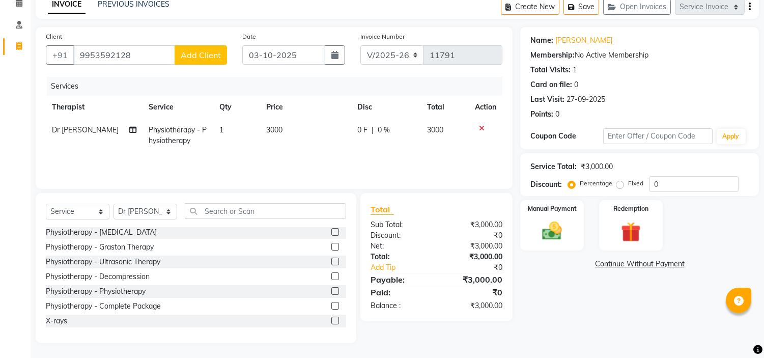
click at [288, 126] on td "3000" at bounding box center [305, 136] width 91 height 34
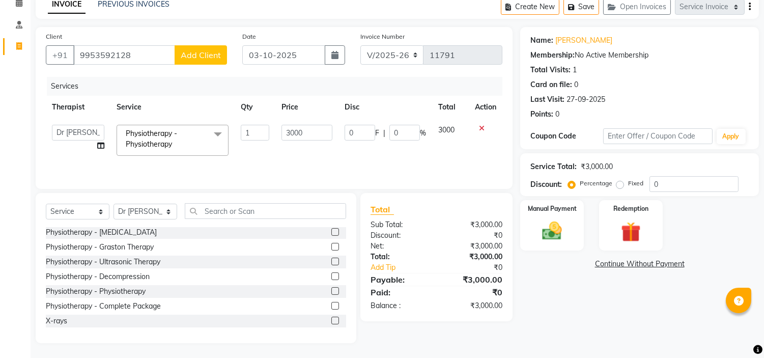
click at [288, 126] on input "3000" at bounding box center [306, 133] width 51 height 16
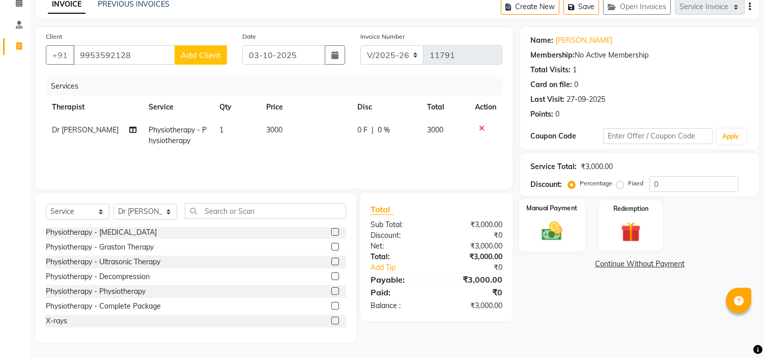
click at [554, 213] on div "Manual Payment" at bounding box center [552, 225] width 66 height 52
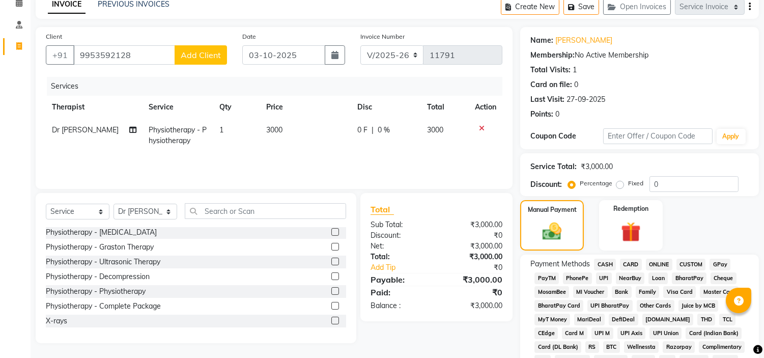
click at [626, 258] on span "CARD" at bounding box center [631, 264] width 22 height 12
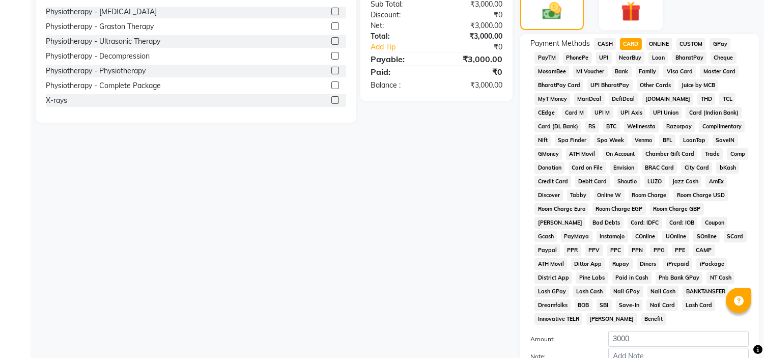
scroll to position [321, 0]
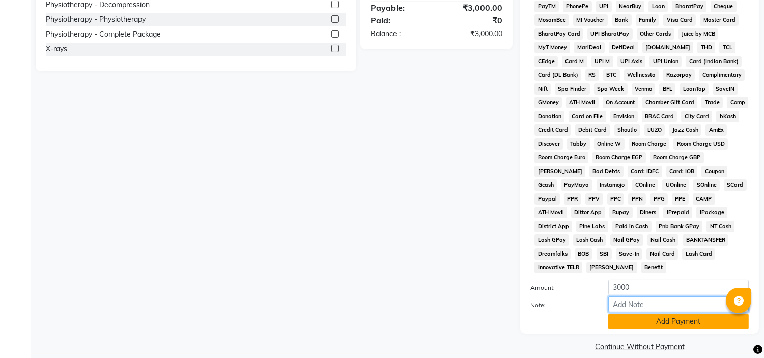
drag, startPoint x: 688, startPoint y: 300, endPoint x: 678, endPoint y: 309, distance: 13.7
click at [678, 309] on div "Amount: 3000 Note: Add Payment" at bounding box center [639, 304] width 218 height 50
click at [678, 313] on button "Add Payment" at bounding box center [678, 321] width 140 height 16
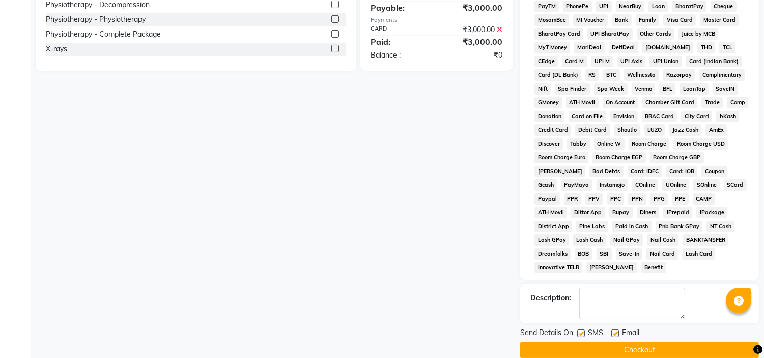
click at [614, 329] on label at bounding box center [615, 333] width 8 height 8
click at [614, 330] on input "checkbox" at bounding box center [614, 333] width 7 height 7
click at [581, 329] on label at bounding box center [581, 333] width 8 height 8
click at [581, 330] on input "checkbox" at bounding box center [580, 333] width 7 height 7
click at [602, 342] on button "Checkout" at bounding box center [639, 350] width 239 height 16
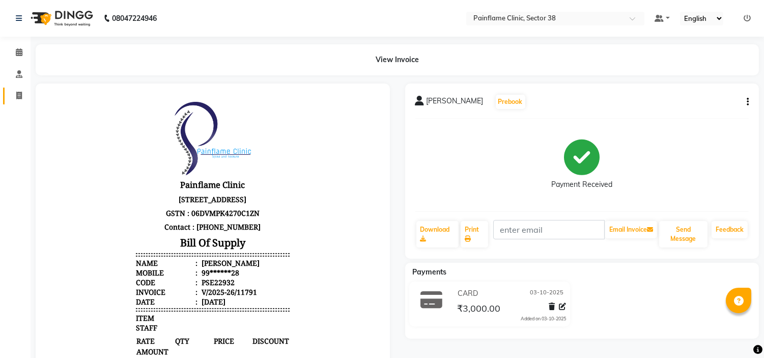
click at [11, 89] on link "Invoice" at bounding box center [15, 96] width 24 height 17
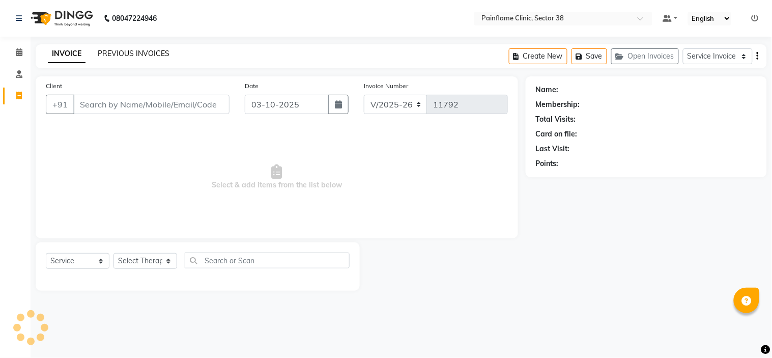
click at [117, 53] on link "PREVIOUS INVOICES" at bounding box center [134, 53] width 72 height 9
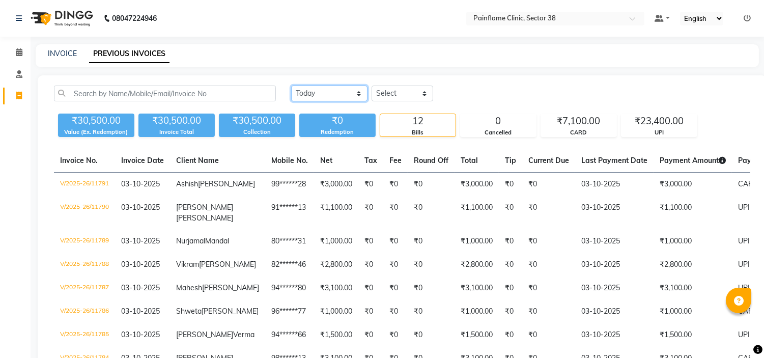
click at [304, 90] on select "[DATE] [DATE] Custom Range" at bounding box center [329, 93] width 76 height 16
click at [291, 85] on select "[DATE] [DATE] Custom Range" at bounding box center [329, 93] width 76 height 16
click at [415, 98] on input "03-10-2025" at bounding box center [408, 94] width 72 height 14
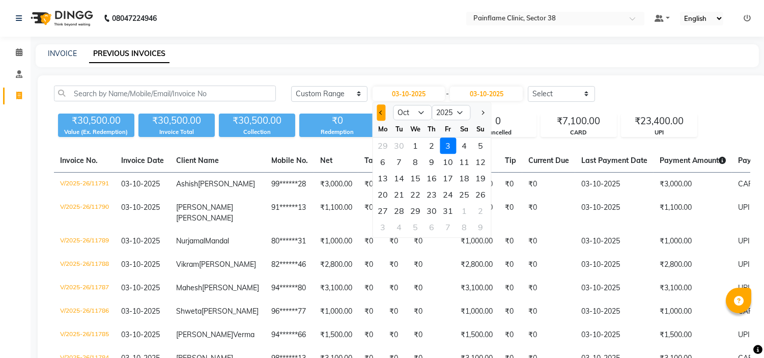
click at [380, 112] on span "Previous month" at bounding box center [381, 112] width 4 height 4
click at [387, 210] on div "29" at bounding box center [383, 211] width 16 height 16
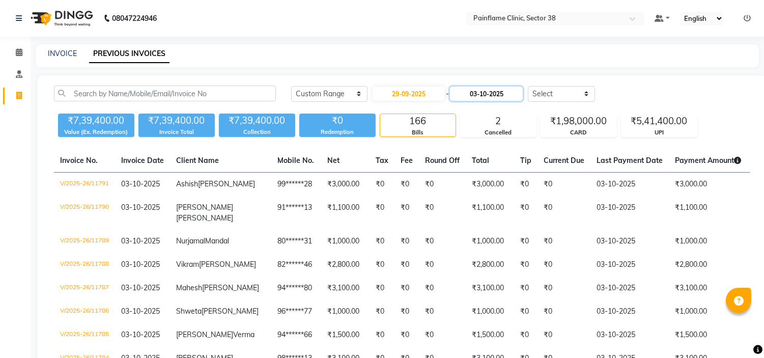
click at [499, 94] on input "03-10-2025" at bounding box center [486, 94] width 72 height 14
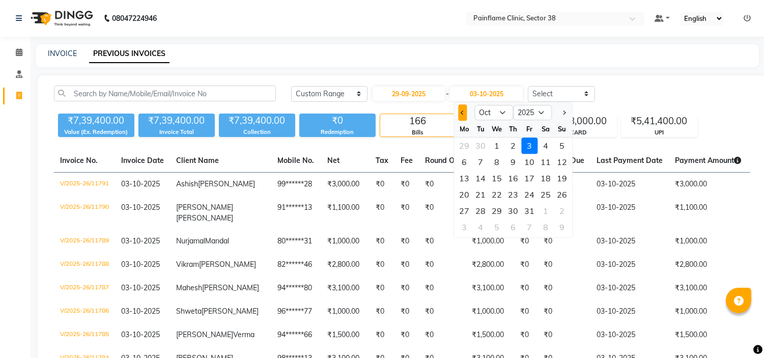
click at [461, 113] on button "Previous month" at bounding box center [462, 112] width 9 height 16
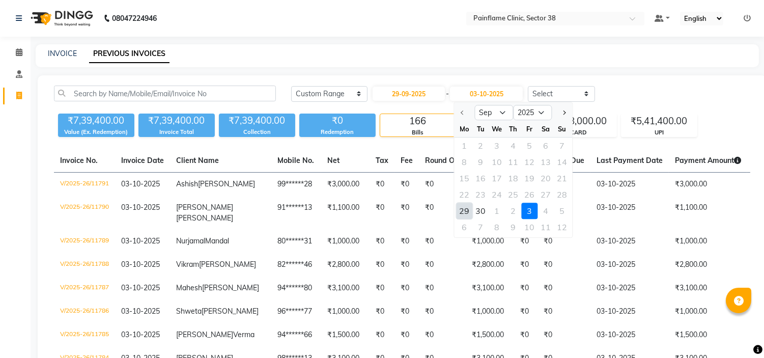
click at [467, 211] on div "29" at bounding box center [464, 211] width 16 height 16
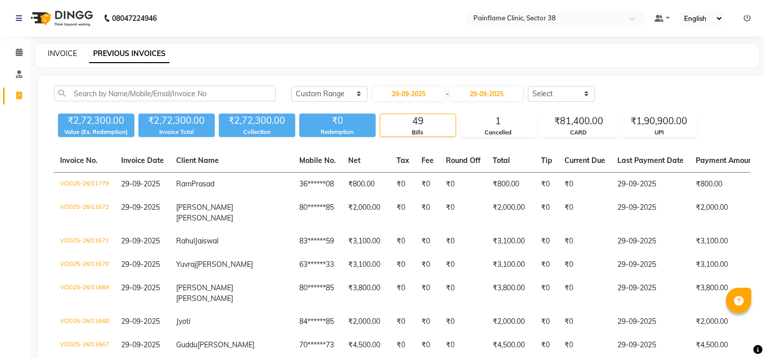
click at [51, 52] on link "INVOICE" at bounding box center [62, 53] width 29 height 9
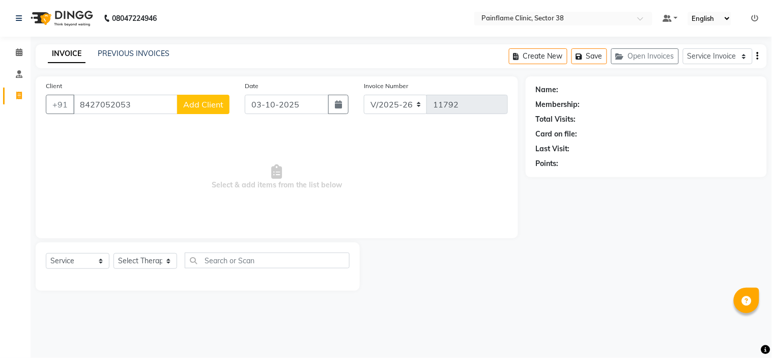
click at [103, 103] on input "8427052053" at bounding box center [125, 104] width 104 height 19
click at [145, 103] on input "8427052053" at bounding box center [125, 104] width 104 height 19
click at [224, 105] on button "Add Client" at bounding box center [203, 104] width 52 height 19
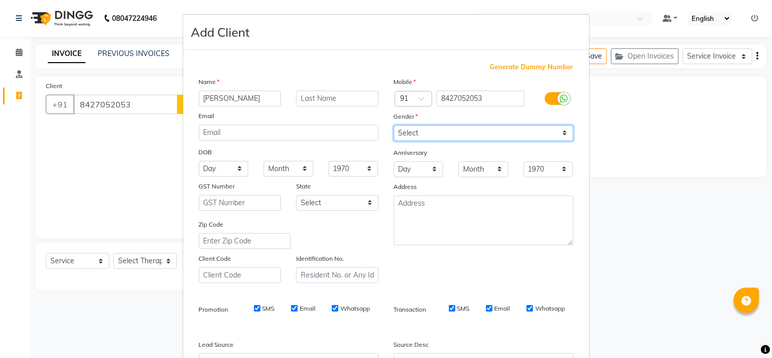
click at [446, 131] on select "Select [DEMOGRAPHIC_DATA] [DEMOGRAPHIC_DATA] Other Prefer Not To Say" at bounding box center [484, 133] width 180 height 16
click at [394, 125] on select "Select [DEMOGRAPHIC_DATA] [DEMOGRAPHIC_DATA] Other Prefer Not To Say" at bounding box center [484, 133] width 180 height 16
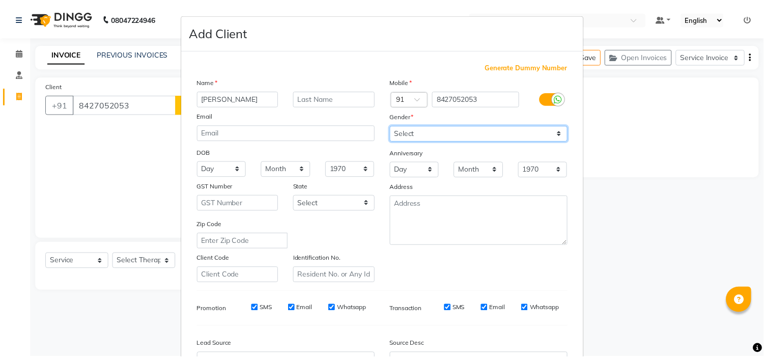
scroll to position [112, 0]
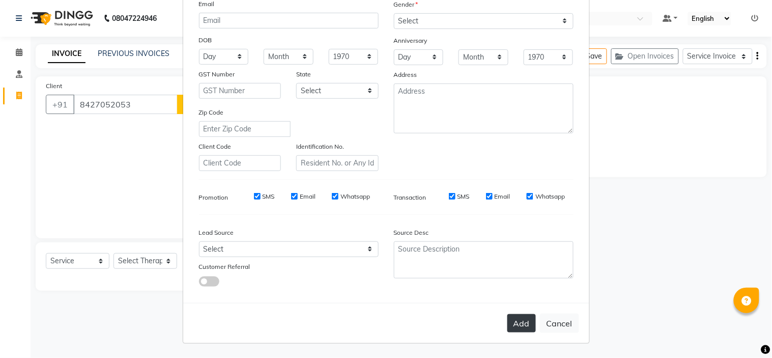
click at [515, 321] on button "Add" at bounding box center [521, 323] width 28 height 18
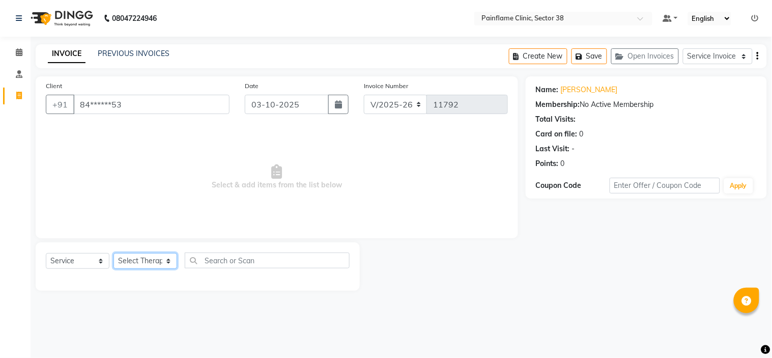
click at [150, 266] on select "Select Therapist [PERSON_NAME] Dr [PERSON_NAME] [PERSON_NAME] Dr [PERSON_NAME] …" at bounding box center [145, 261] width 64 height 16
click at [113, 253] on select "Select Therapist [PERSON_NAME] Dr [PERSON_NAME] [PERSON_NAME] Dr [PERSON_NAME] …" at bounding box center [145, 261] width 64 height 16
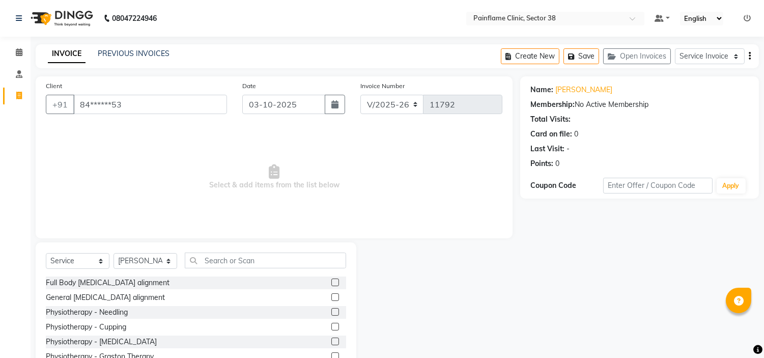
click at [331, 299] on label at bounding box center [335, 297] width 8 height 8
click at [331, 299] on input "checkbox" at bounding box center [334, 297] width 7 height 7
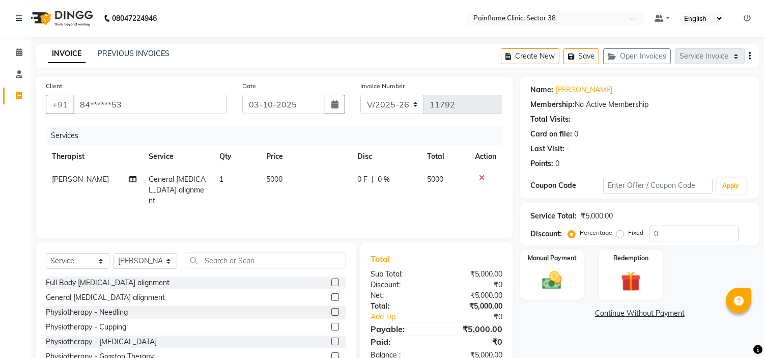
click at [287, 177] on td "5000" at bounding box center [305, 190] width 91 height 44
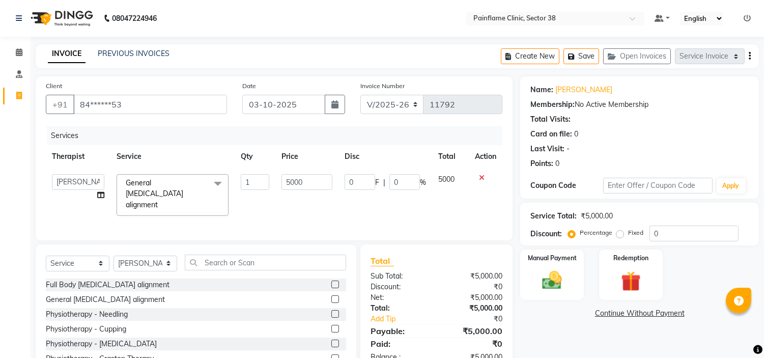
click at [287, 177] on input "5000" at bounding box center [306, 182] width 51 height 16
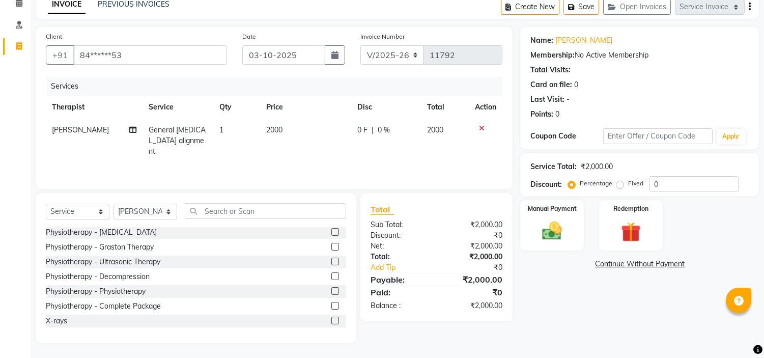
click at [331, 320] on label at bounding box center [335, 320] width 8 height 8
click at [331, 320] on input "checkbox" at bounding box center [334, 321] width 7 height 7
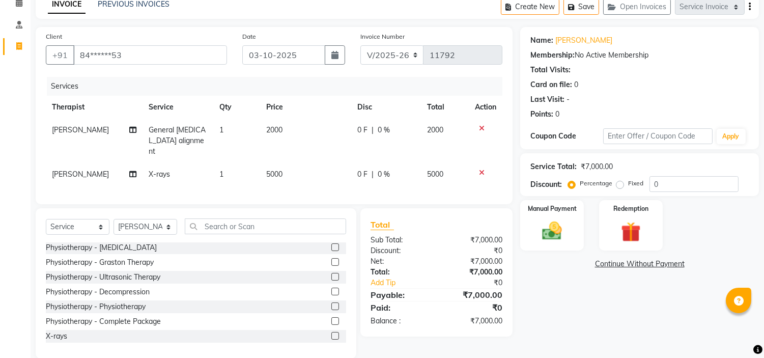
click at [283, 163] on td "5000" at bounding box center [305, 174] width 91 height 23
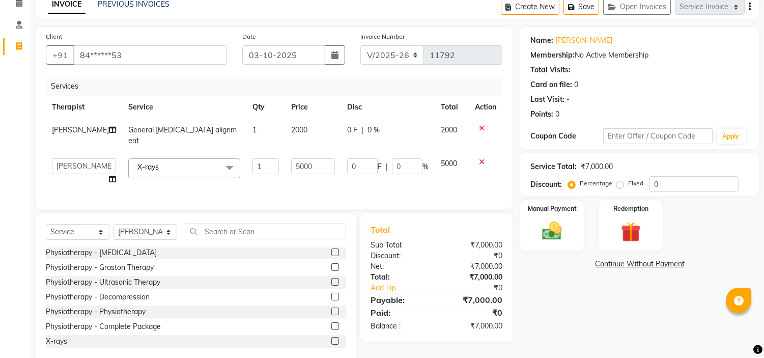
click at [291, 158] on input "5000" at bounding box center [313, 166] width 44 height 16
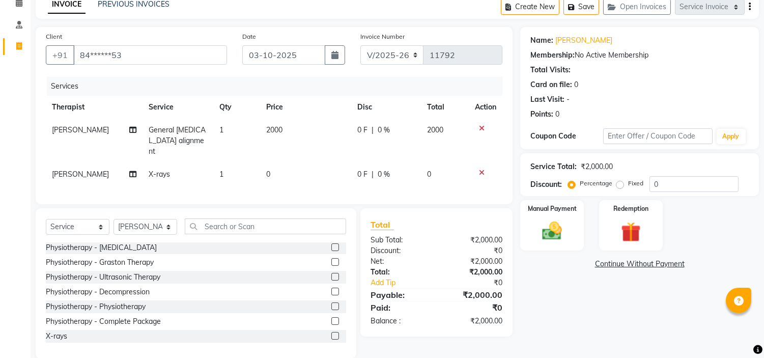
click at [289, 163] on td "0" at bounding box center [305, 174] width 91 height 23
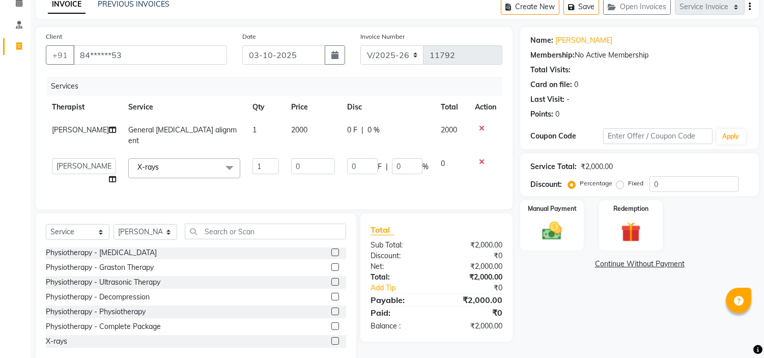
click at [291, 160] on input "0" at bounding box center [313, 166] width 44 height 16
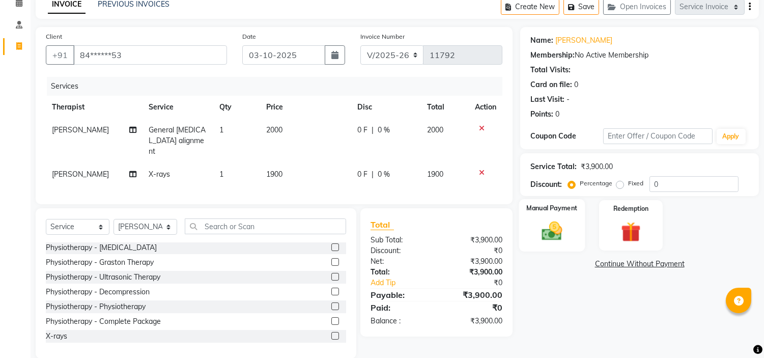
click at [566, 225] on img at bounding box center [552, 231] width 34 height 24
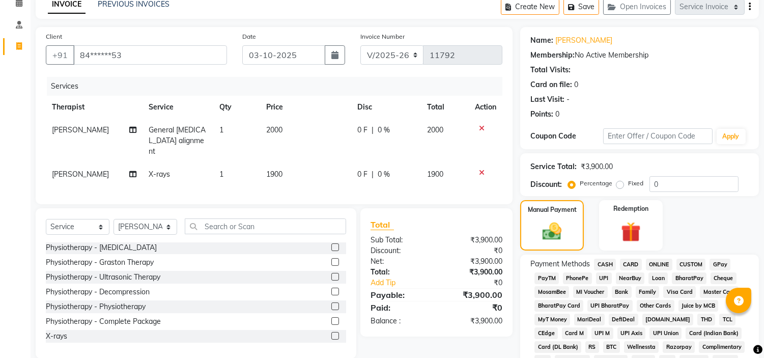
click at [604, 275] on span "UPI" at bounding box center [604, 278] width 16 height 12
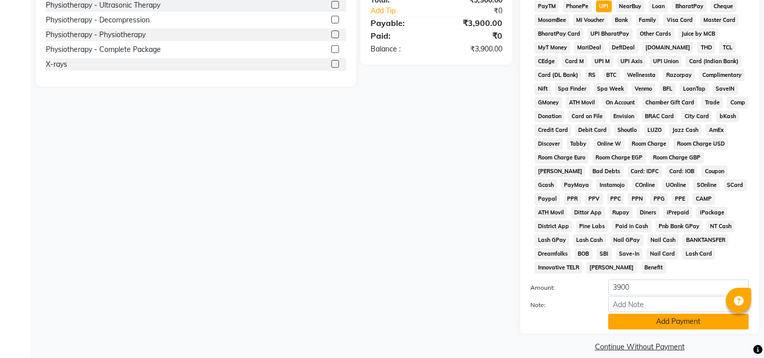
click at [683, 313] on button "Add Payment" at bounding box center [678, 321] width 140 height 16
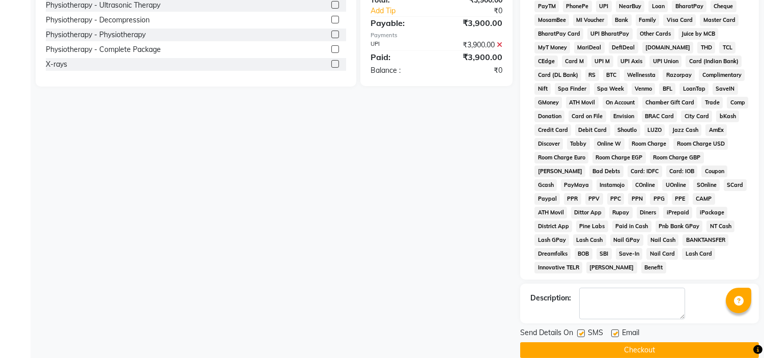
click at [615, 329] on label at bounding box center [615, 333] width 8 height 8
click at [615, 330] on input "checkbox" at bounding box center [614, 333] width 7 height 7
click at [581, 329] on label at bounding box center [581, 333] width 8 height 8
click at [581, 330] on input "checkbox" at bounding box center [580, 333] width 7 height 7
click at [618, 342] on button "Checkout" at bounding box center [639, 350] width 239 height 16
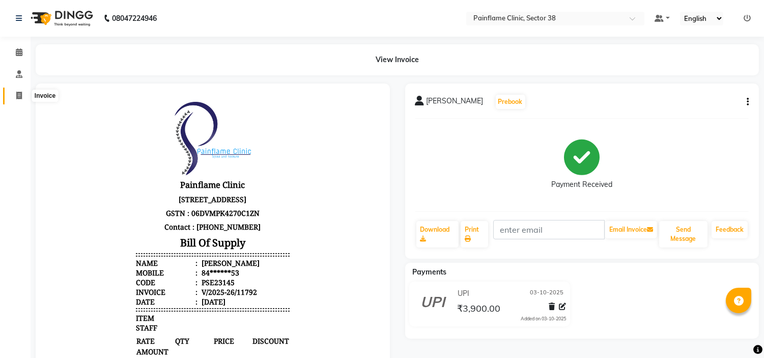
click at [16, 92] on icon at bounding box center [19, 96] width 6 height 8
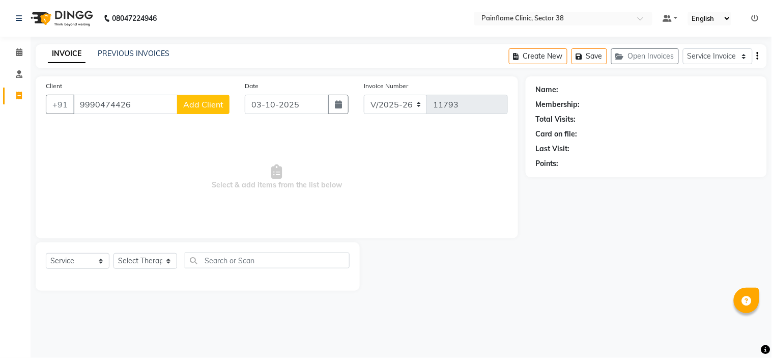
click at [196, 104] on span "Add Client" at bounding box center [203, 104] width 40 height 10
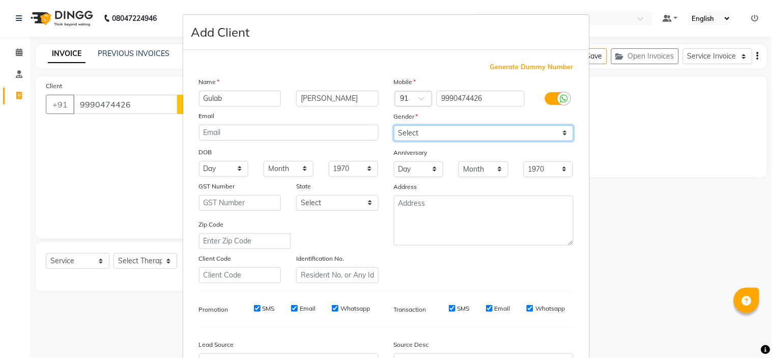
click at [464, 130] on select "Select [DEMOGRAPHIC_DATA] [DEMOGRAPHIC_DATA] Other Prefer Not To Say" at bounding box center [484, 133] width 180 height 16
click at [394, 125] on select "Select [DEMOGRAPHIC_DATA] [DEMOGRAPHIC_DATA] Other Prefer Not To Say" at bounding box center [484, 133] width 180 height 16
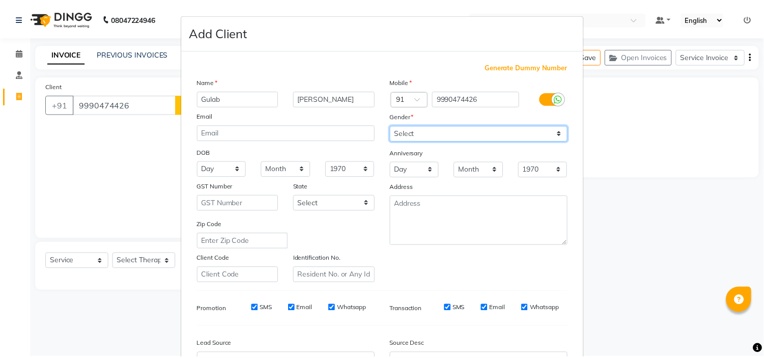
scroll to position [112, 0]
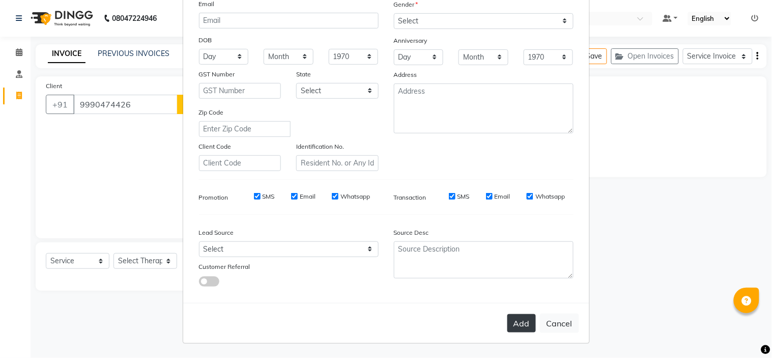
click at [510, 326] on button "Add" at bounding box center [521, 323] width 28 height 18
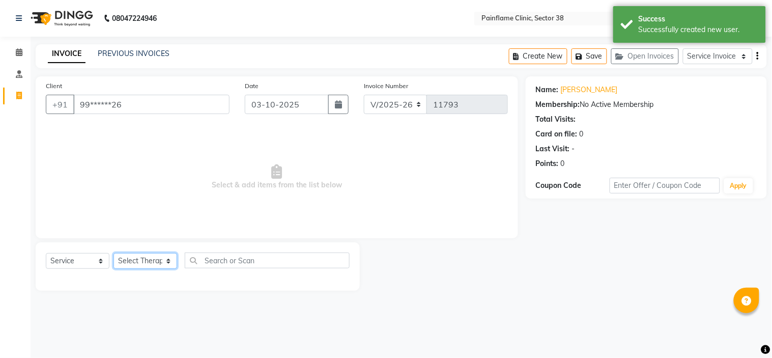
click at [146, 253] on select "Select Therapist [PERSON_NAME] Dr [PERSON_NAME] [PERSON_NAME] Dr [PERSON_NAME] …" at bounding box center [145, 261] width 64 height 16
click at [113, 253] on select "Select Therapist [PERSON_NAME] Dr [PERSON_NAME] [PERSON_NAME] Dr [PERSON_NAME] …" at bounding box center [145, 261] width 64 height 16
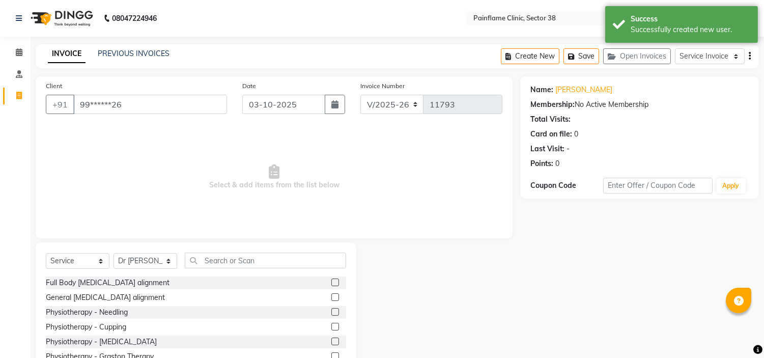
click at [331, 297] on label at bounding box center [335, 297] width 8 height 8
click at [331, 297] on input "checkbox" at bounding box center [334, 297] width 7 height 7
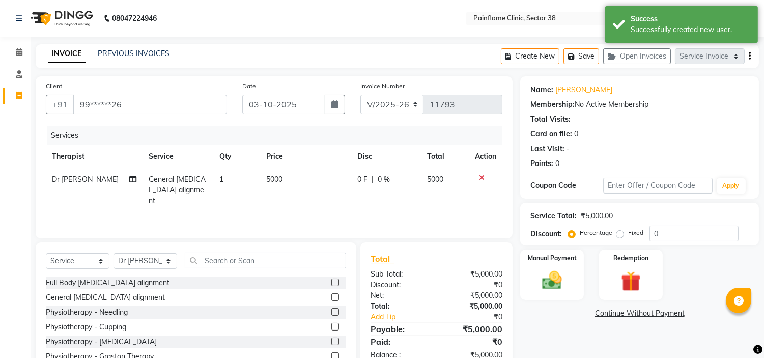
click at [287, 175] on td "5000" at bounding box center [305, 190] width 91 height 44
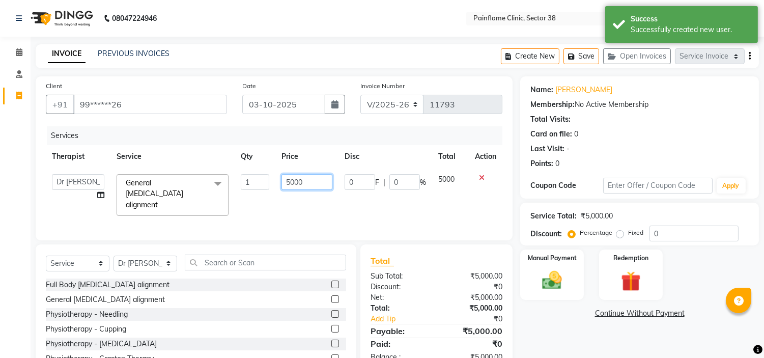
click at [287, 175] on input "5000" at bounding box center [306, 182] width 51 height 16
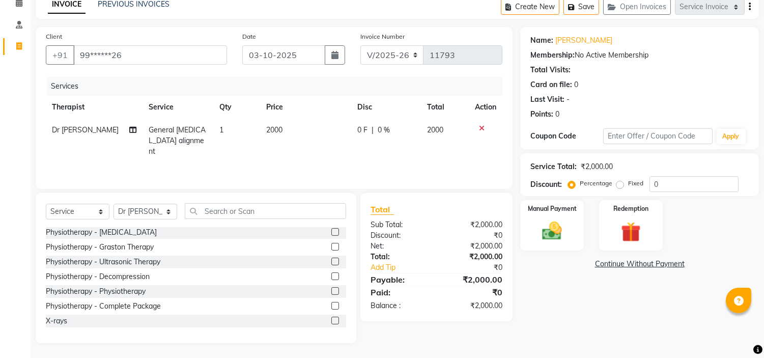
click at [331, 319] on label at bounding box center [335, 320] width 8 height 8
click at [331, 319] on input "checkbox" at bounding box center [334, 321] width 7 height 7
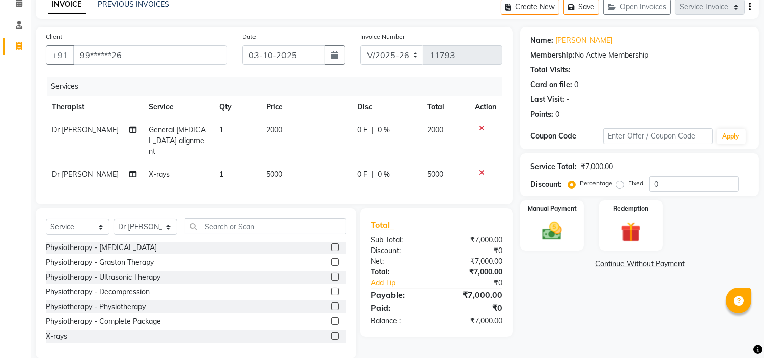
click at [287, 163] on td "5000" at bounding box center [305, 174] width 91 height 23
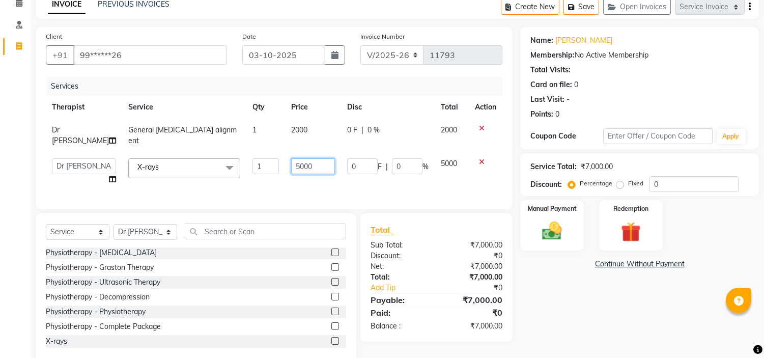
click at [291, 158] on input "5000" at bounding box center [313, 166] width 44 height 16
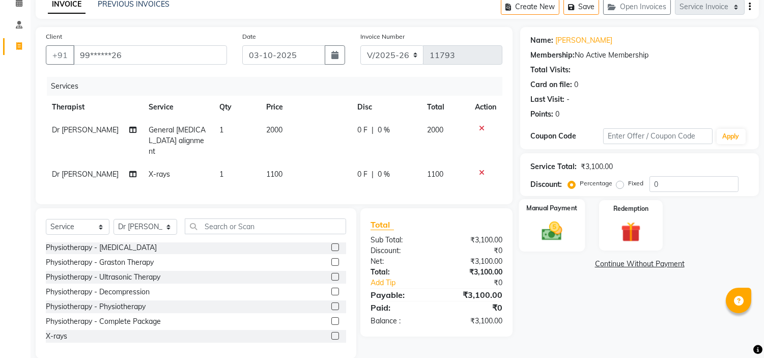
click at [540, 233] on img at bounding box center [552, 231] width 34 height 24
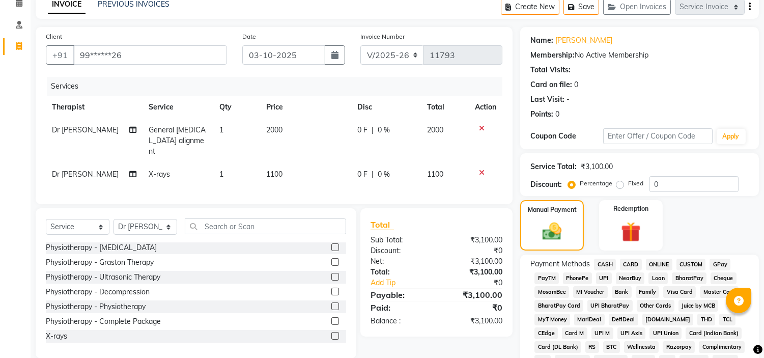
click at [601, 273] on span "UPI" at bounding box center [604, 278] width 16 height 12
click at [632, 267] on span "CARD" at bounding box center [631, 264] width 22 height 12
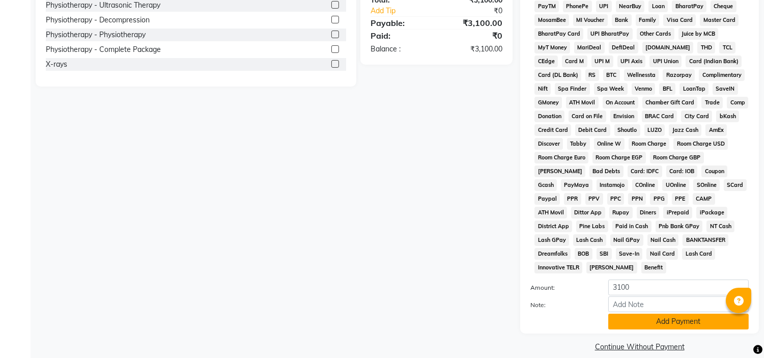
click at [670, 313] on button "Add Payment" at bounding box center [678, 321] width 140 height 16
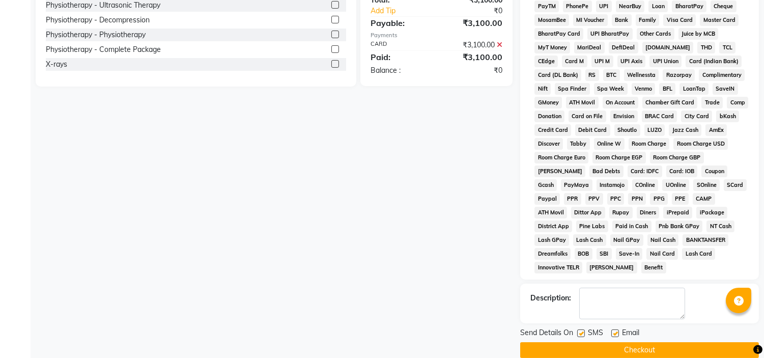
click at [612, 329] on label at bounding box center [615, 333] width 8 height 8
click at [612, 330] on input "checkbox" at bounding box center [614, 333] width 7 height 7
click at [583, 329] on label at bounding box center [581, 333] width 8 height 8
click at [583, 330] on input "checkbox" at bounding box center [580, 333] width 7 height 7
click at [658, 342] on button "Checkout" at bounding box center [639, 350] width 239 height 16
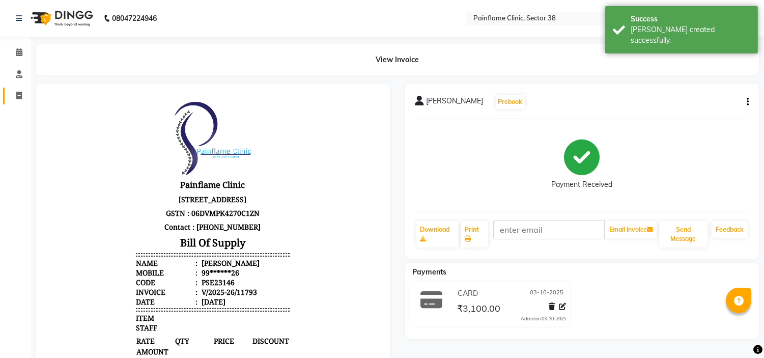
click at [25, 102] on link "Invoice" at bounding box center [15, 96] width 24 height 17
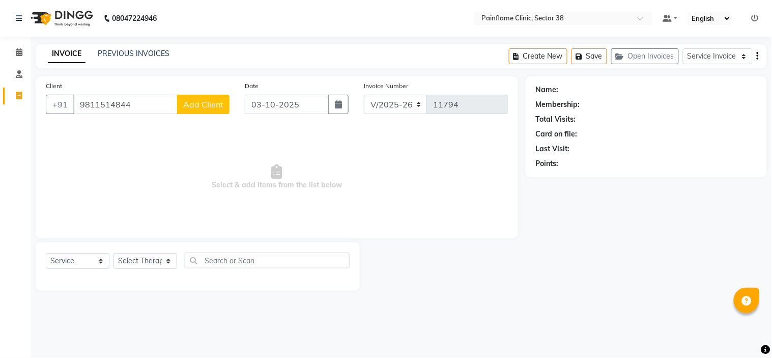
click at [105, 102] on input "9811514844" at bounding box center [125, 104] width 104 height 19
click at [204, 99] on span "Add Client" at bounding box center [203, 104] width 40 height 10
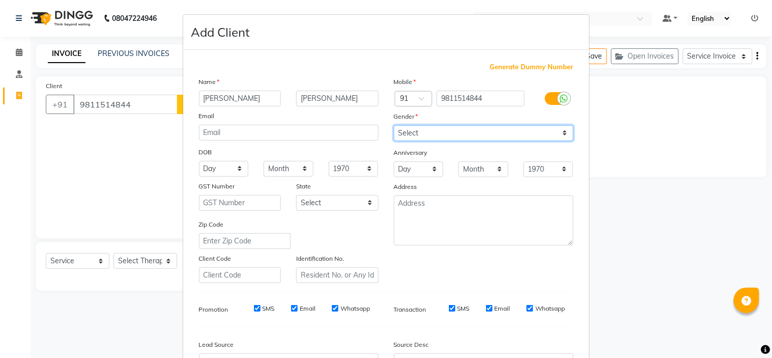
click at [416, 134] on select "Select [DEMOGRAPHIC_DATA] [DEMOGRAPHIC_DATA] Other Prefer Not To Say" at bounding box center [484, 133] width 180 height 16
click at [394, 125] on select "Select [DEMOGRAPHIC_DATA] [DEMOGRAPHIC_DATA] Other Prefer Not To Say" at bounding box center [484, 133] width 180 height 16
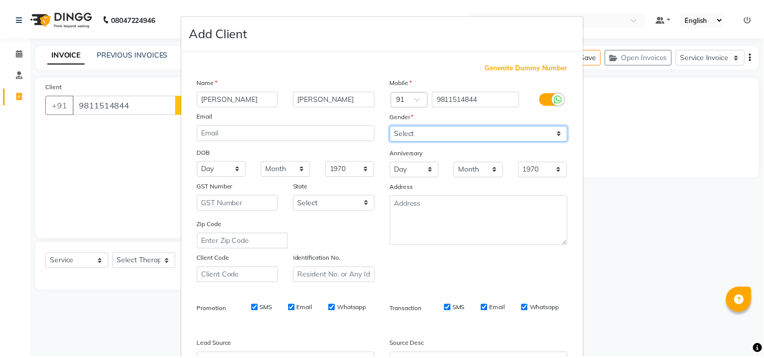
scroll to position [112, 0]
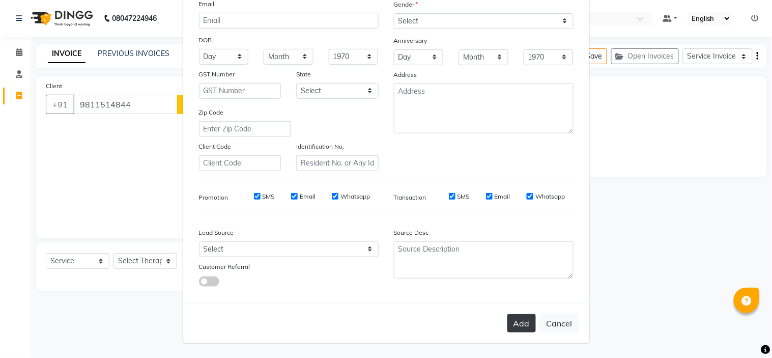
click at [521, 319] on button "Add" at bounding box center [521, 323] width 28 height 18
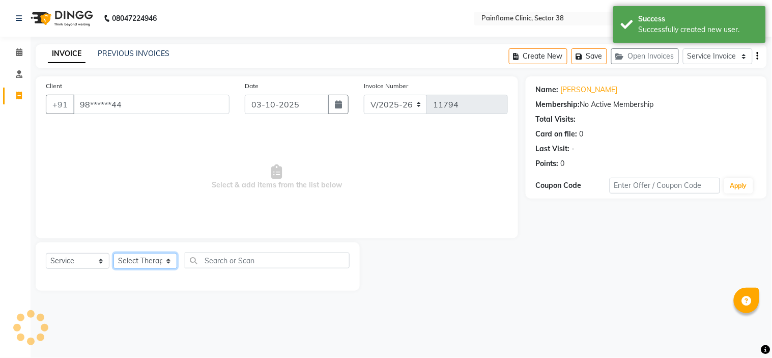
click at [134, 265] on select "Select Therapist [PERSON_NAME] Dr [PERSON_NAME] [PERSON_NAME] Dr [PERSON_NAME] …" at bounding box center [145, 261] width 64 height 16
click at [113, 253] on select "Select Therapist [PERSON_NAME] Dr [PERSON_NAME] [PERSON_NAME] Dr [PERSON_NAME] …" at bounding box center [145, 261] width 64 height 16
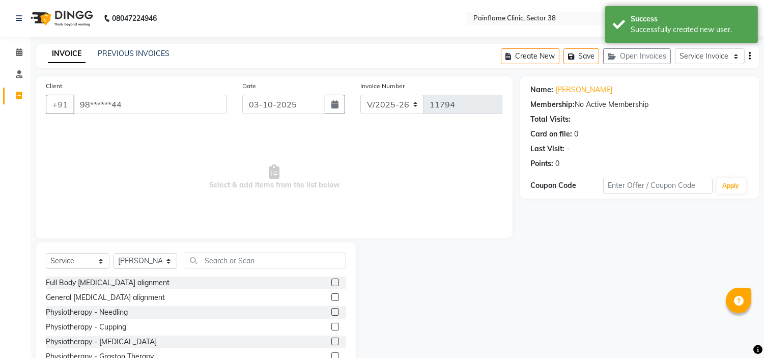
click at [331, 299] on div at bounding box center [338, 297] width 15 height 13
click at [331, 297] on label at bounding box center [335, 297] width 8 height 8
click at [331, 297] on input "checkbox" at bounding box center [334, 297] width 7 height 7
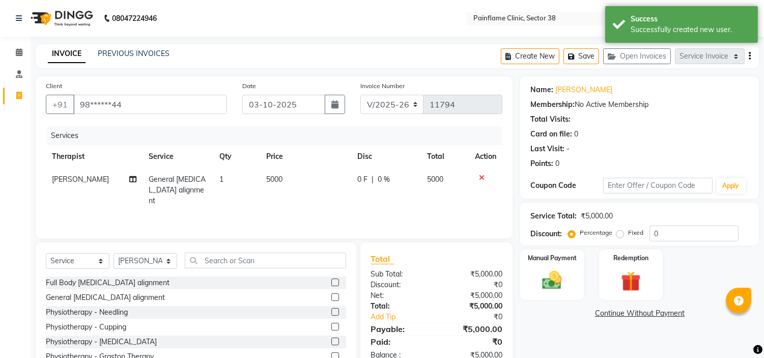
click at [286, 176] on td "5000" at bounding box center [305, 190] width 91 height 44
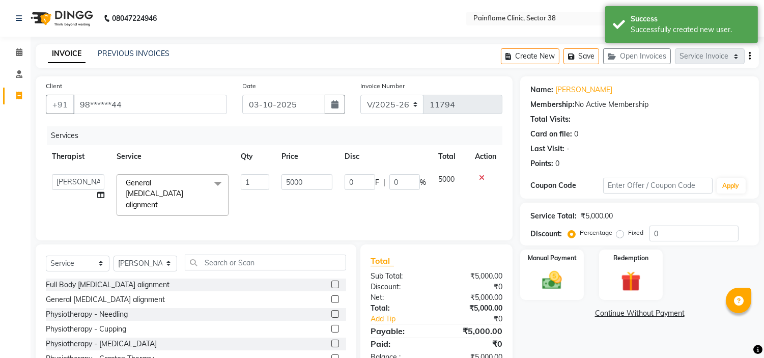
click at [286, 176] on input "5000" at bounding box center [306, 182] width 51 height 16
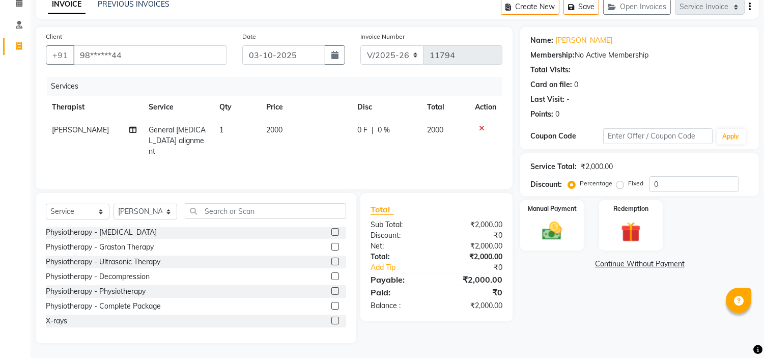
click at [331, 320] on label at bounding box center [335, 320] width 8 height 8
click at [331, 320] on input "checkbox" at bounding box center [334, 321] width 7 height 7
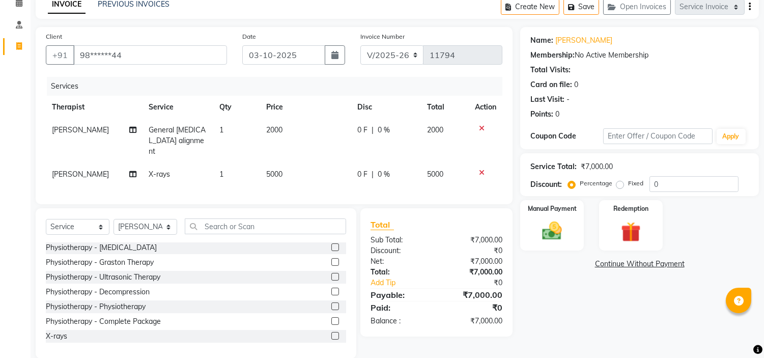
click at [287, 163] on td "5000" at bounding box center [305, 174] width 91 height 23
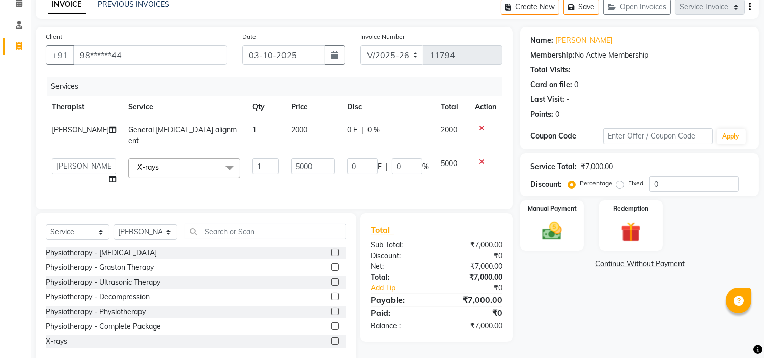
click at [291, 158] on input "5000" at bounding box center [313, 166] width 44 height 16
click at [553, 213] on div "Manual Payment" at bounding box center [552, 225] width 66 height 52
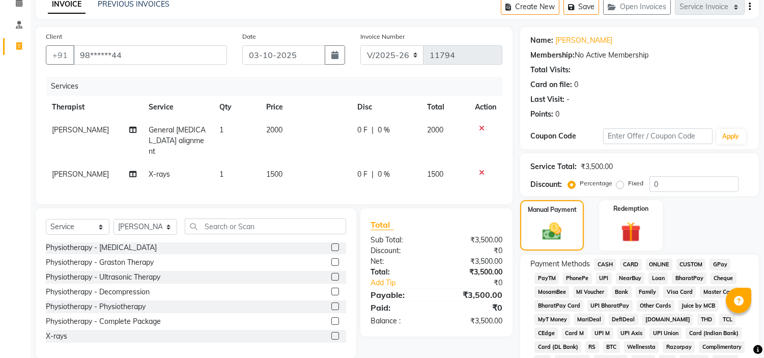
click at [604, 281] on span "UPI" at bounding box center [604, 278] width 16 height 12
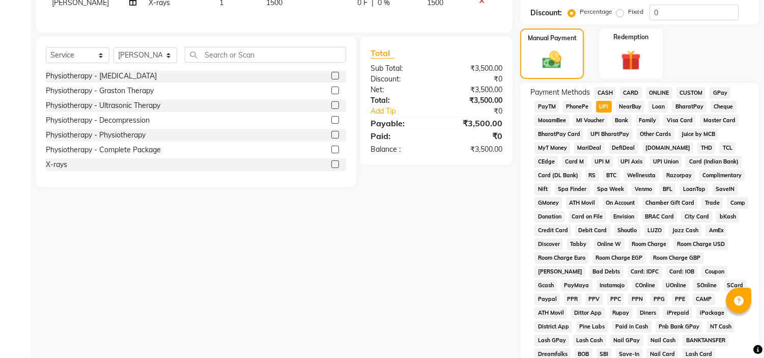
scroll to position [321, 0]
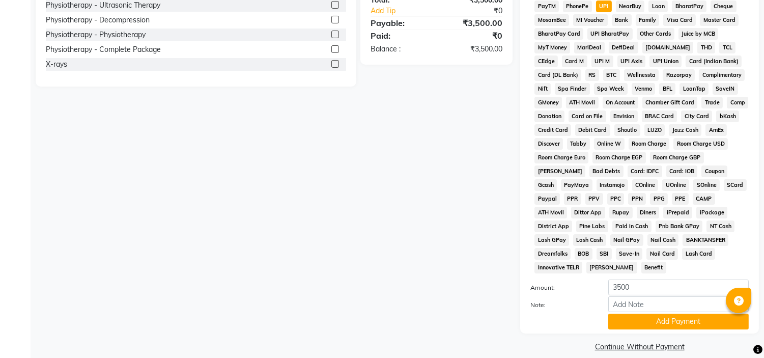
click at [680, 301] on div "Note:" at bounding box center [640, 304] width 234 height 17
click at [668, 313] on button "Add Payment" at bounding box center [678, 321] width 140 height 16
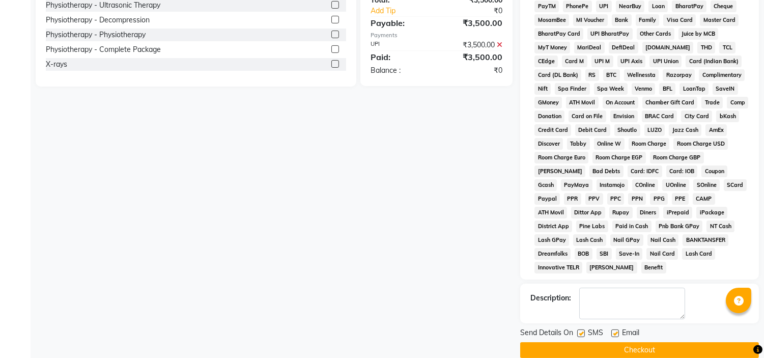
click at [618, 329] on label at bounding box center [615, 333] width 8 height 8
click at [618, 330] on input "checkbox" at bounding box center [614, 333] width 7 height 7
click at [578, 329] on div at bounding box center [580, 334] width 7 height 11
click at [581, 329] on label at bounding box center [581, 333] width 8 height 8
click at [581, 330] on input "checkbox" at bounding box center [580, 333] width 7 height 7
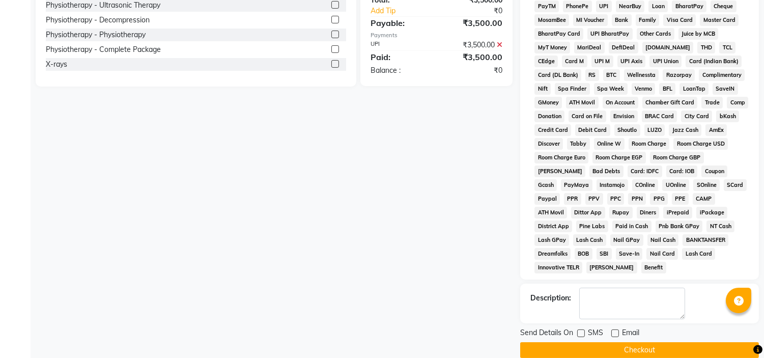
click at [634, 342] on button "Checkout" at bounding box center [639, 350] width 239 height 16
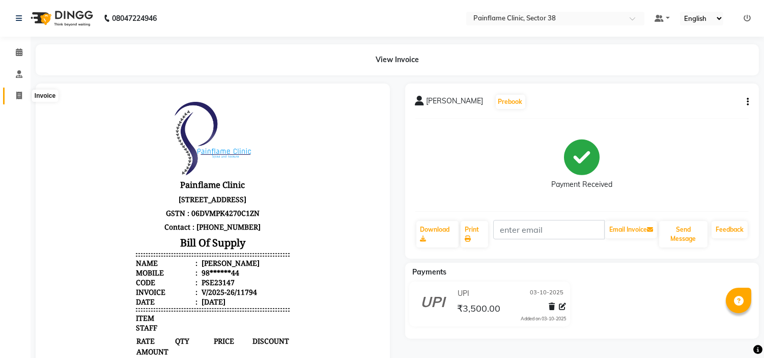
click at [16, 90] on span at bounding box center [19, 96] width 18 height 12
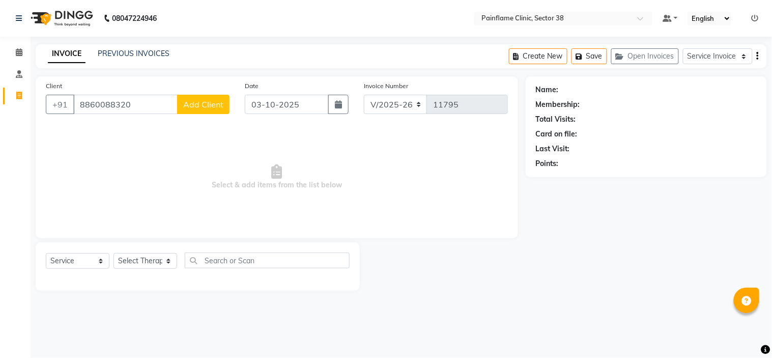
click at [103, 108] on input "8860088320" at bounding box center [125, 104] width 104 height 19
click at [212, 103] on span "Add Client" at bounding box center [203, 104] width 40 height 10
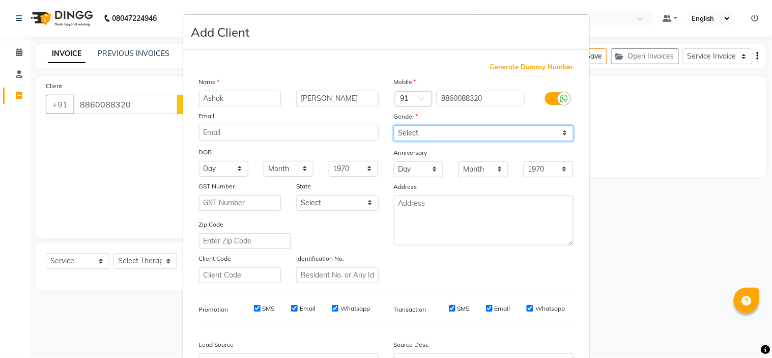
click at [410, 128] on select "Select [DEMOGRAPHIC_DATA] [DEMOGRAPHIC_DATA] Other Prefer Not To Say" at bounding box center [484, 133] width 180 height 16
click at [394, 125] on select "Select [DEMOGRAPHIC_DATA] [DEMOGRAPHIC_DATA] Other Prefer Not To Say" at bounding box center [484, 133] width 180 height 16
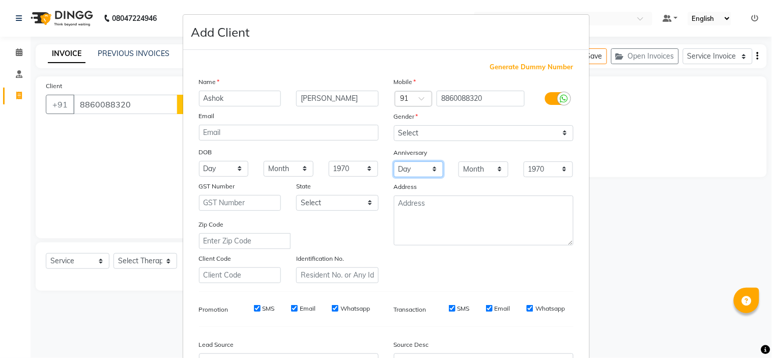
click at [413, 166] on select "Day 01 02 03 04 05 06 07 08 09 10 11 12 13 14 15 16 17 18 19 20 21 22 23 24 25 …" at bounding box center [419, 169] width 50 height 16
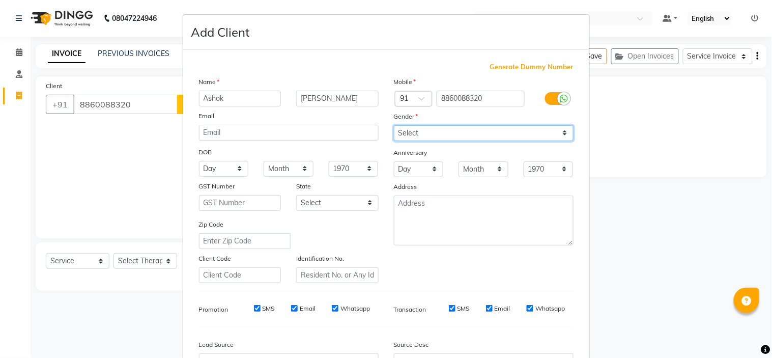
click at [493, 136] on select "Select [DEMOGRAPHIC_DATA] [DEMOGRAPHIC_DATA] Other Prefer Not To Say" at bounding box center [484, 133] width 180 height 16
click at [394, 125] on select "Select [DEMOGRAPHIC_DATA] [DEMOGRAPHIC_DATA] Other Prefer Not To Say" at bounding box center [484, 133] width 180 height 16
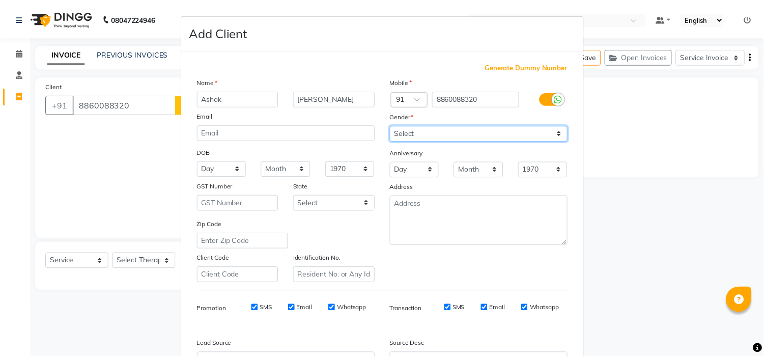
scroll to position [112, 0]
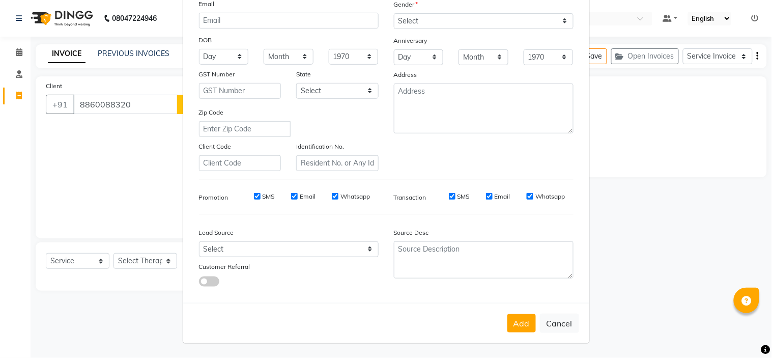
click at [527, 313] on div "Add Cancel" at bounding box center [386, 323] width 406 height 40
click at [512, 328] on button "Add" at bounding box center [521, 323] width 28 height 18
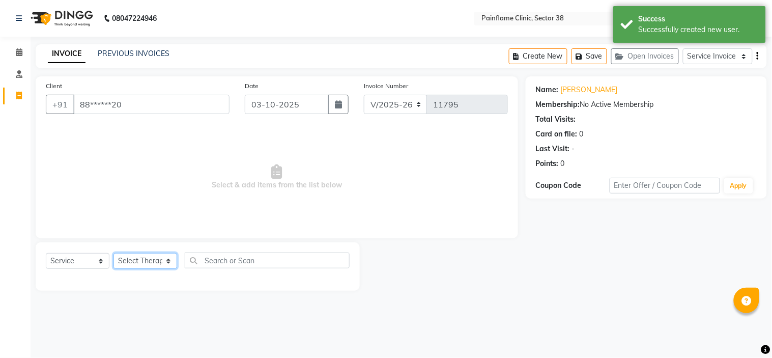
click at [148, 264] on select "Select Therapist [PERSON_NAME] Dr [PERSON_NAME] [PERSON_NAME] Dr [PERSON_NAME] …" at bounding box center [145, 261] width 64 height 16
click at [113, 253] on select "Select Therapist [PERSON_NAME] Dr [PERSON_NAME] [PERSON_NAME] Dr [PERSON_NAME] …" at bounding box center [145, 261] width 64 height 16
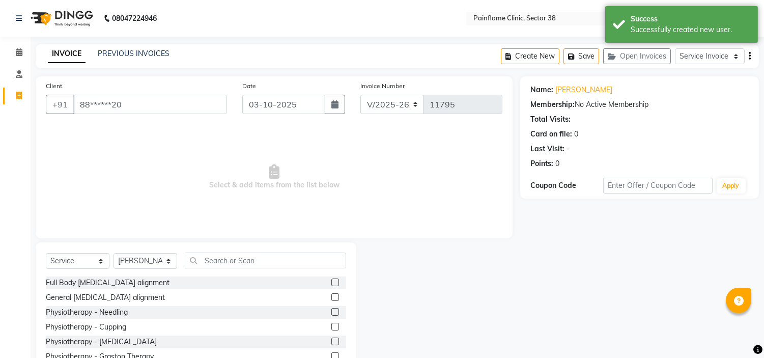
click at [331, 298] on label at bounding box center [335, 297] width 8 height 8
click at [331, 298] on input "checkbox" at bounding box center [334, 297] width 7 height 7
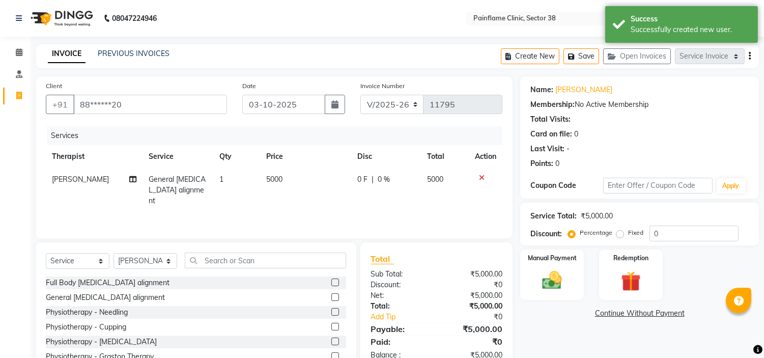
click at [289, 176] on td "5000" at bounding box center [305, 190] width 91 height 44
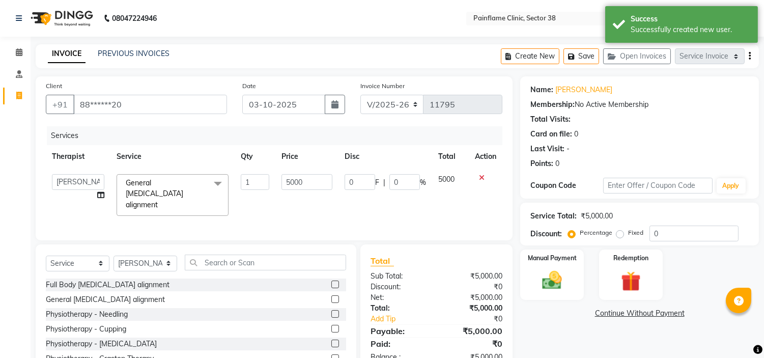
click at [289, 176] on input "5000" at bounding box center [306, 182] width 51 height 16
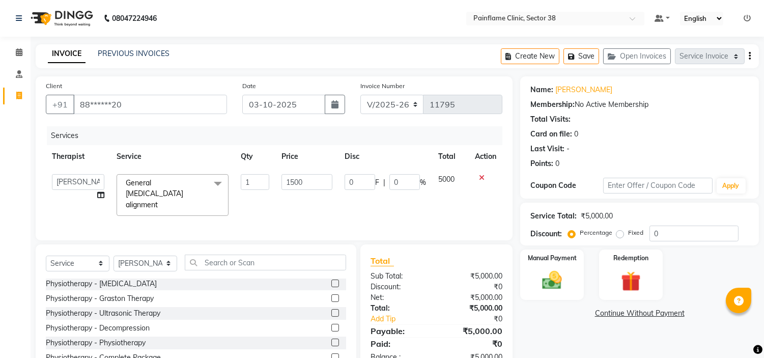
scroll to position [49, 0]
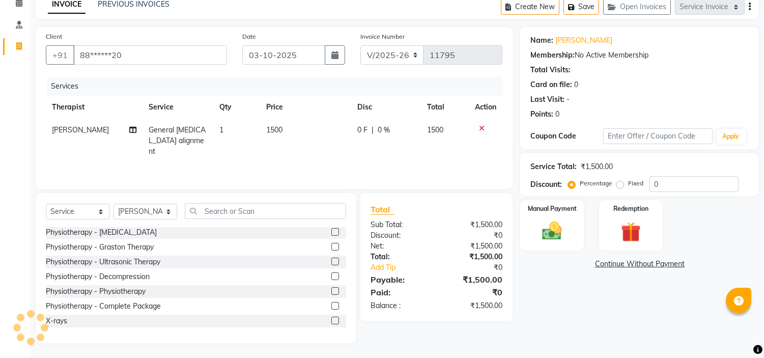
click at [331, 321] on label at bounding box center [335, 320] width 8 height 8
click at [331, 321] on input "checkbox" at bounding box center [334, 321] width 7 height 7
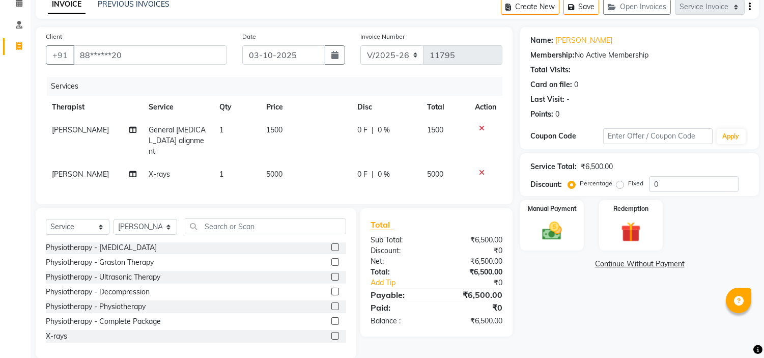
click at [282, 163] on td "5000" at bounding box center [305, 174] width 91 height 23
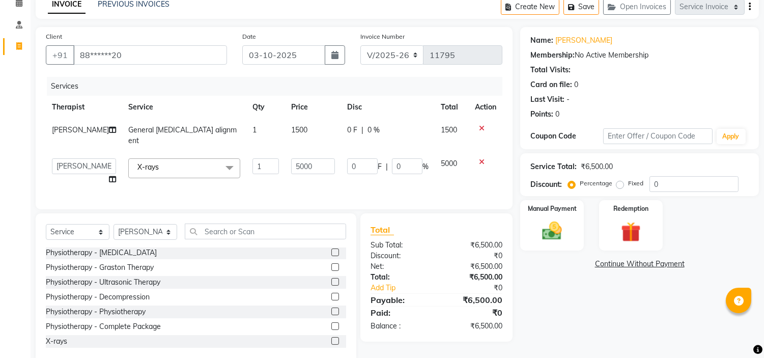
click at [291, 161] on input "5000" at bounding box center [313, 166] width 44 height 16
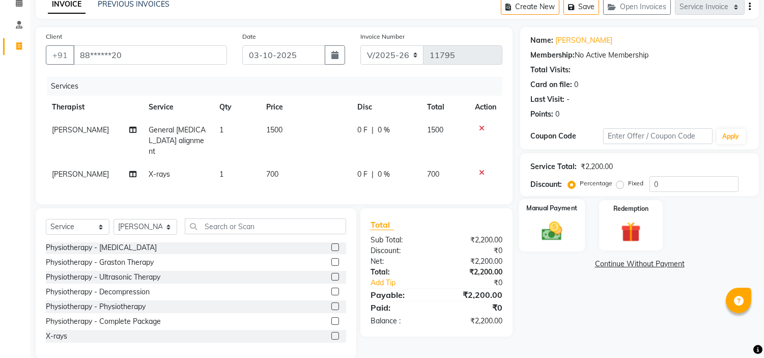
click at [560, 227] on img at bounding box center [552, 231] width 34 height 24
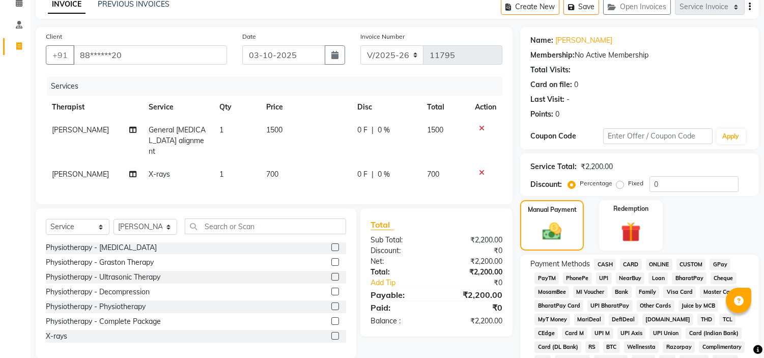
click at [602, 275] on span "UPI" at bounding box center [604, 278] width 16 height 12
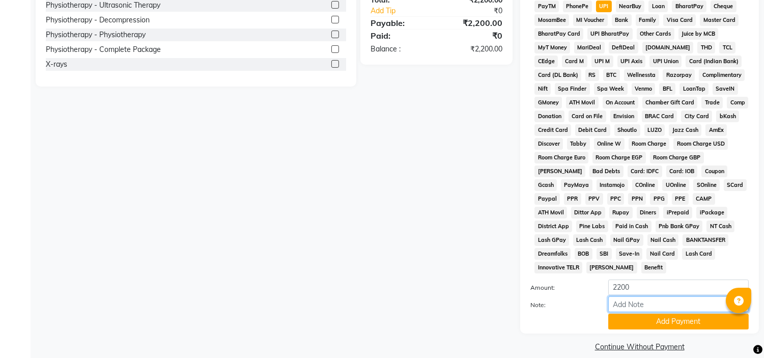
click at [650, 296] on input "Note:" at bounding box center [678, 304] width 140 height 16
click at [663, 313] on button "Add Payment" at bounding box center [678, 321] width 140 height 16
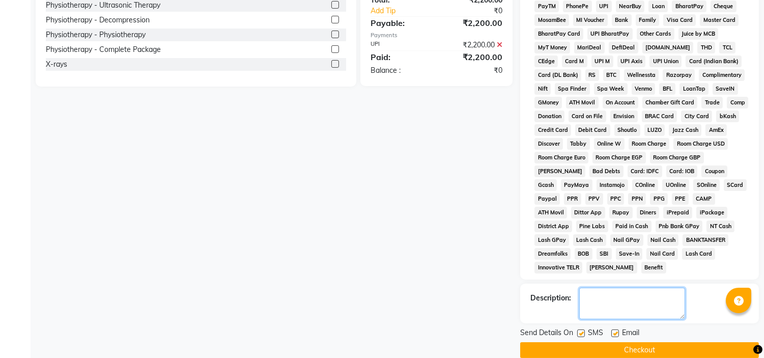
click at [638, 294] on textarea at bounding box center [632, 303] width 106 height 32
click at [611, 329] on label at bounding box center [615, 333] width 8 height 8
click at [611, 330] on input "checkbox" at bounding box center [614, 333] width 7 height 7
click at [584, 329] on label at bounding box center [581, 333] width 8 height 8
click at [584, 330] on input "checkbox" at bounding box center [580, 333] width 7 height 7
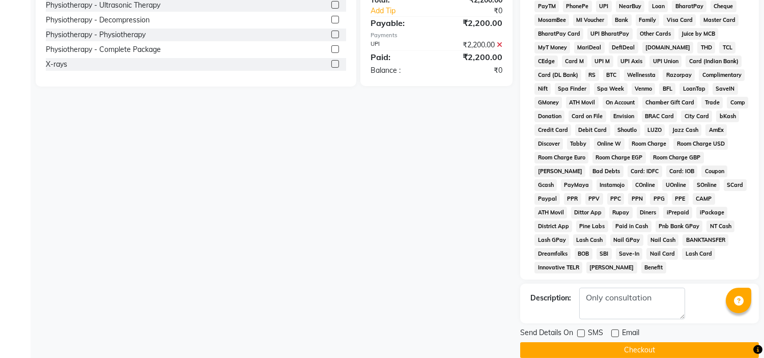
click at [607, 342] on button "Checkout" at bounding box center [639, 350] width 239 height 16
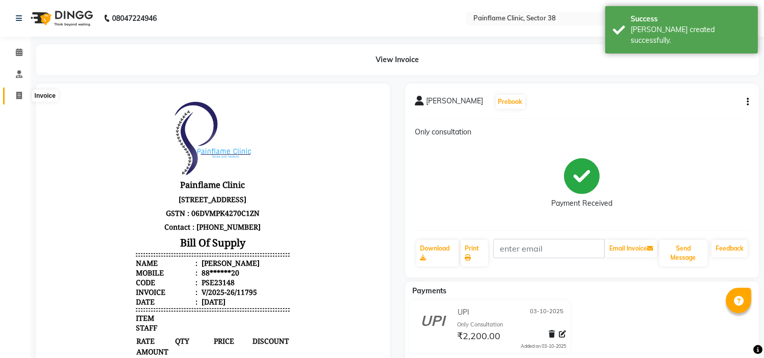
click at [21, 100] on span at bounding box center [19, 96] width 18 height 12
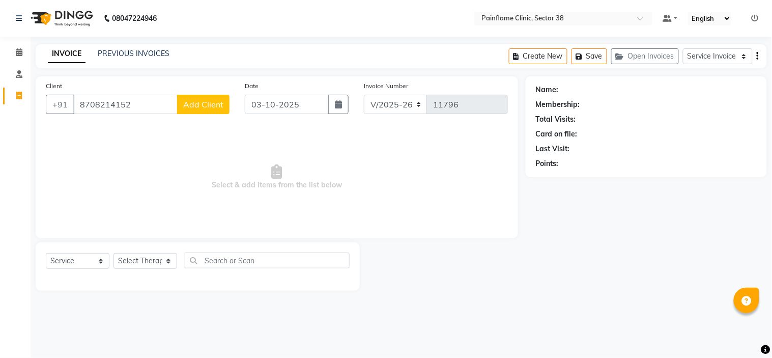
click at [201, 103] on span "Add Client" at bounding box center [203, 104] width 40 height 10
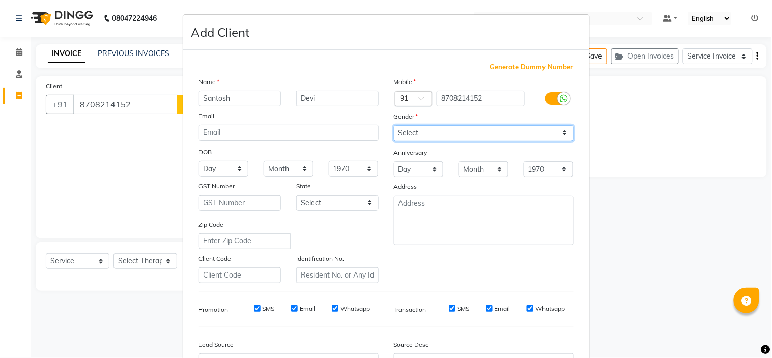
click at [454, 131] on select "Select [DEMOGRAPHIC_DATA] [DEMOGRAPHIC_DATA] Other Prefer Not To Say" at bounding box center [484, 133] width 180 height 16
click at [394, 125] on select "Select [DEMOGRAPHIC_DATA] [DEMOGRAPHIC_DATA] Other Prefer Not To Say" at bounding box center [484, 133] width 180 height 16
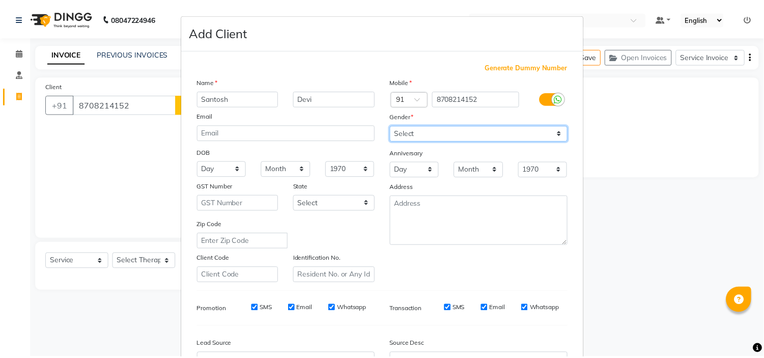
scroll to position [112, 0]
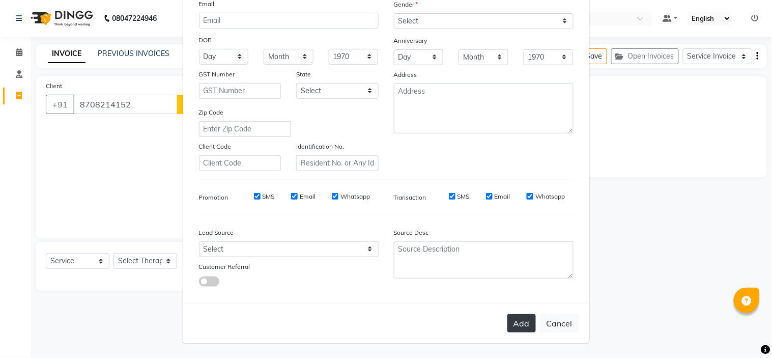
click at [517, 322] on button "Add" at bounding box center [521, 323] width 28 height 18
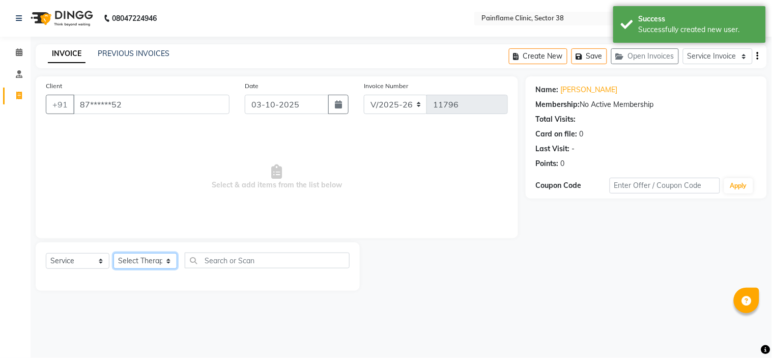
click at [152, 263] on select "Select Therapist [PERSON_NAME] Dr [PERSON_NAME] [PERSON_NAME] Dr [PERSON_NAME] …" at bounding box center [145, 261] width 64 height 16
click at [113, 253] on select "Select Therapist [PERSON_NAME] Dr [PERSON_NAME] [PERSON_NAME] Dr [PERSON_NAME] …" at bounding box center [145, 261] width 64 height 16
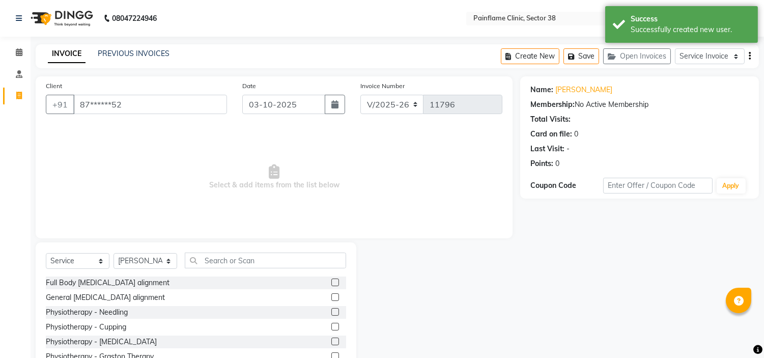
click at [331, 296] on label at bounding box center [335, 297] width 8 height 8
click at [331, 296] on input "checkbox" at bounding box center [334, 297] width 7 height 7
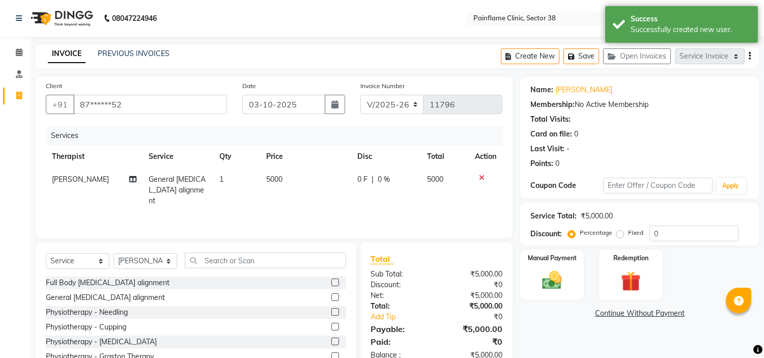
click at [284, 177] on td "5000" at bounding box center [305, 190] width 91 height 44
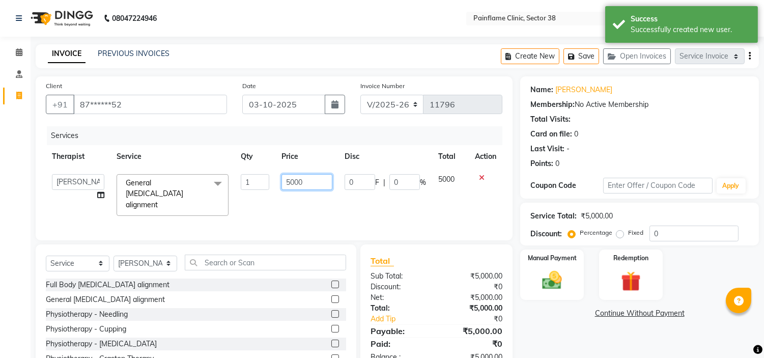
click at [284, 177] on input "5000" at bounding box center [306, 182] width 51 height 16
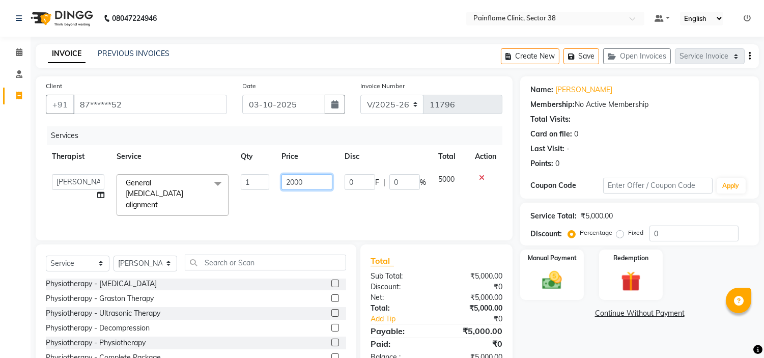
scroll to position [49, 0]
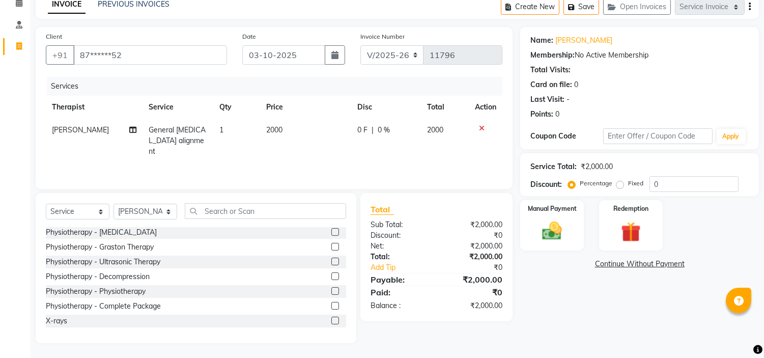
click at [331, 319] on label at bounding box center [335, 320] width 8 height 8
click at [331, 319] on input "checkbox" at bounding box center [334, 321] width 7 height 7
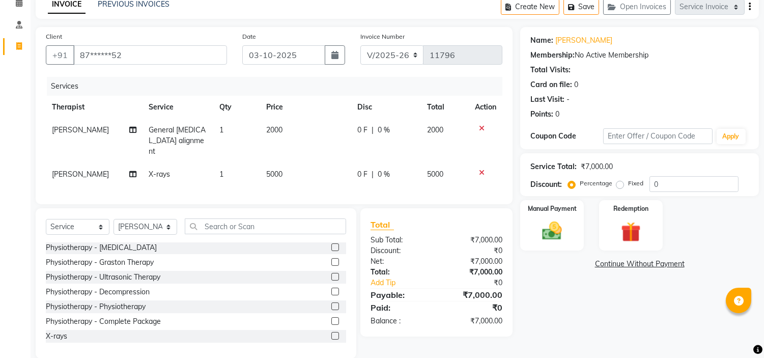
click at [289, 163] on td "5000" at bounding box center [305, 174] width 91 height 23
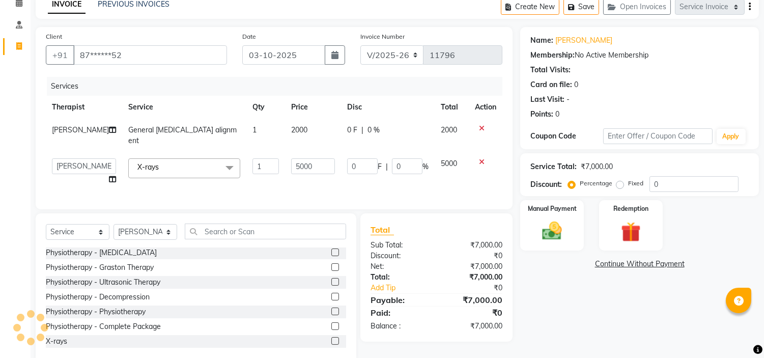
click at [291, 158] on input "5000" at bounding box center [313, 166] width 44 height 16
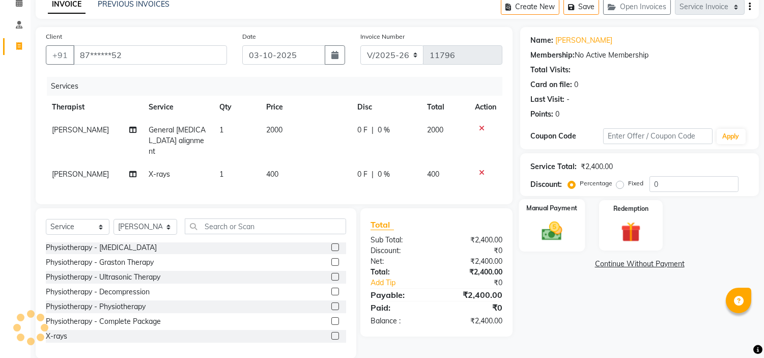
click at [566, 207] on label "Manual Payment" at bounding box center [552, 208] width 51 height 10
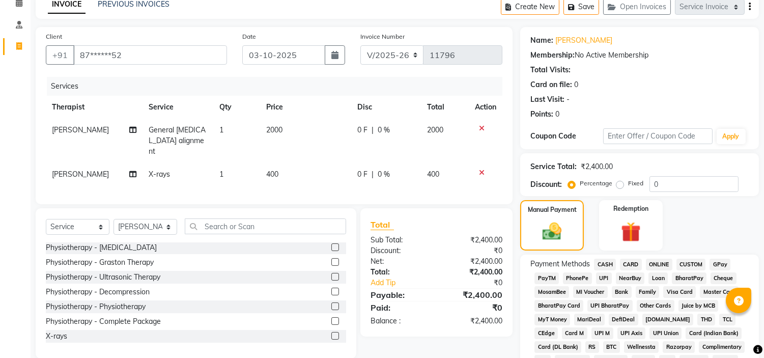
click at [603, 281] on span "UPI" at bounding box center [604, 278] width 16 height 12
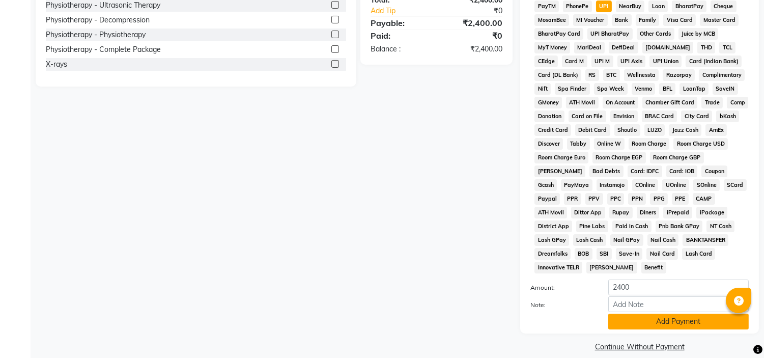
click at [679, 313] on button "Add Payment" at bounding box center [678, 321] width 140 height 16
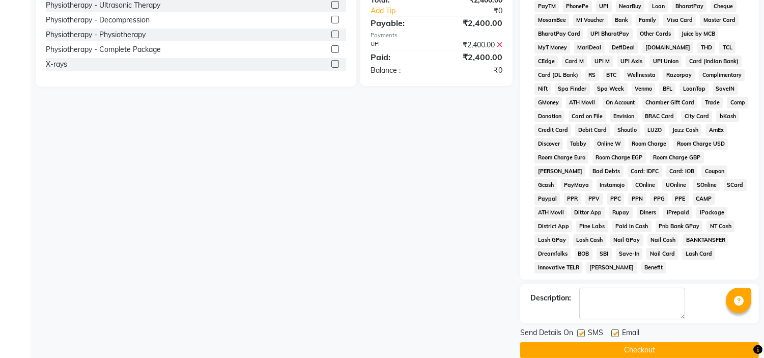
click at [616, 329] on label at bounding box center [615, 333] width 8 height 8
click at [616, 330] on input "checkbox" at bounding box center [614, 333] width 7 height 7
click at [581, 329] on label at bounding box center [581, 333] width 8 height 8
click at [581, 330] on input "checkbox" at bounding box center [580, 333] width 7 height 7
click at [618, 342] on button "Checkout" at bounding box center [639, 350] width 239 height 16
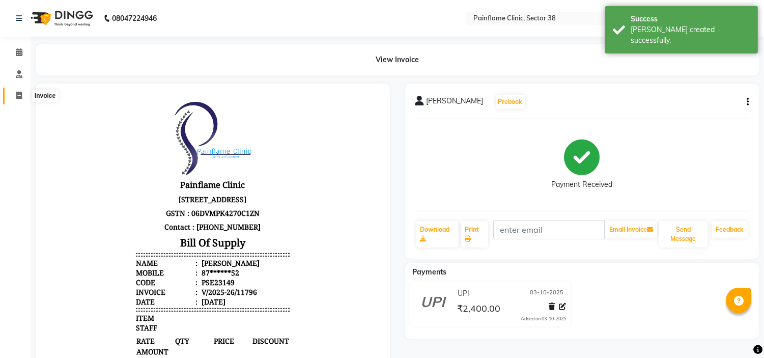
click at [19, 98] on icon at bounding box center [19, 96] width 6 height 8
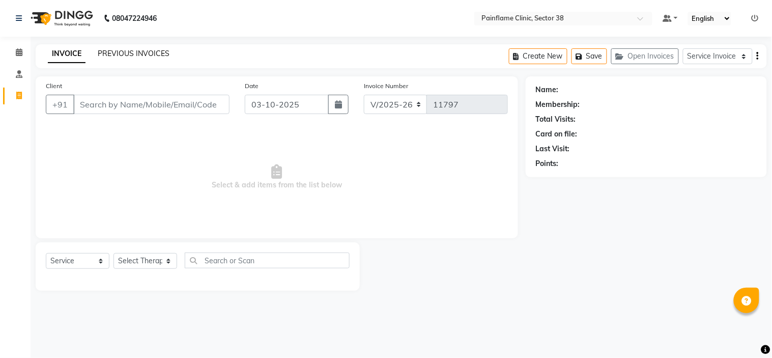
click at [147, 49] on link "PREVIOUS INVOICES" at bounding box center [134, 53] width 72 height 9
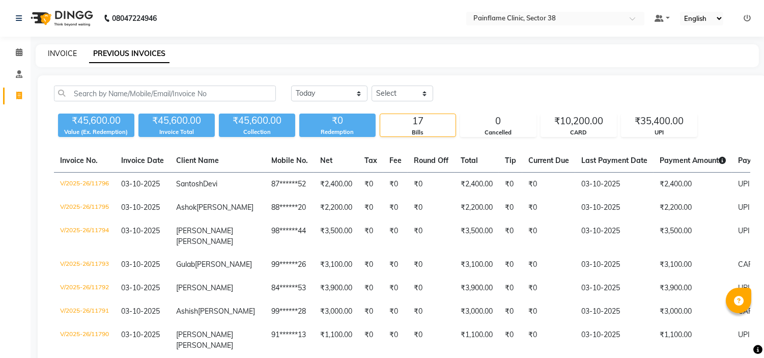
click at [61, 54] on link "INVOICE" at bounding box center [62, 53] width 29 height 9
